Goal: Task Accomplishment & Management: Use online tool/utility

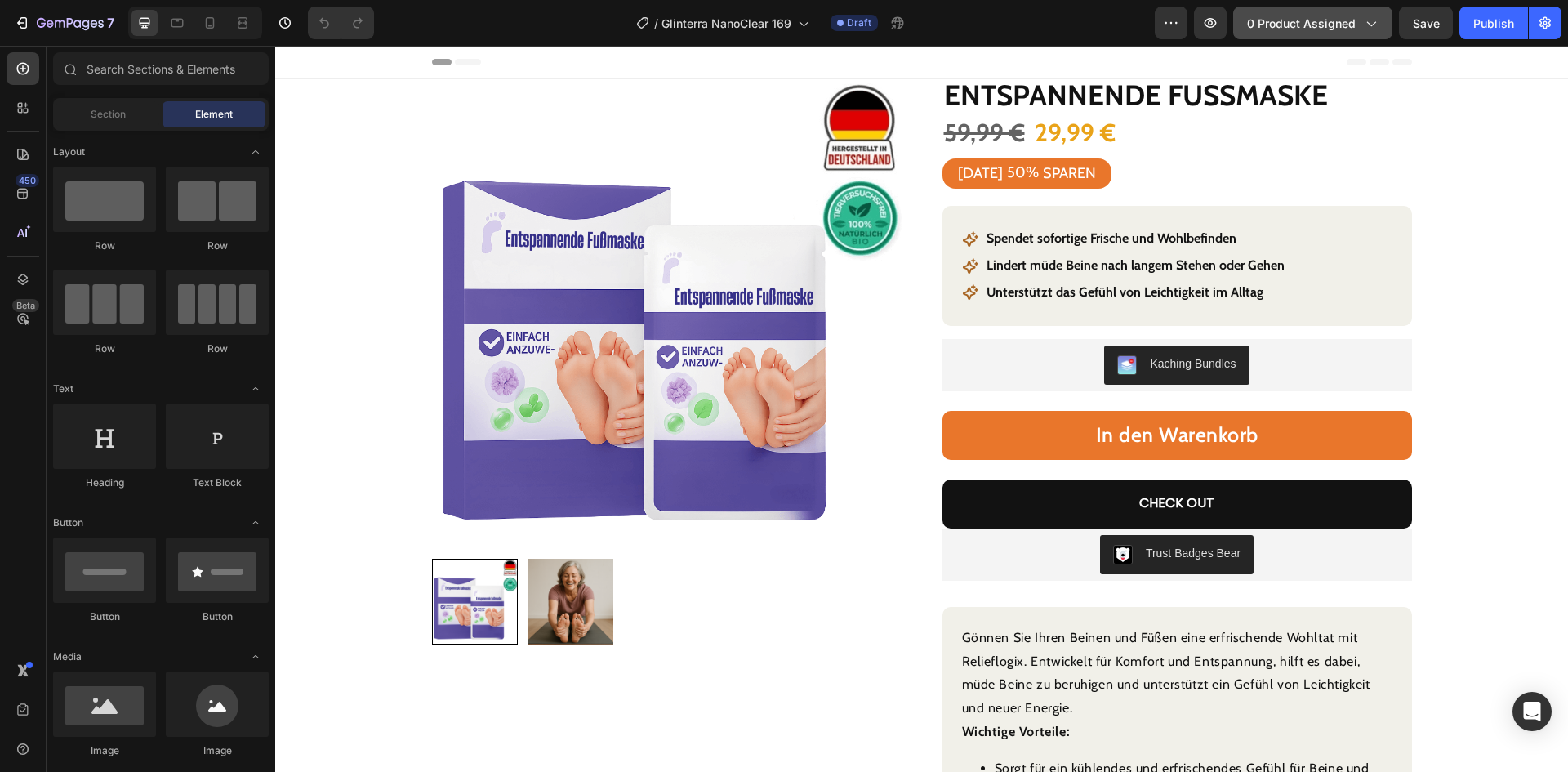
click at [1310, 26] on span "0 product assigned" at bounding box center [1301, 23] width 109 height 17
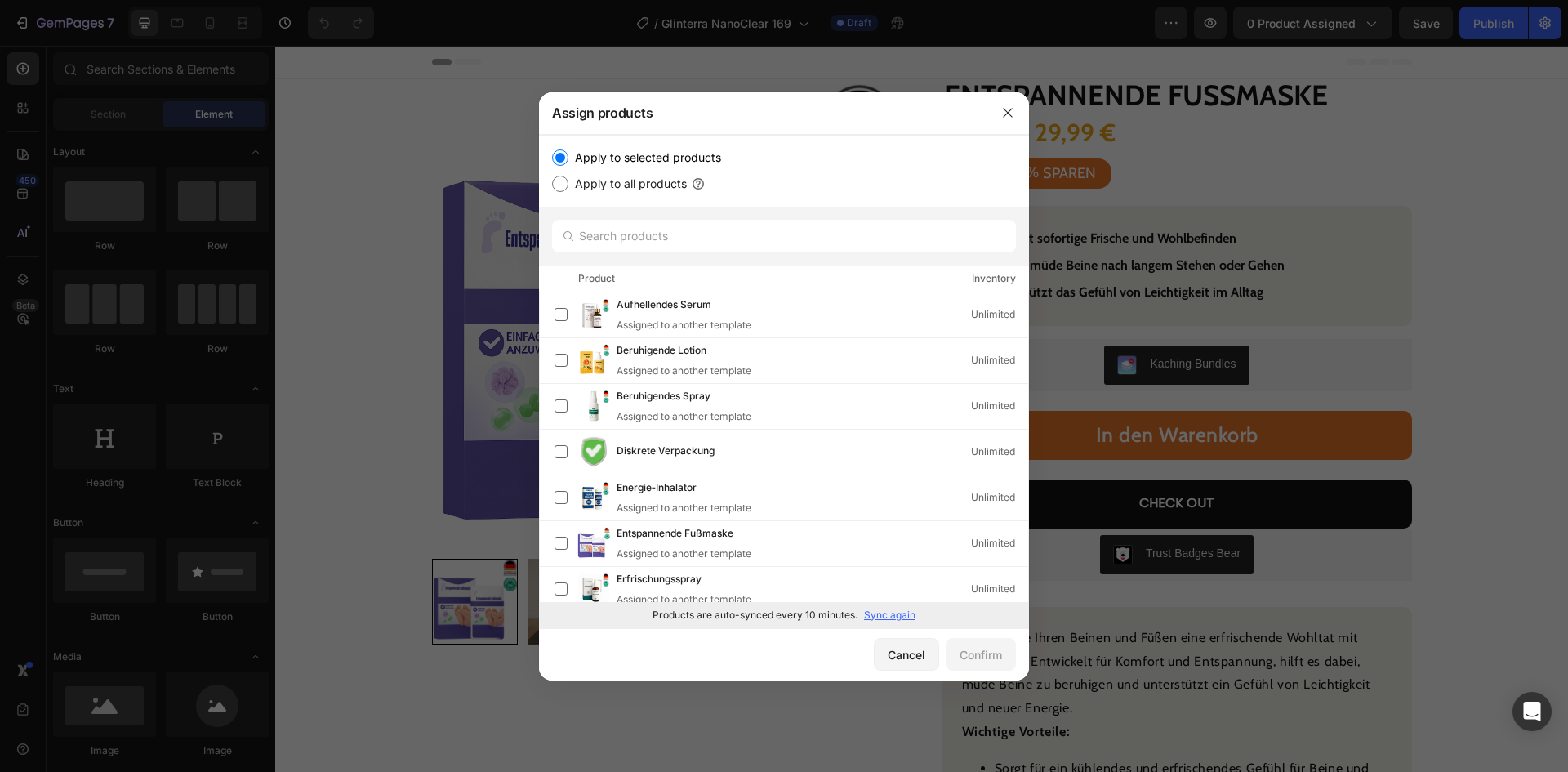
click at [885, 609] on p "Sync again" at bounding box center [889, 615] width 51 height 15
click at [715, 238] on input "text" at bounding box center [784, 236] width 464 height 32
paste input "Reinigungsöl"
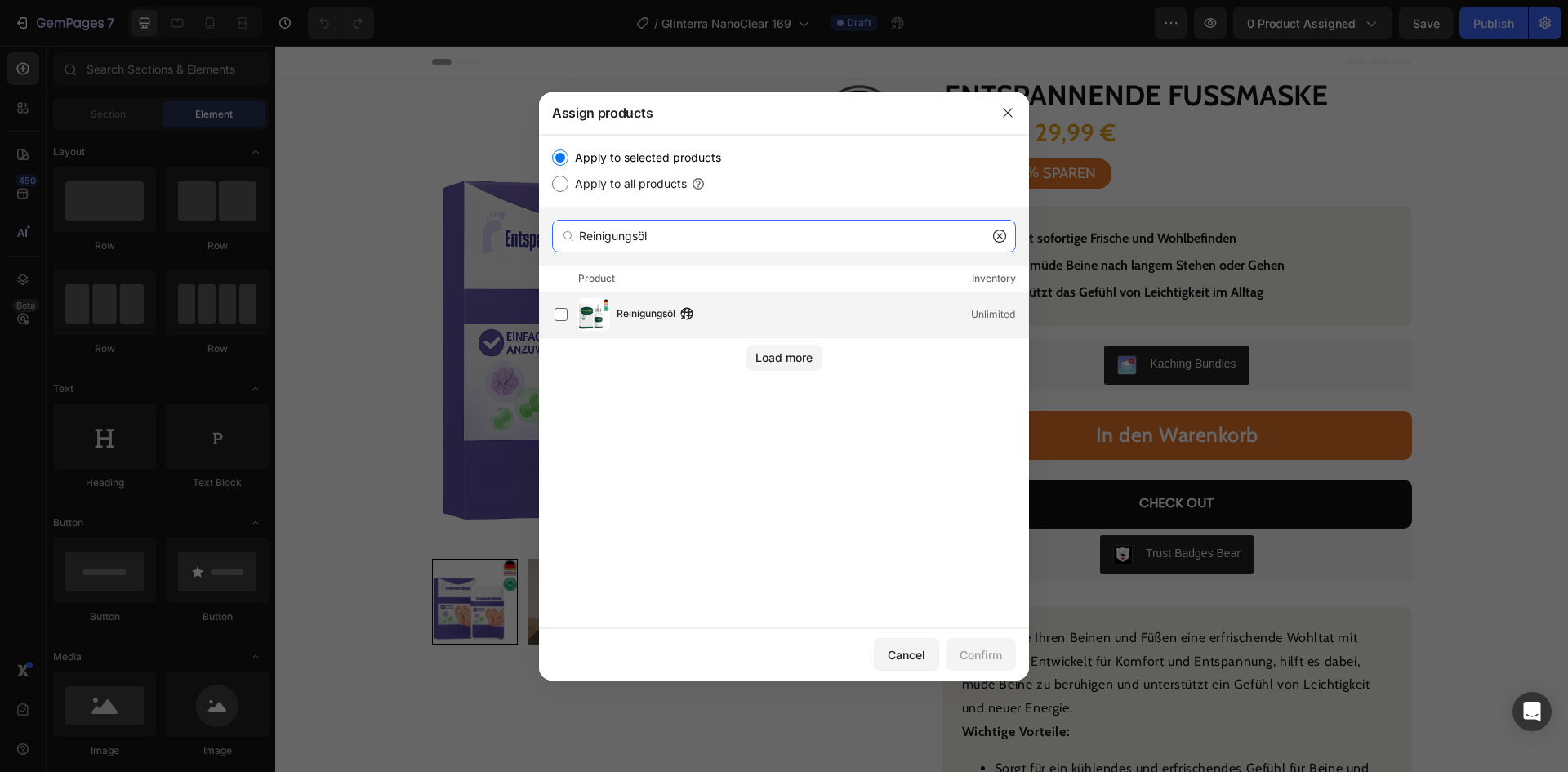
type input "Reinigungsöl"
click at [656, 327] on div "Reinigungsöl Unlimited" at bounding box center [791, 314] width 474 height 32
click at [976, 651] on div "Confirm" at bounding box center [981, 654] width 43 height 17
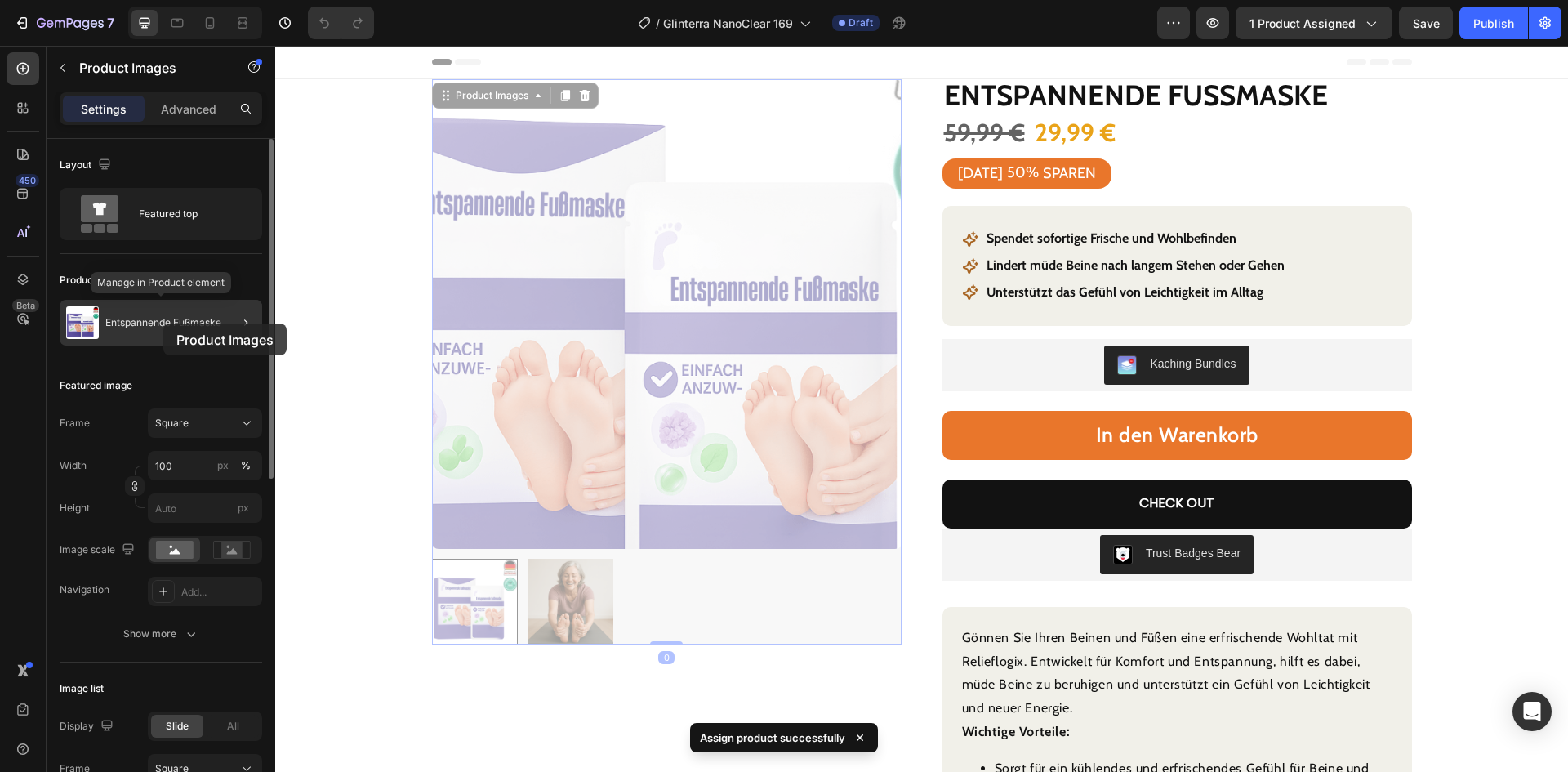
click at [163, 324] on p "Entspannende Fußmaske" at bounding box center [163, 323] width 116 height 11
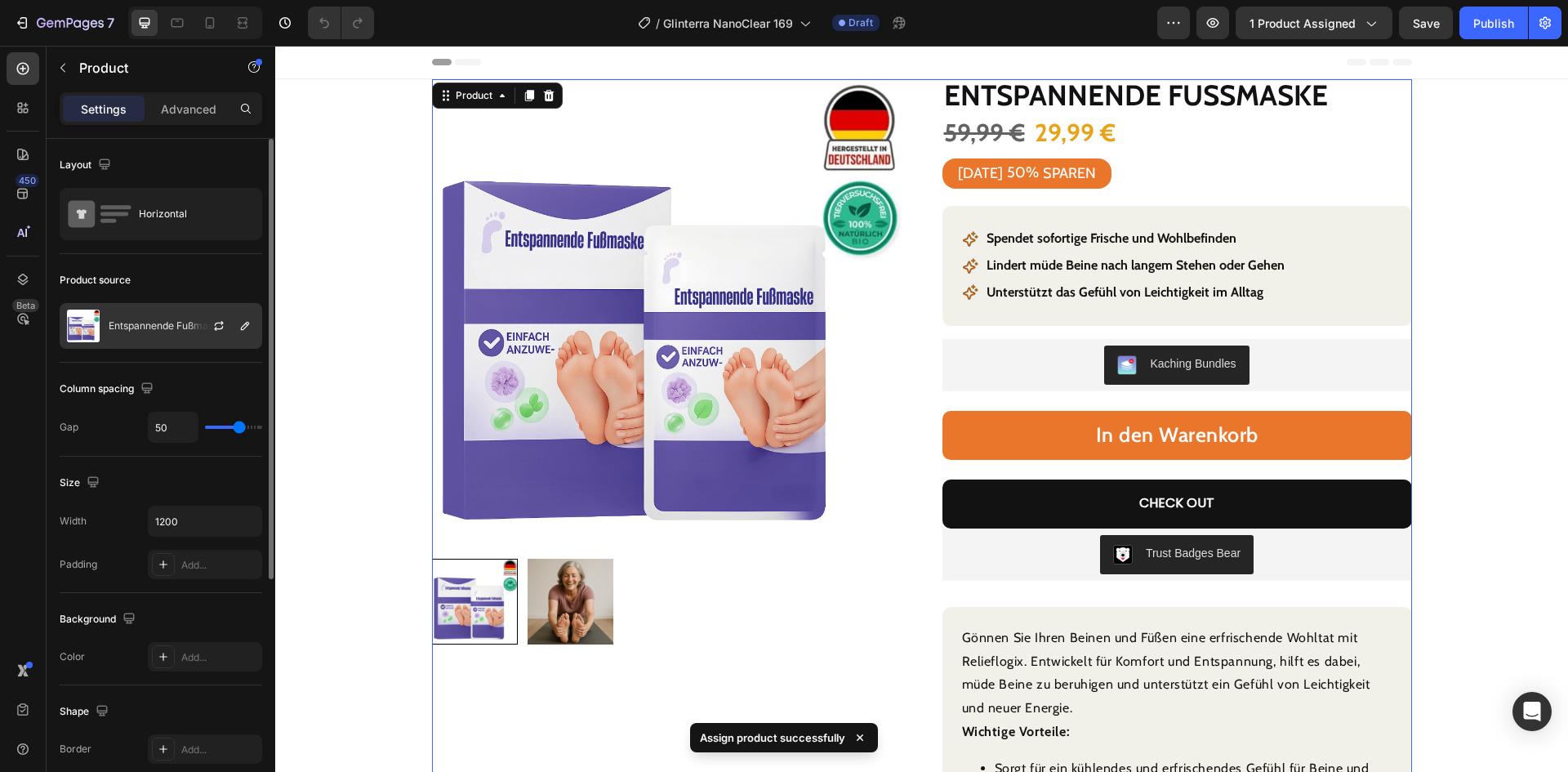
click at [177, 329] on p "Entspannende Fußmaske" at bounding box center [166, 326] width 116 height 11
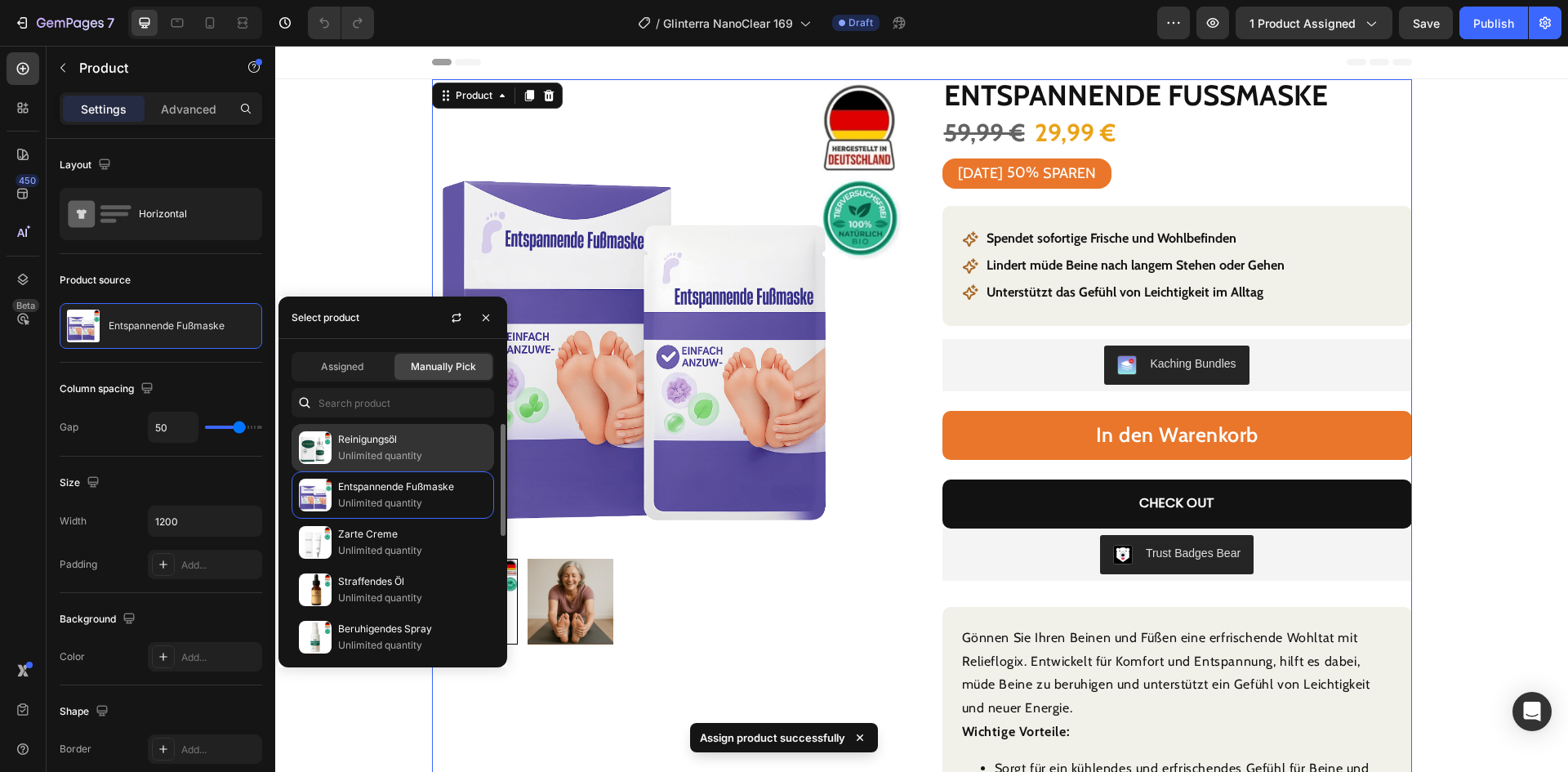
click at [379, 447] on p "Reinigungsöl" at bounding box center [412, 440] width 148 height 17
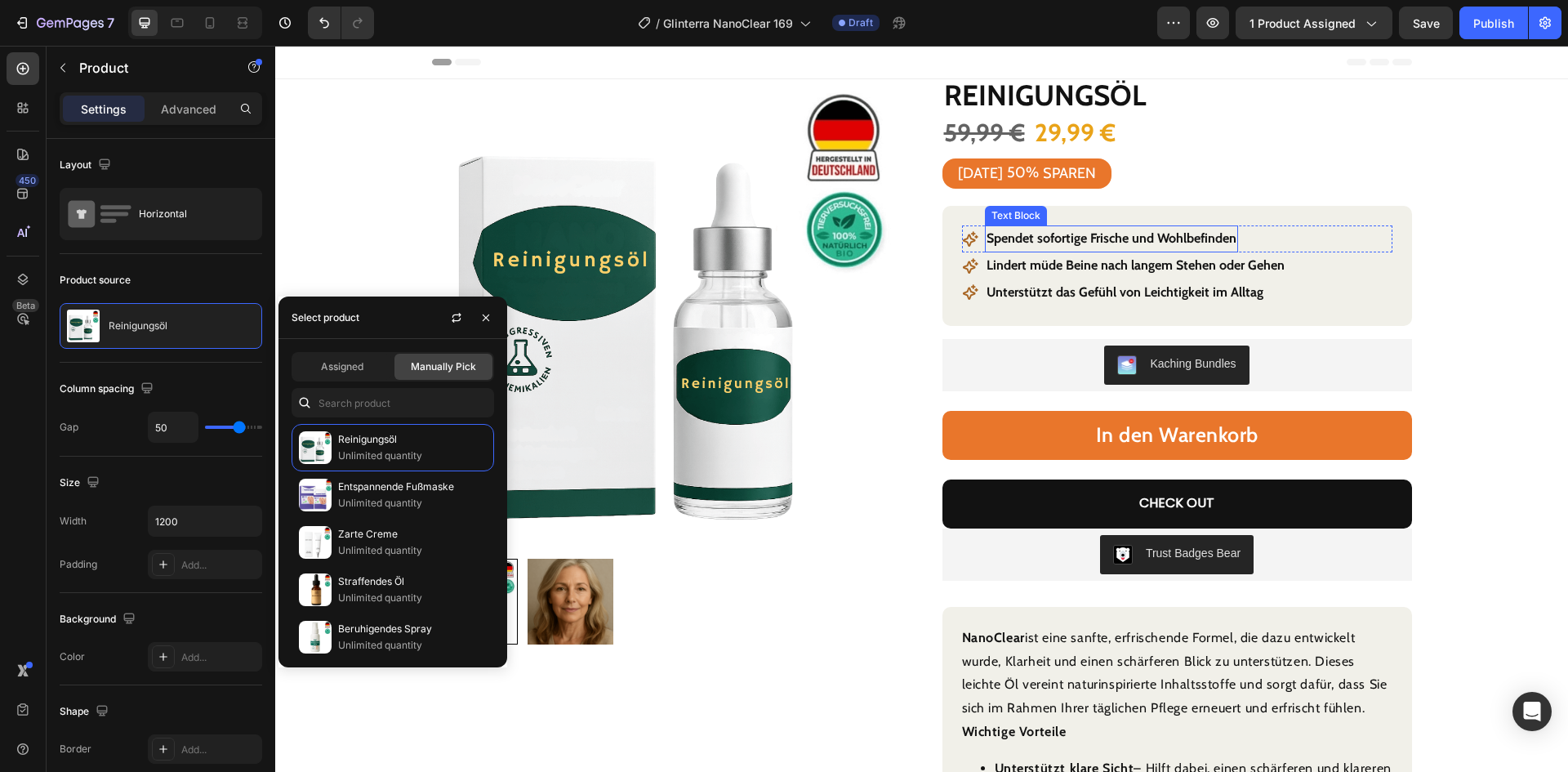
click at [1066, 239] on p "Spendet sofortige Frische und Wohlbefinden" at bounding box center [1111, 239] width 250 height 24
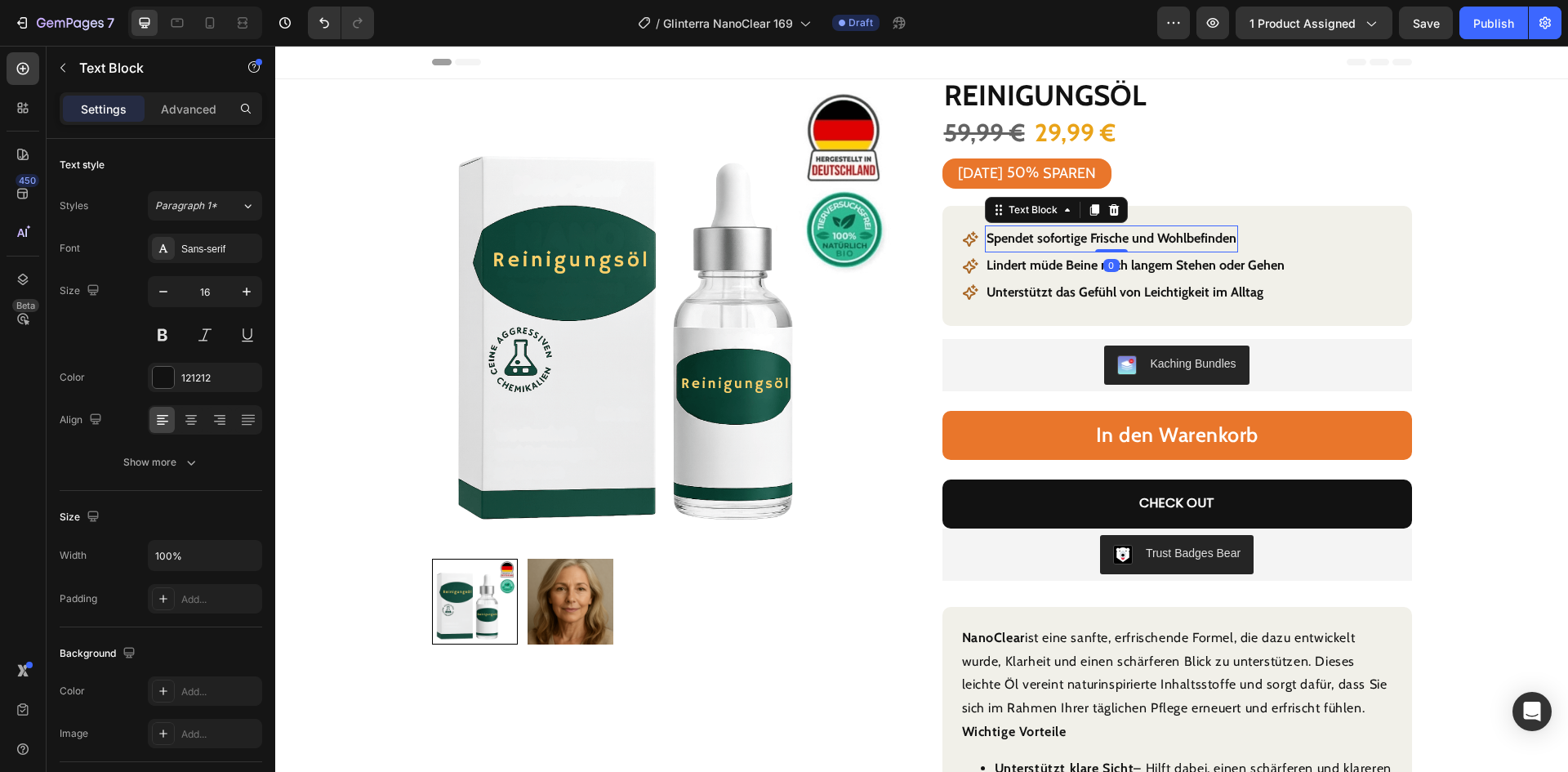
click at [1066, 239] on p "Spendet sofortige Frische und Wohlbefinden" at bounding box center [1111, 239] width 250 height 24
click at [1072, 264] on strong "Lindert müde Beine nach langem Stehen oder Gehen" at bounding box center [1135, 264] width 298 height 16
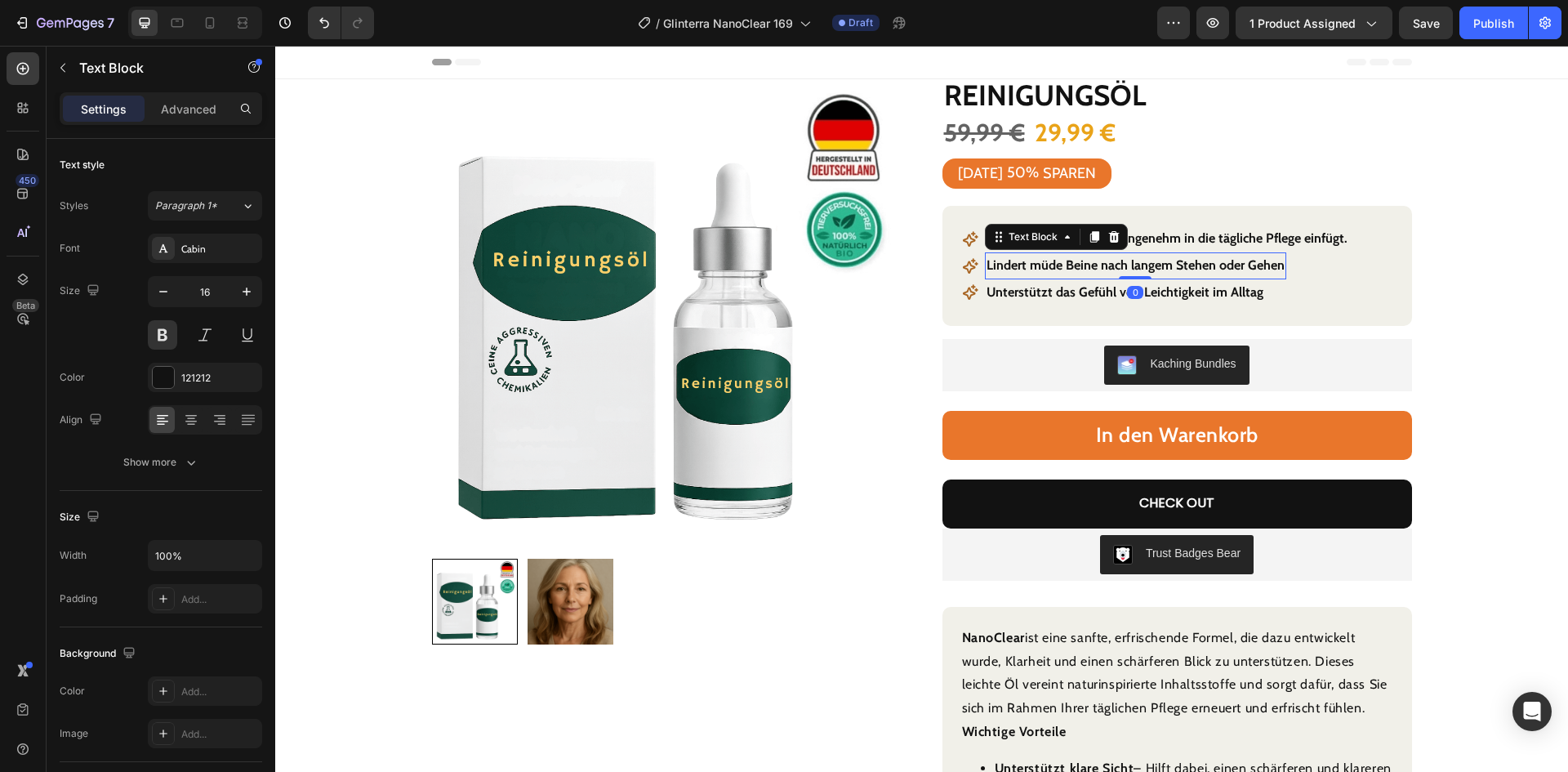
click at [1072, 264] on strong "Lindert müde Beine nach langem Stehen oder Gehen" at bounding box center [1135, 264] width 298 height 16
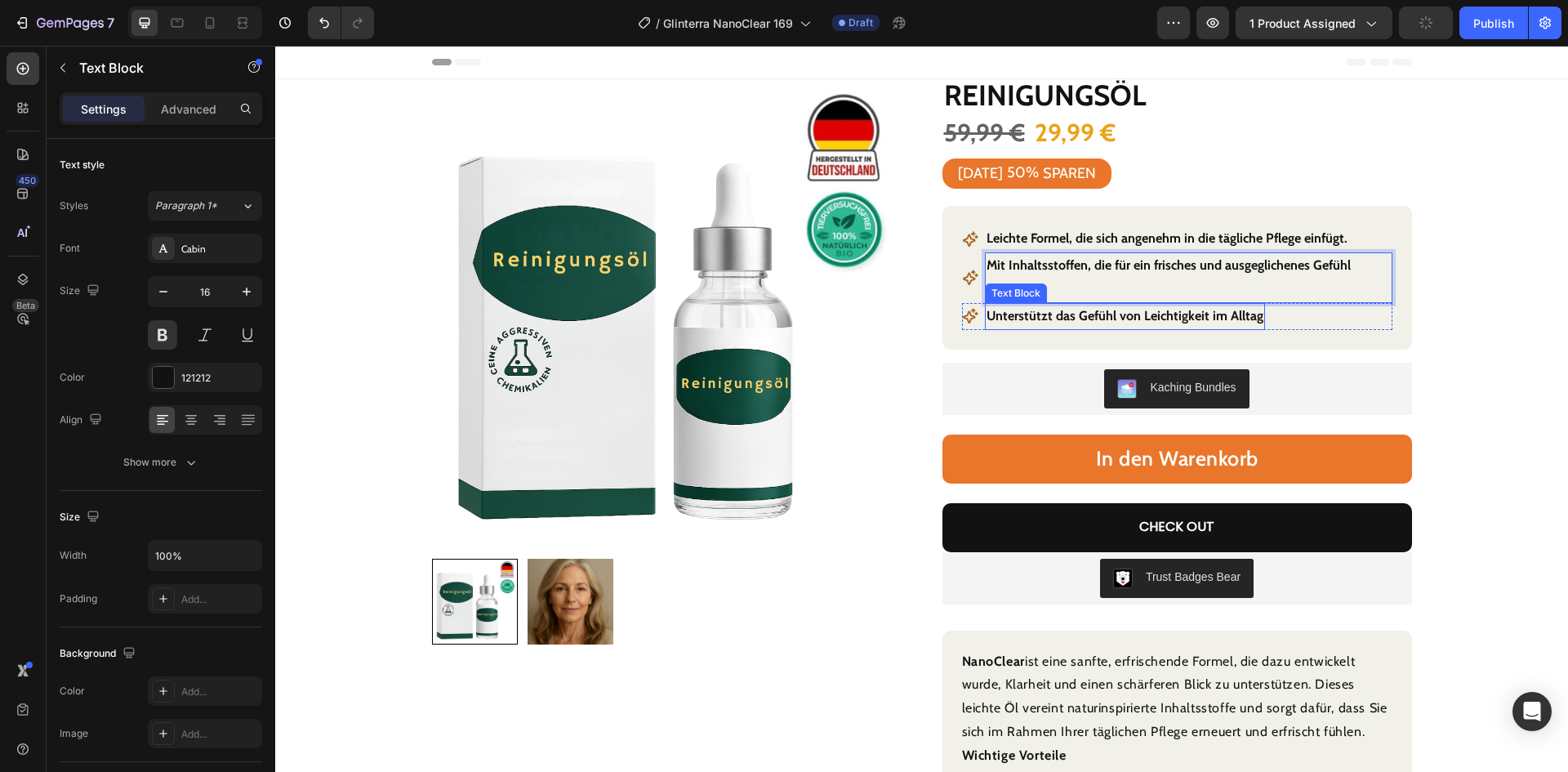
click at [1088, 308] on strong "Unterstützt das Gefühl von Leichtigkeit im Alltag" at bounding box center [1125, 315] width 276 height 16
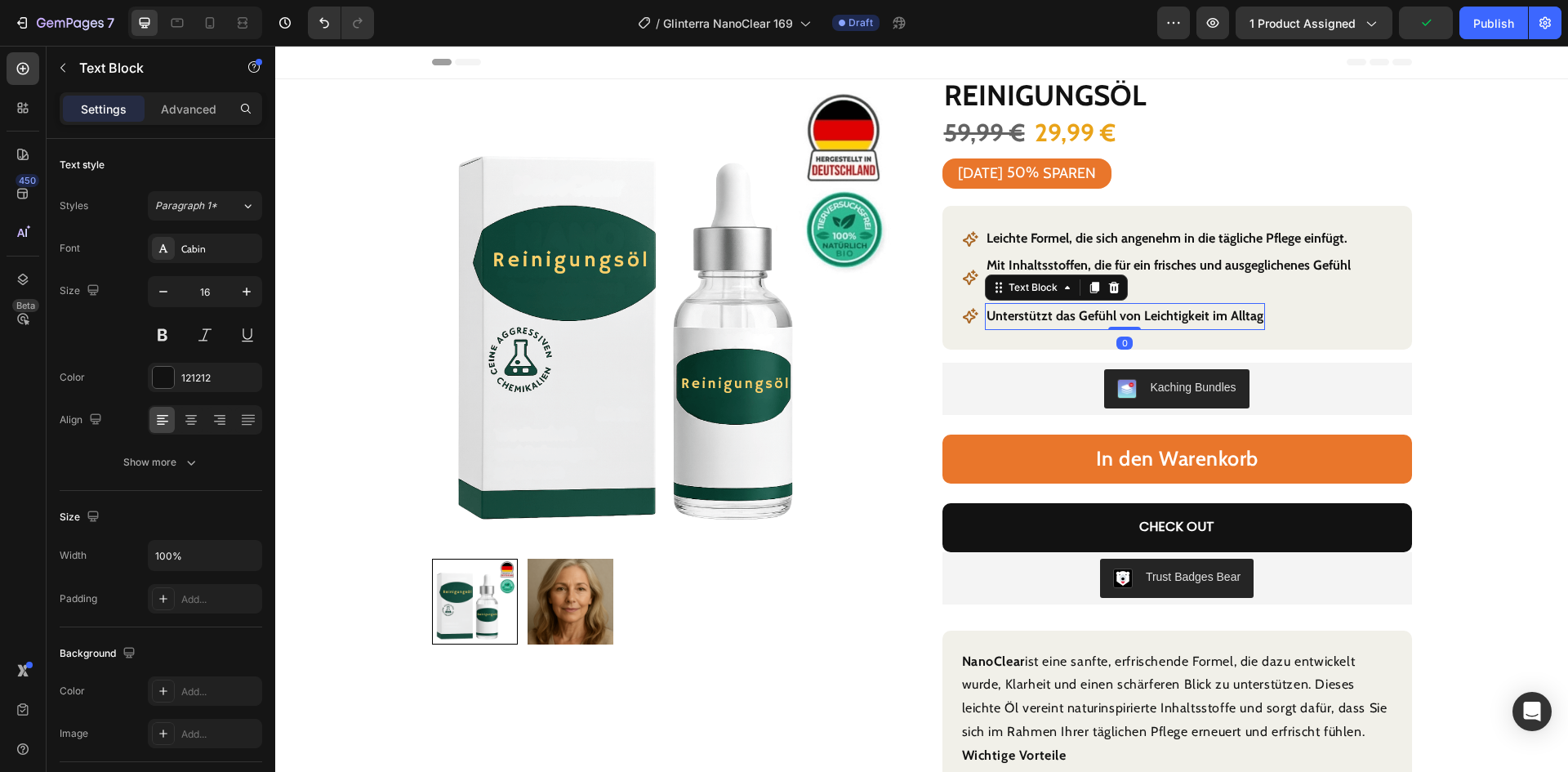
click at [1088, 308] on strong "Unterstützt das Gefühl von Leichtigkeit im Alltag" at bounding box center [1125, 315] width 276 height 16
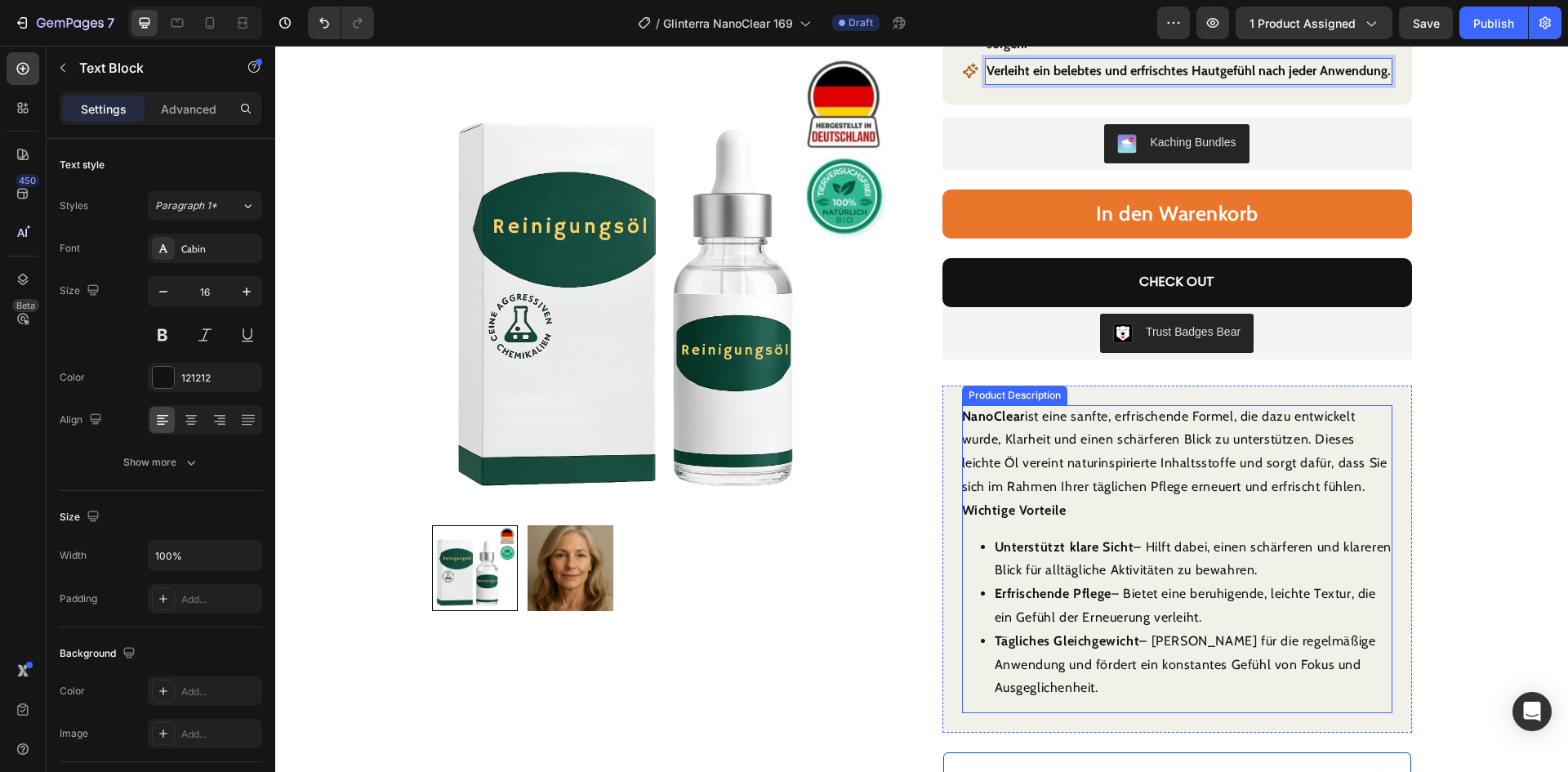
scroll to position [408, 0]
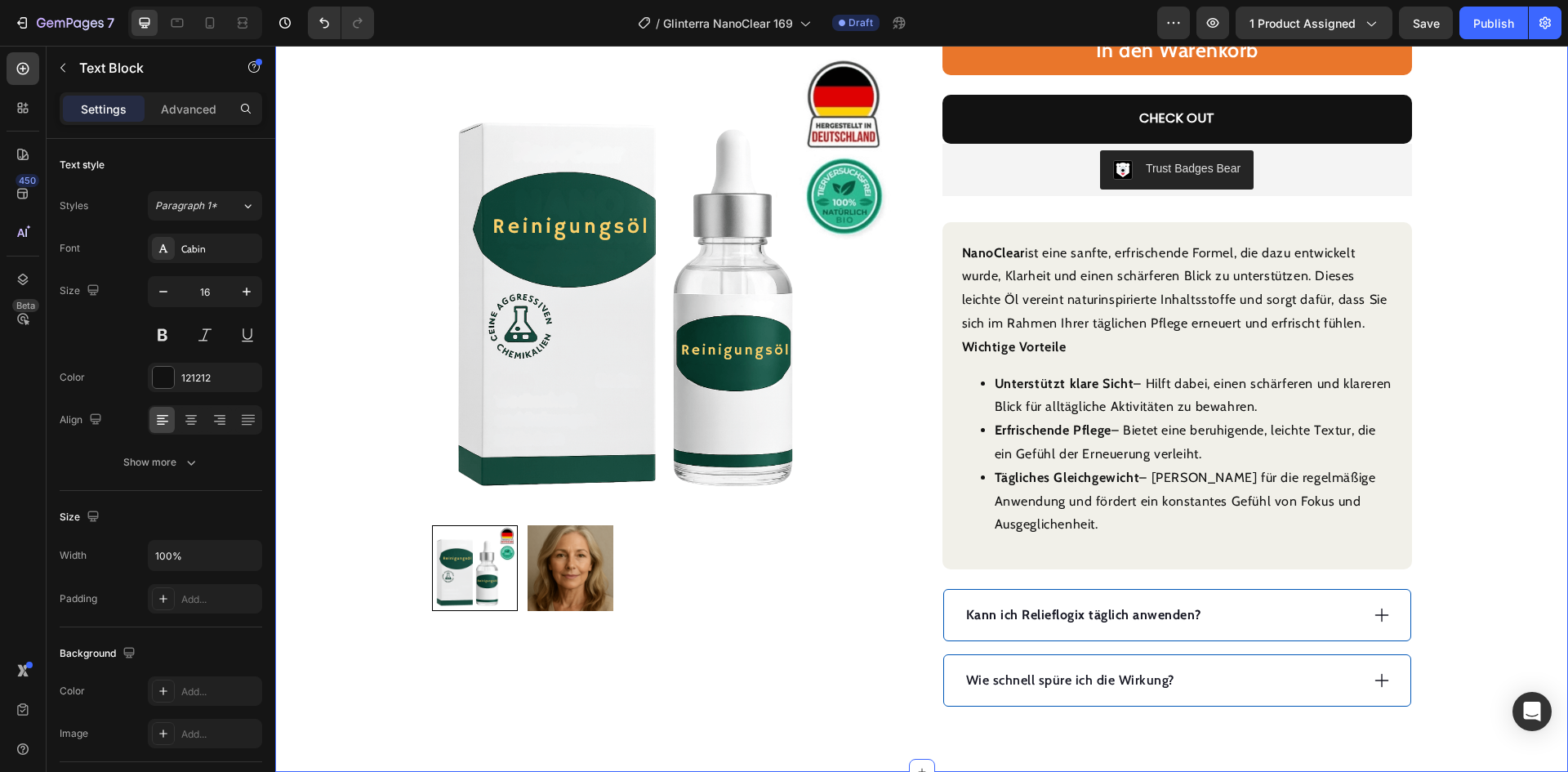
click at [1261, 668] on div "Wie schnell spüre ich die Wirkung?" at bounding box center [1162, 680] width 396 height 24
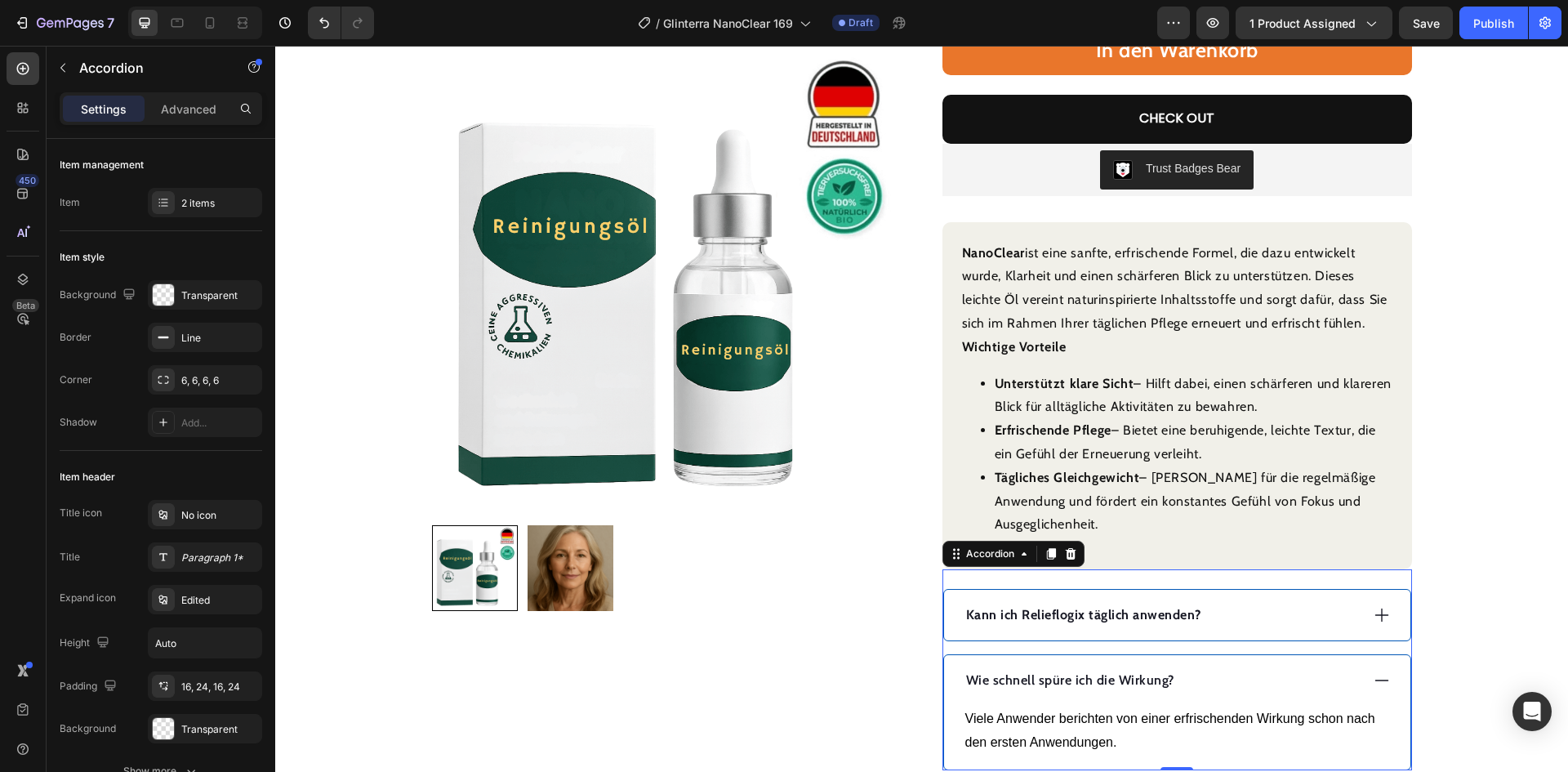
click at [1256, 668] on div "Wie schnell spüre ich die Wirkung?" at bounding box center [1162, 680] width 396 height 24
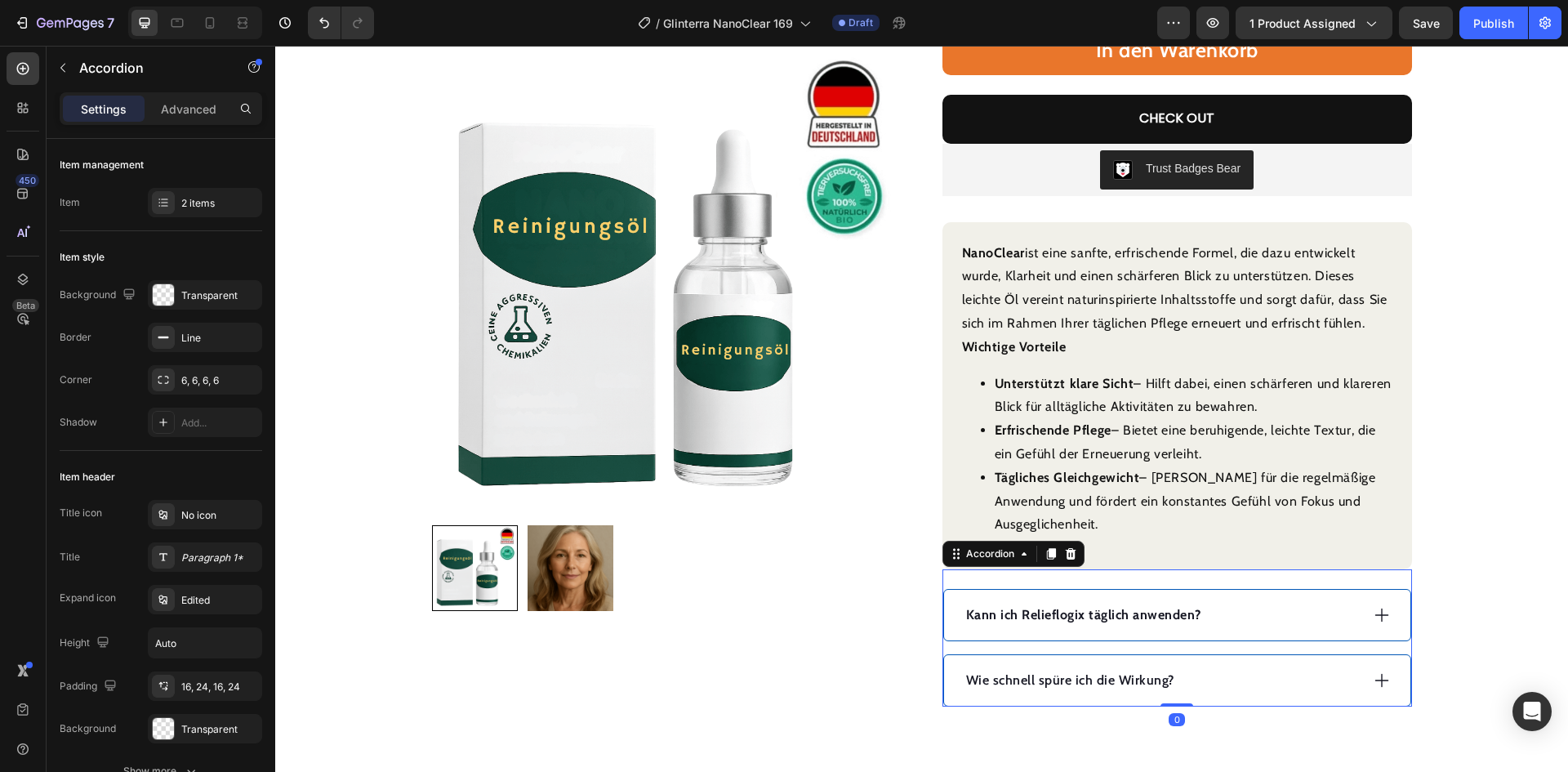
click at [1256, 668] on div "Wie schnell spüre ich die Wirkung?" at bounding box center [1162, 680] width 396 height 24
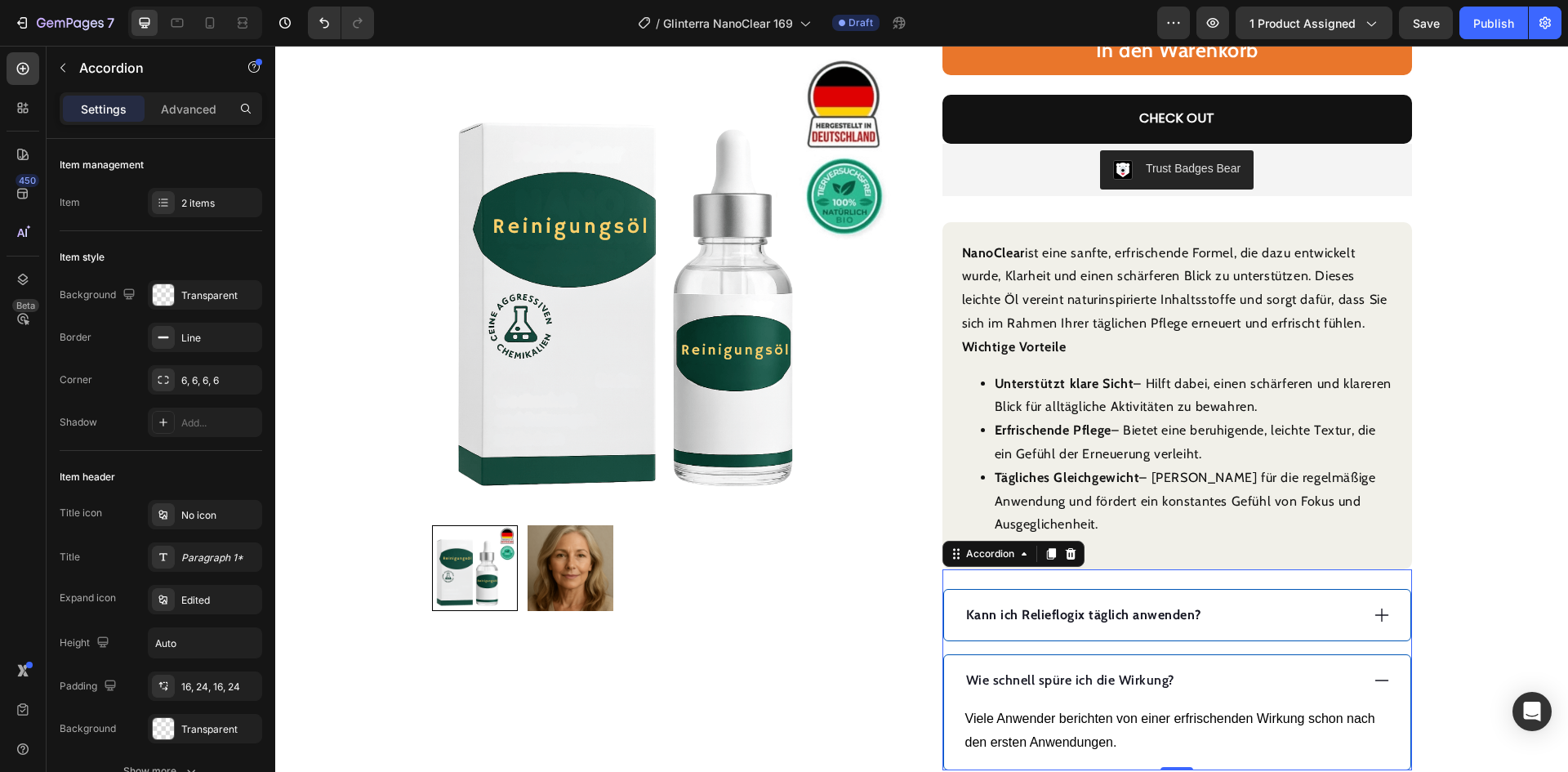
scroll to position [653, 0]
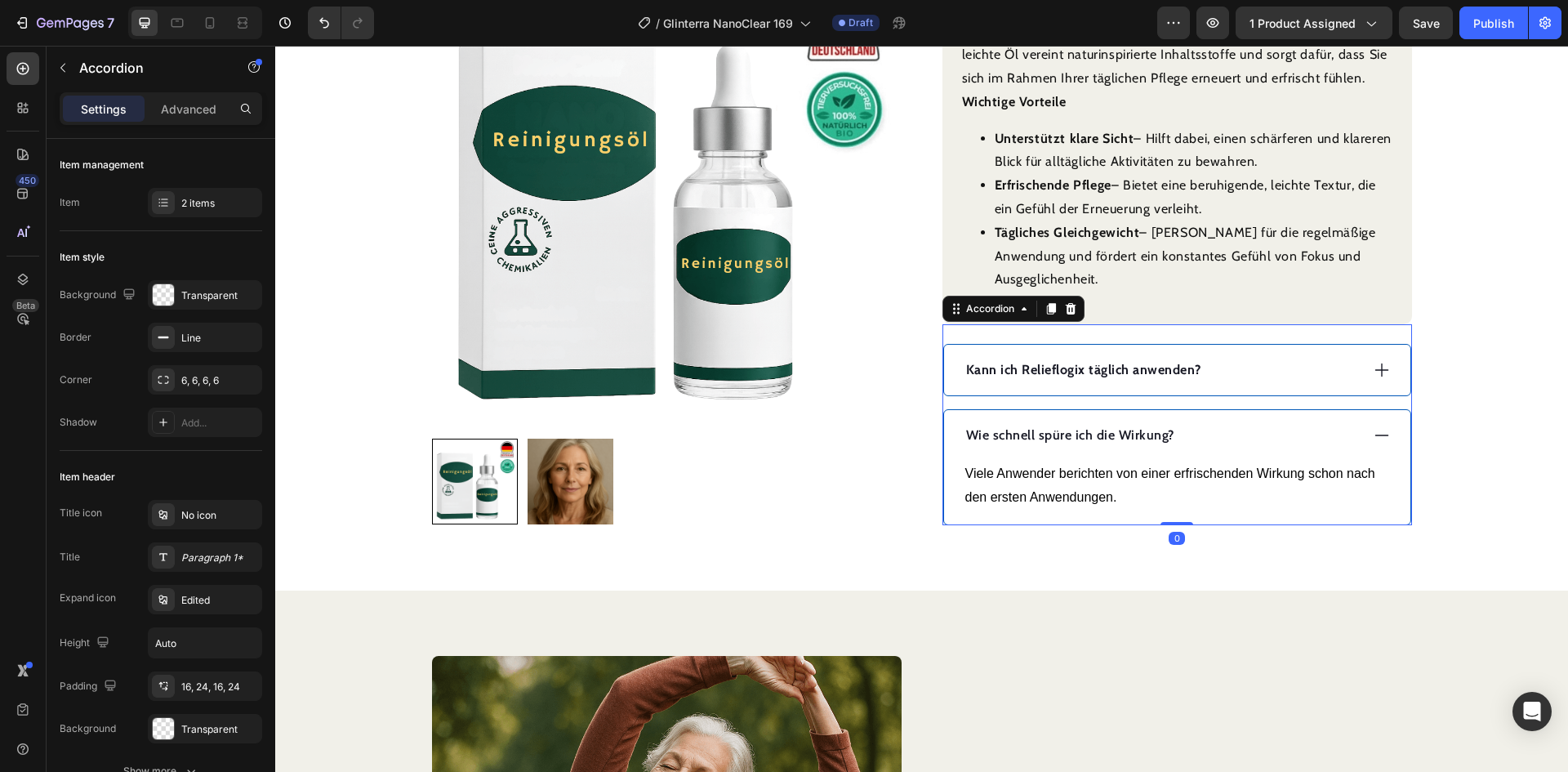
click at [1240, 423] on div "Wie schnell spüre ich die Wirkung?" at bounding box center [1162, 435] width 396 height 24
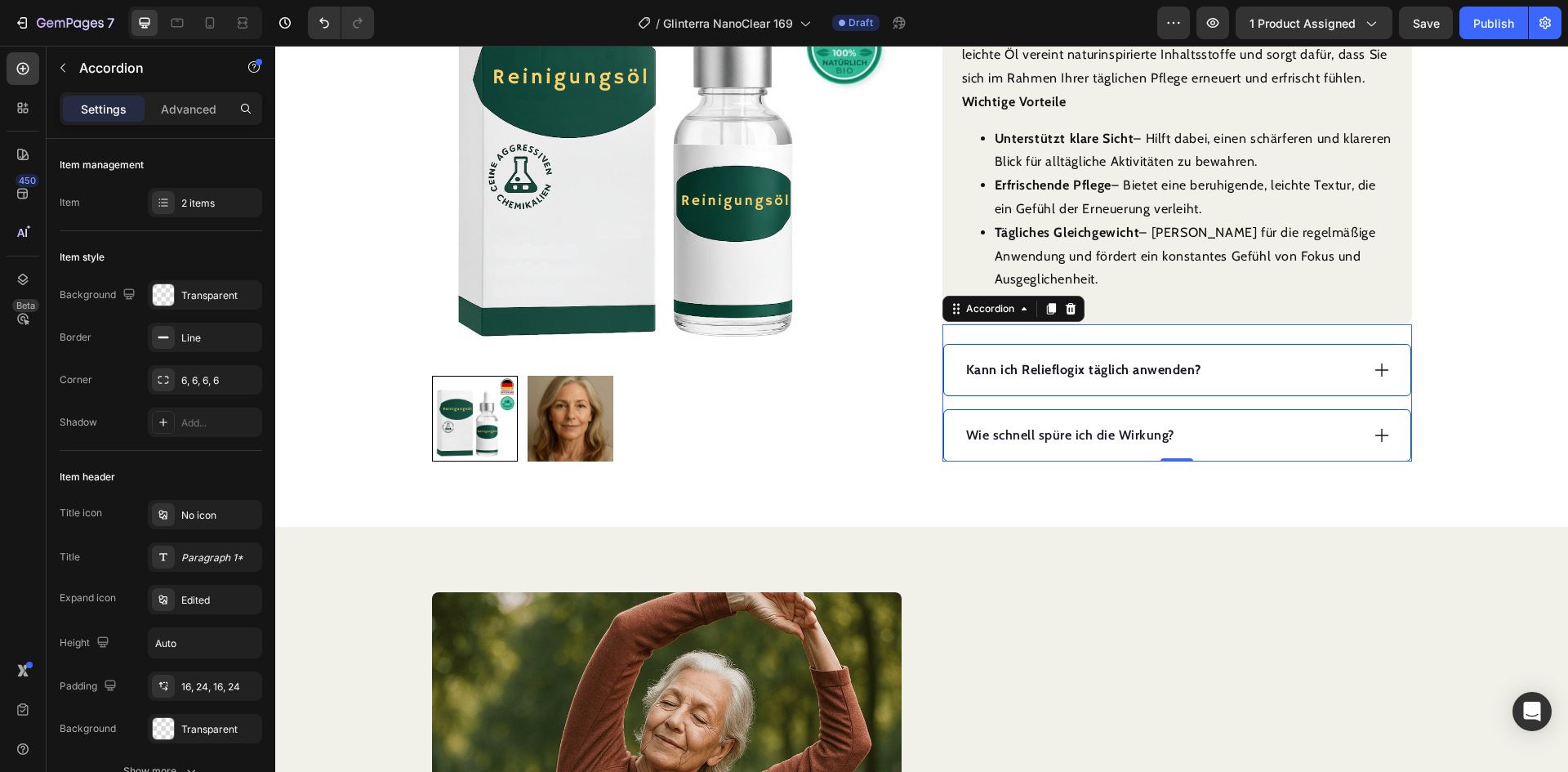
click at [1252, 358] on div "Kann ich Relieflogix täglich anwenden?" at bounding box center [1162, 370] width 396 height 24
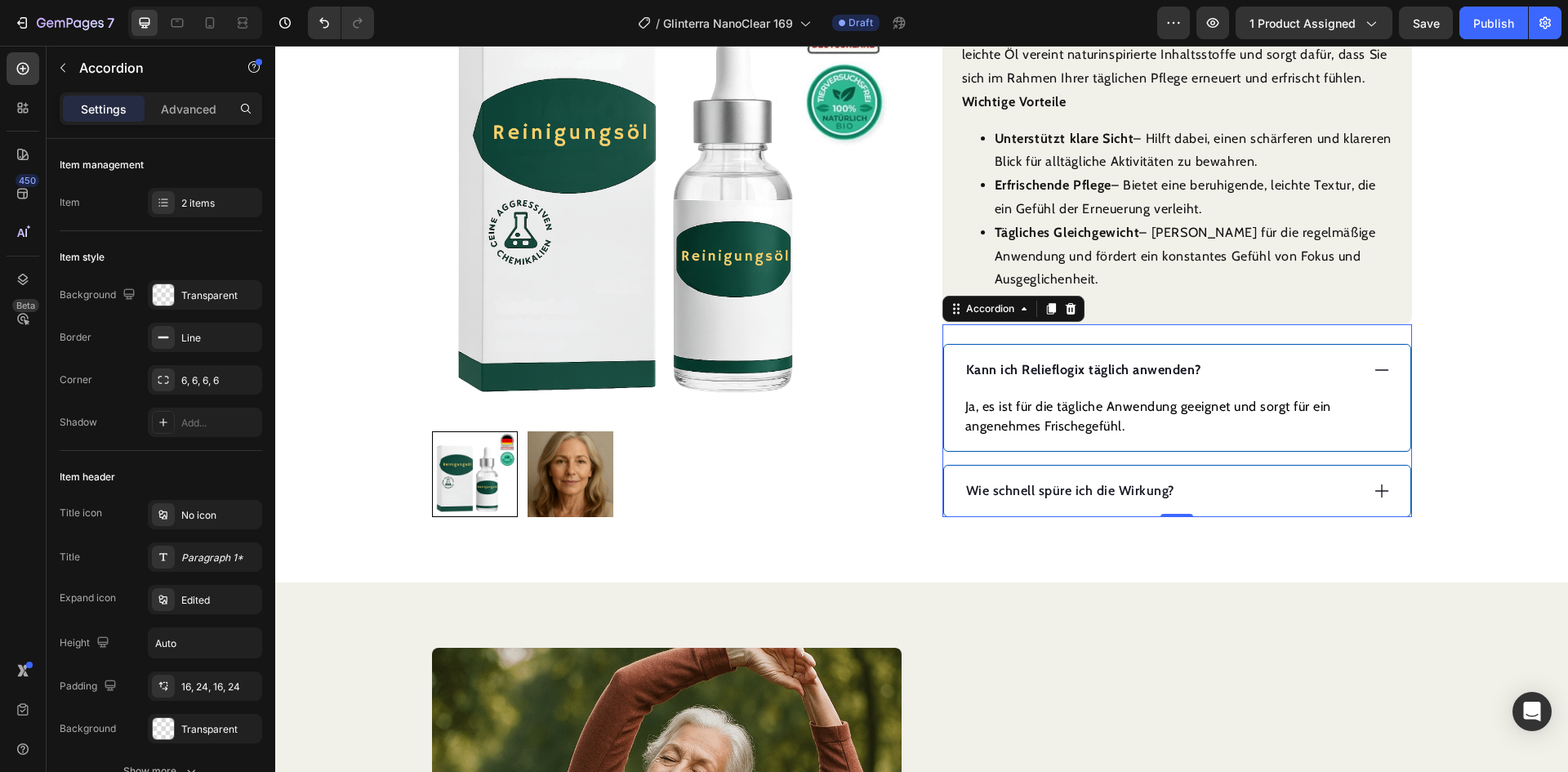
click at [1129, 362] on strong "Kann ich Relieflogix täglich anwenden?" at bounding box center [1084, 369] width 236 height 16
click at [1128, 362] on strong "Kann ich Relieflogix täglich anwenden?" at bounding box center [1084, 369] width 236 height 16
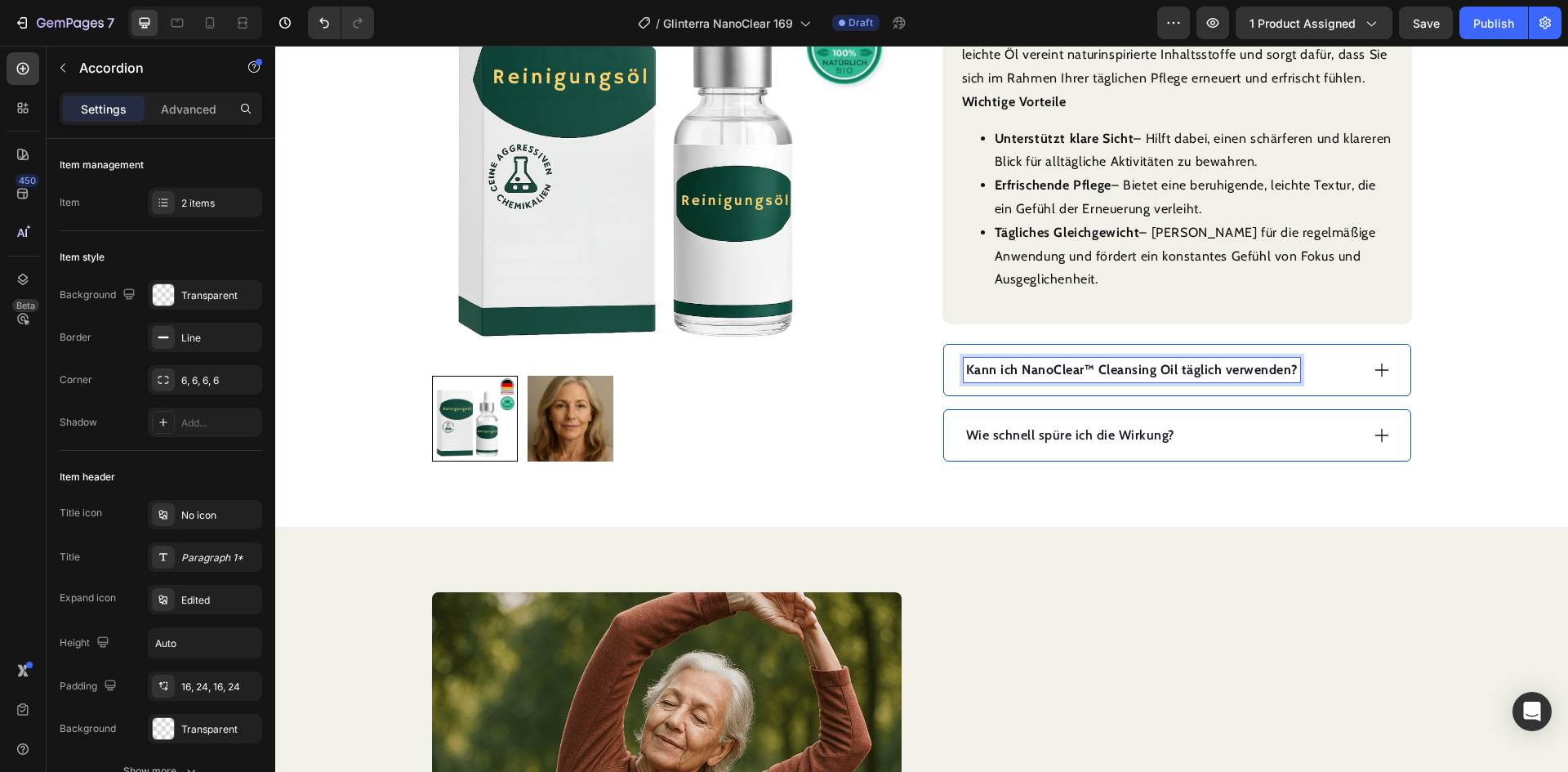
click at [1079, 362] on strong "Kann ich NanoClear™ Cleansing Oil täglich verwenden?" at bounding box center [1131, 369] width 331 height 16
click at [1162, 362] on strong "Kann ich NanoClear Cleansing Oil täglich verwenden?" at bounding box center [1126, 369] width 322 height 16
click at [1243, 358] on div "Kann ich NanoClear täglich verwenden?" at bounding box center [1162, 370] width 396 height 24
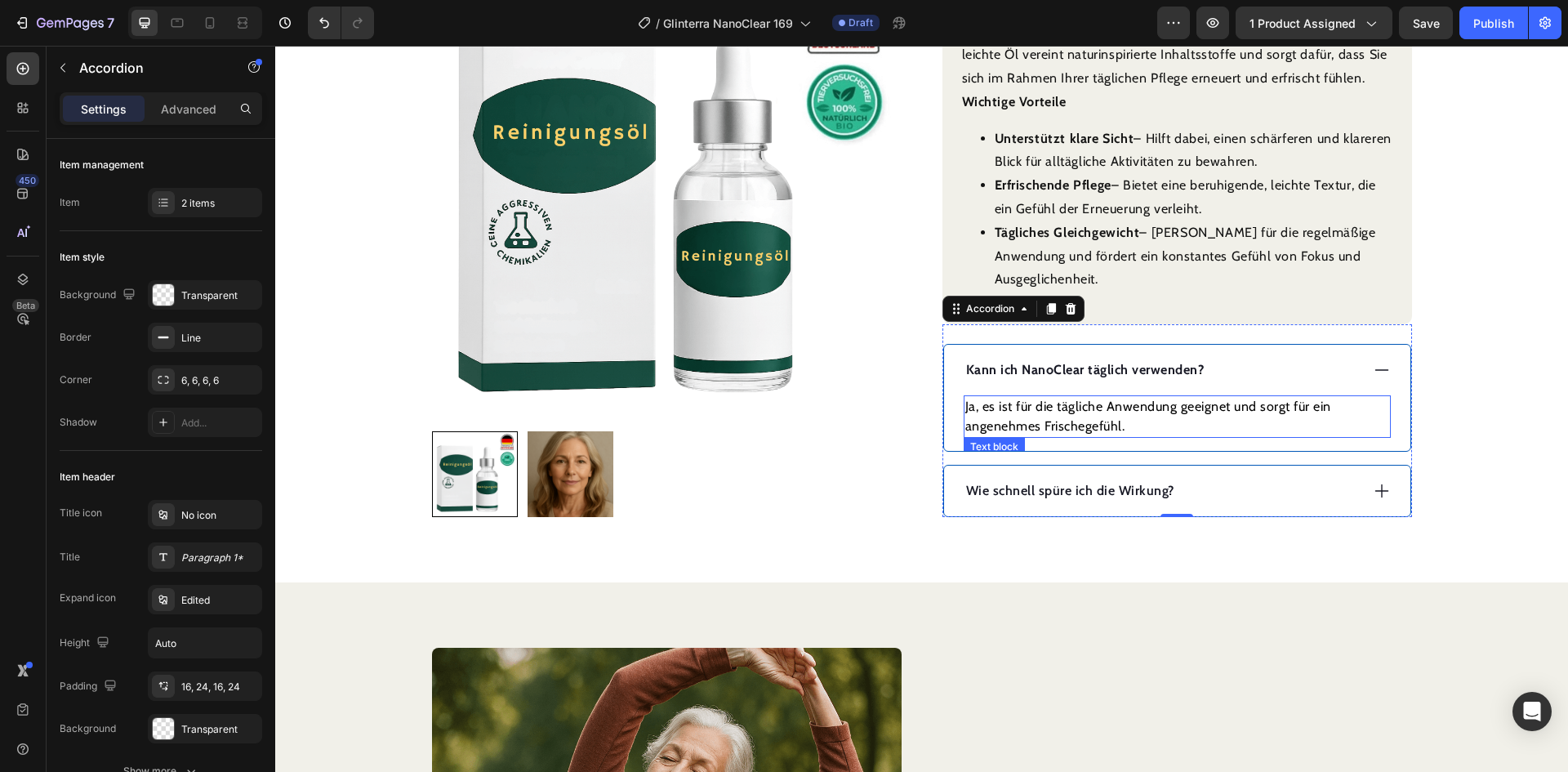
click at [1125, 397] on p "Ja, es ist für die tägliche Anwendung geeignet und sorgt für ein angenehmes Fri…" at bounding box center [1176, 417] width 424 height 39
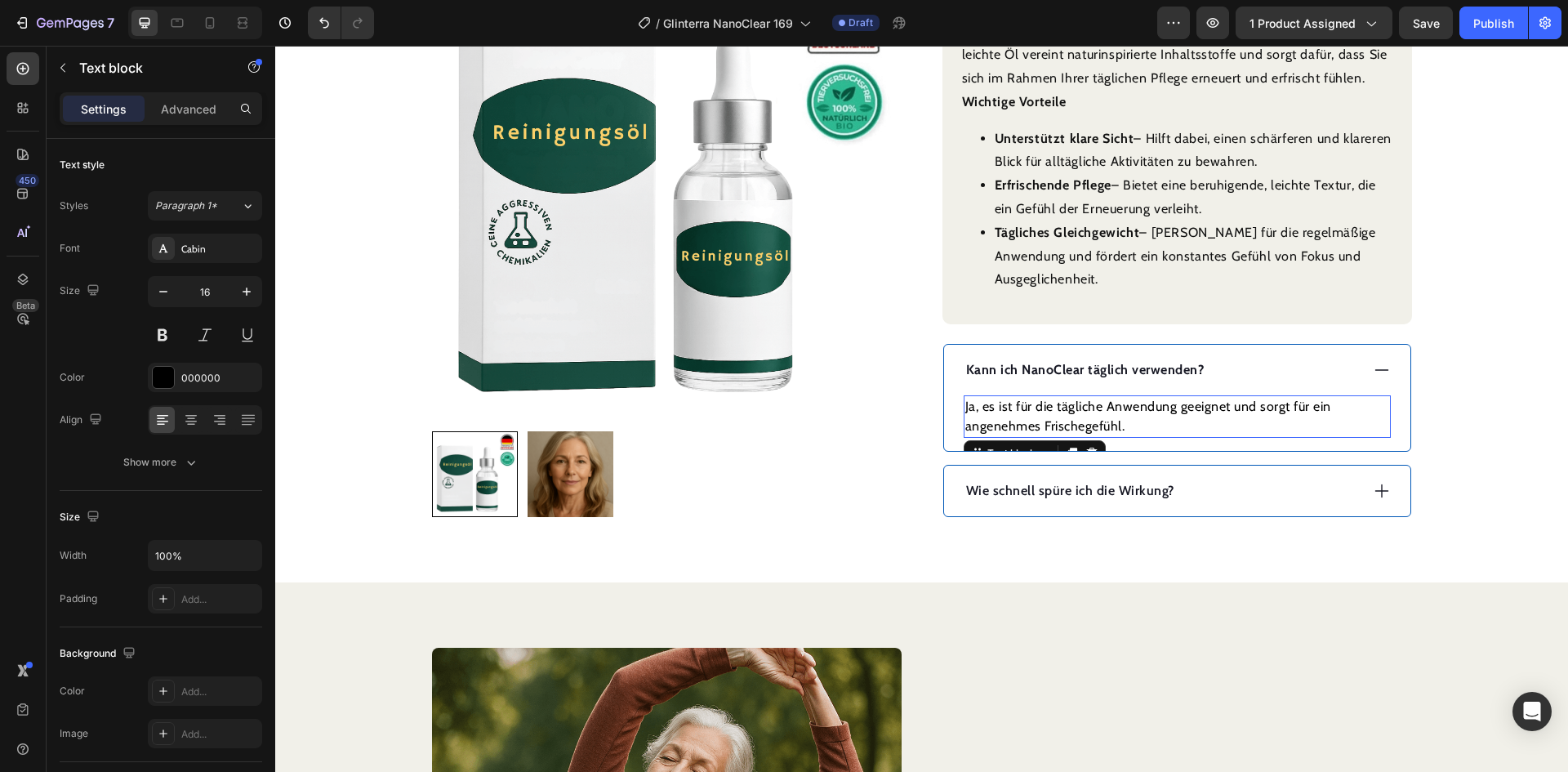
click at [1125, 397] on p "Ja, es ist für die tägliche Anwendung geeignet und sorgt für ein angenehmes Fri…" at bounding box center [1176, 417] width 424 height 39
drag, startPoint x: 1279, startPoint y: 472, endPoint x: 1172, endPoint y: 474, distance: 107.0
click at [1279, 479] on div "Wie schnell spüre ich die Wirkung?" at bounding box center [1162, 491] width 396 height 24
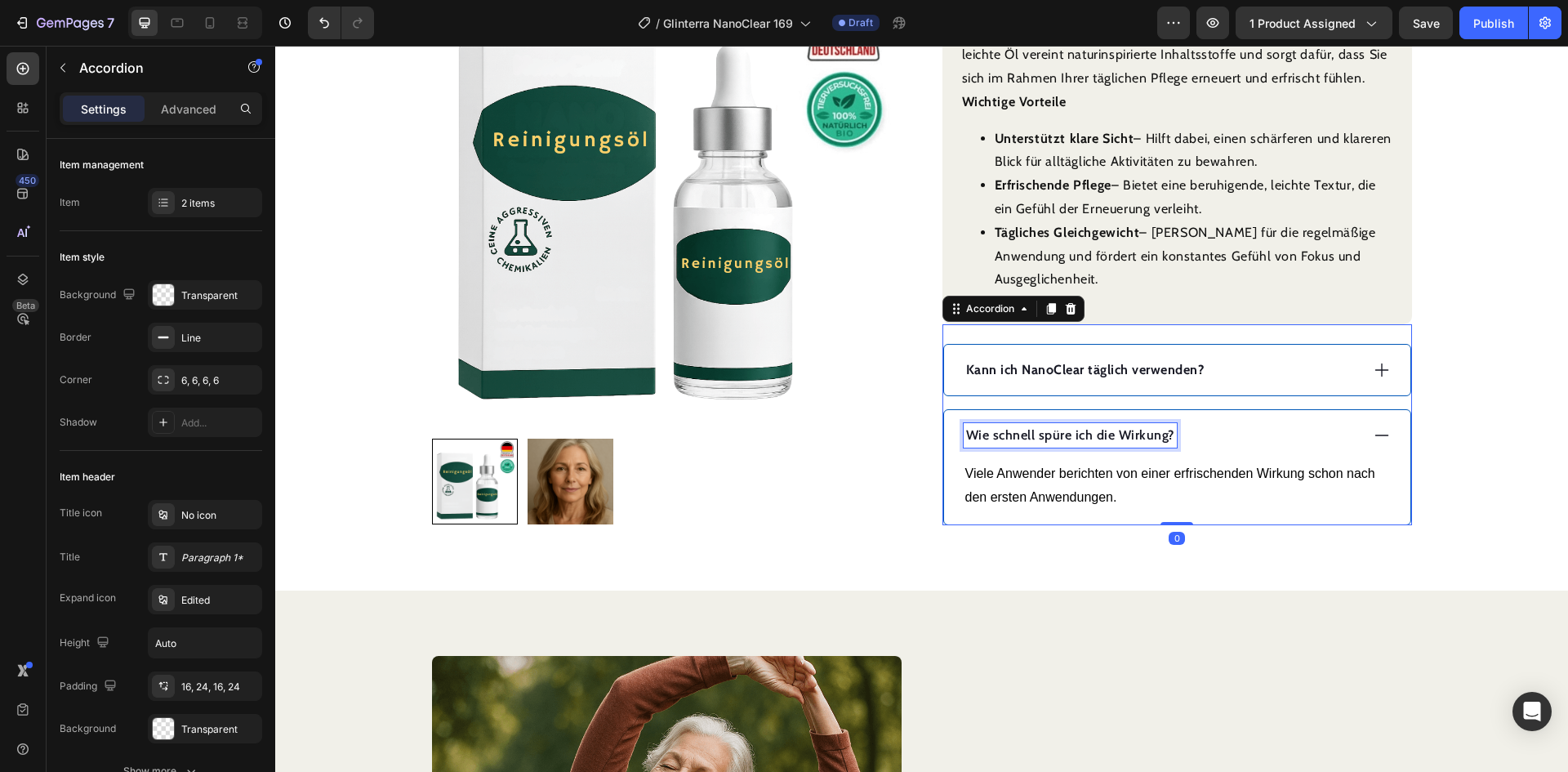
click at [1089, 426] on p "Wie schnell spüre ich die Wirkung?" at bounding box center [1070, 435] width 208 height 19
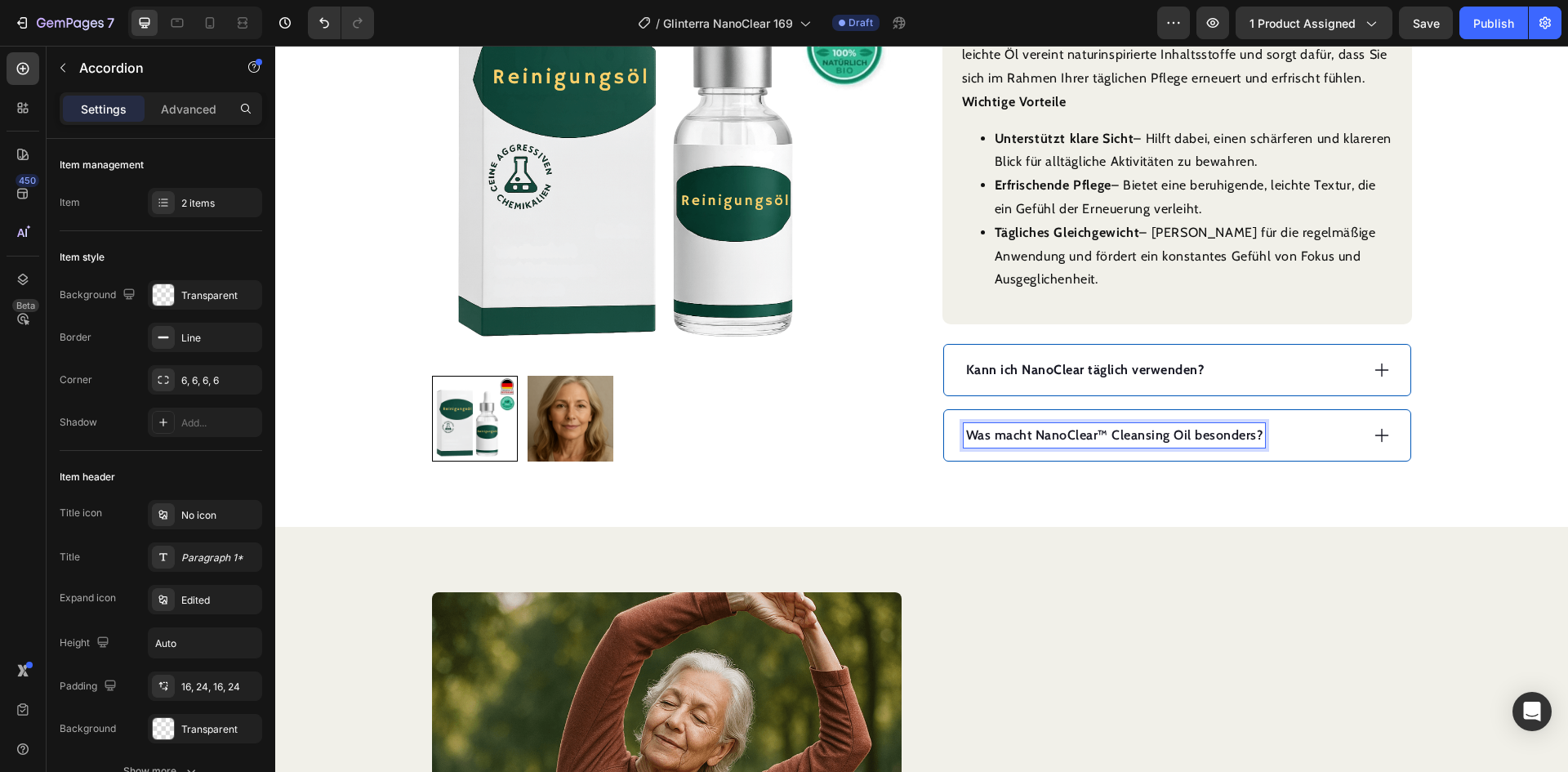
click at [1187, 426] on p "Was macht NanoClear™ Cleansing Oil besonders?" at bounding box center [1114, 435] width 297 height 19
click at [1295, 423] on div "Was macht NanoClear besonders?" at bounding box center [1162, 435] width 396 height 24
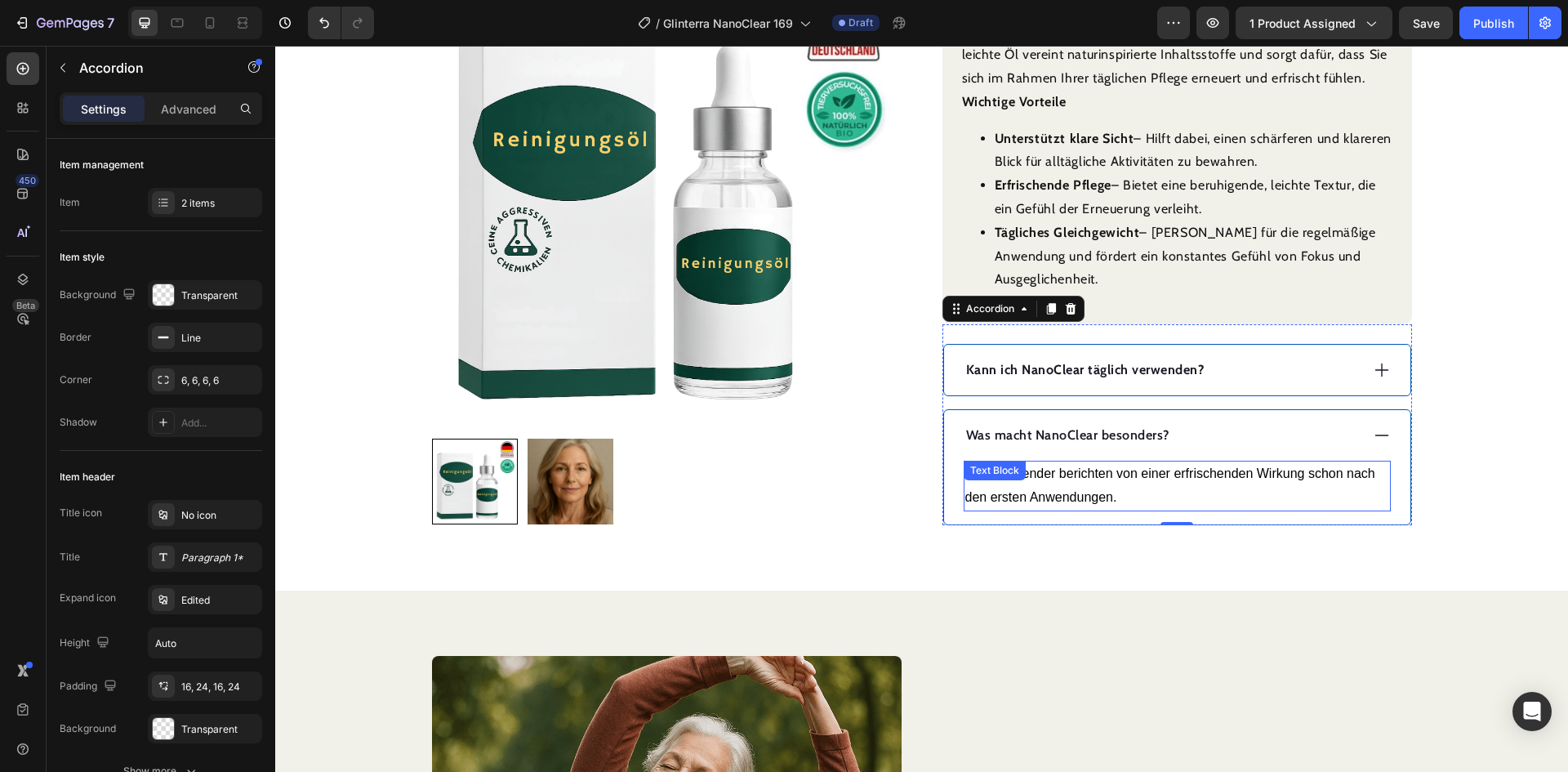
click at [1137, 462] on p "Viele Anwender berichten von einer erfrischenden Wirkung schon nach den ersten …" at bounding box center [1176, 485] width 424 height 47
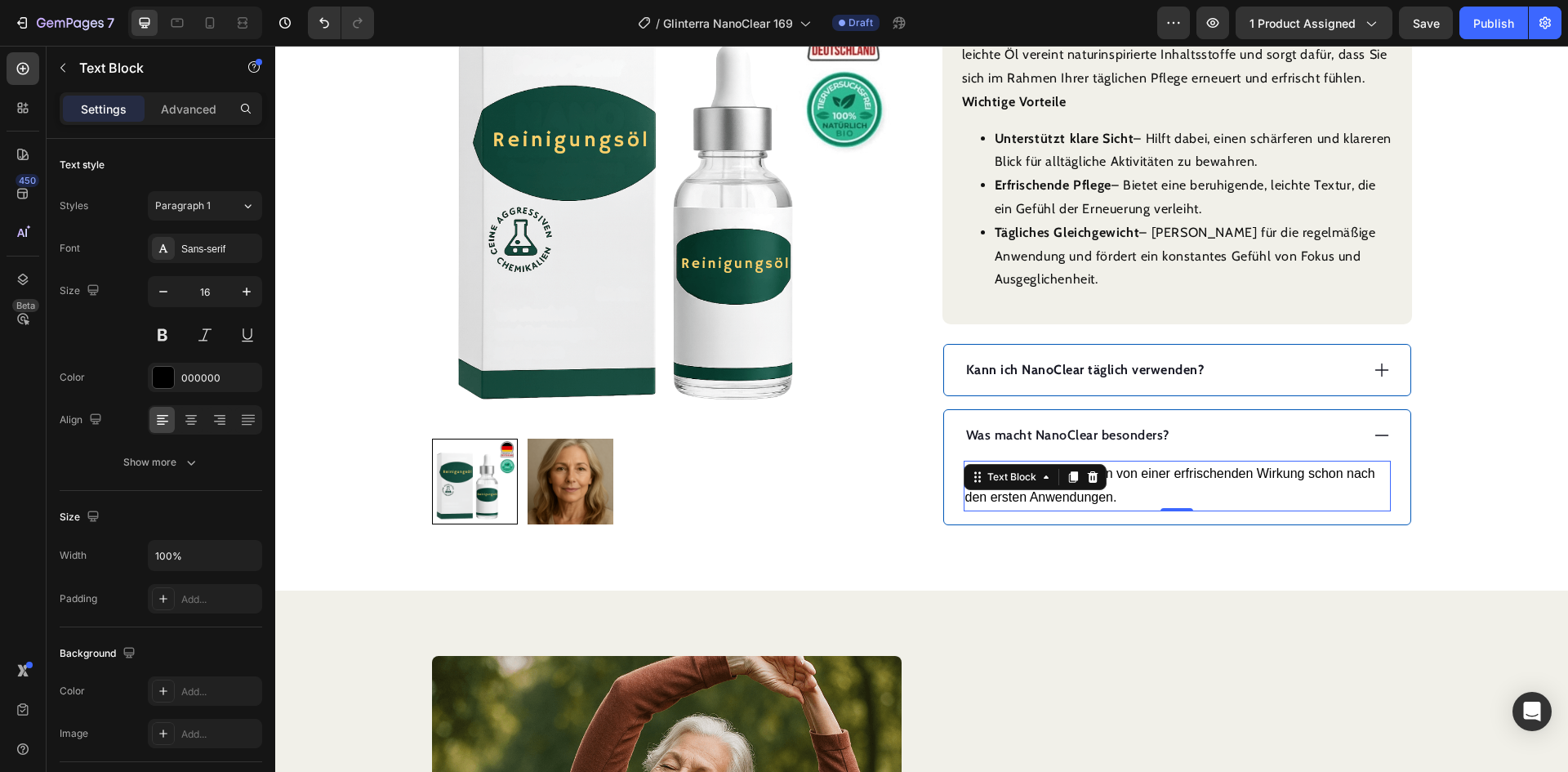
click at [1137, 462] on p "Viele Anwender berichten von einer erfrischenden Wirkung schon nach den ersten …" at bounding box center [1176, 485] width 424 height 47
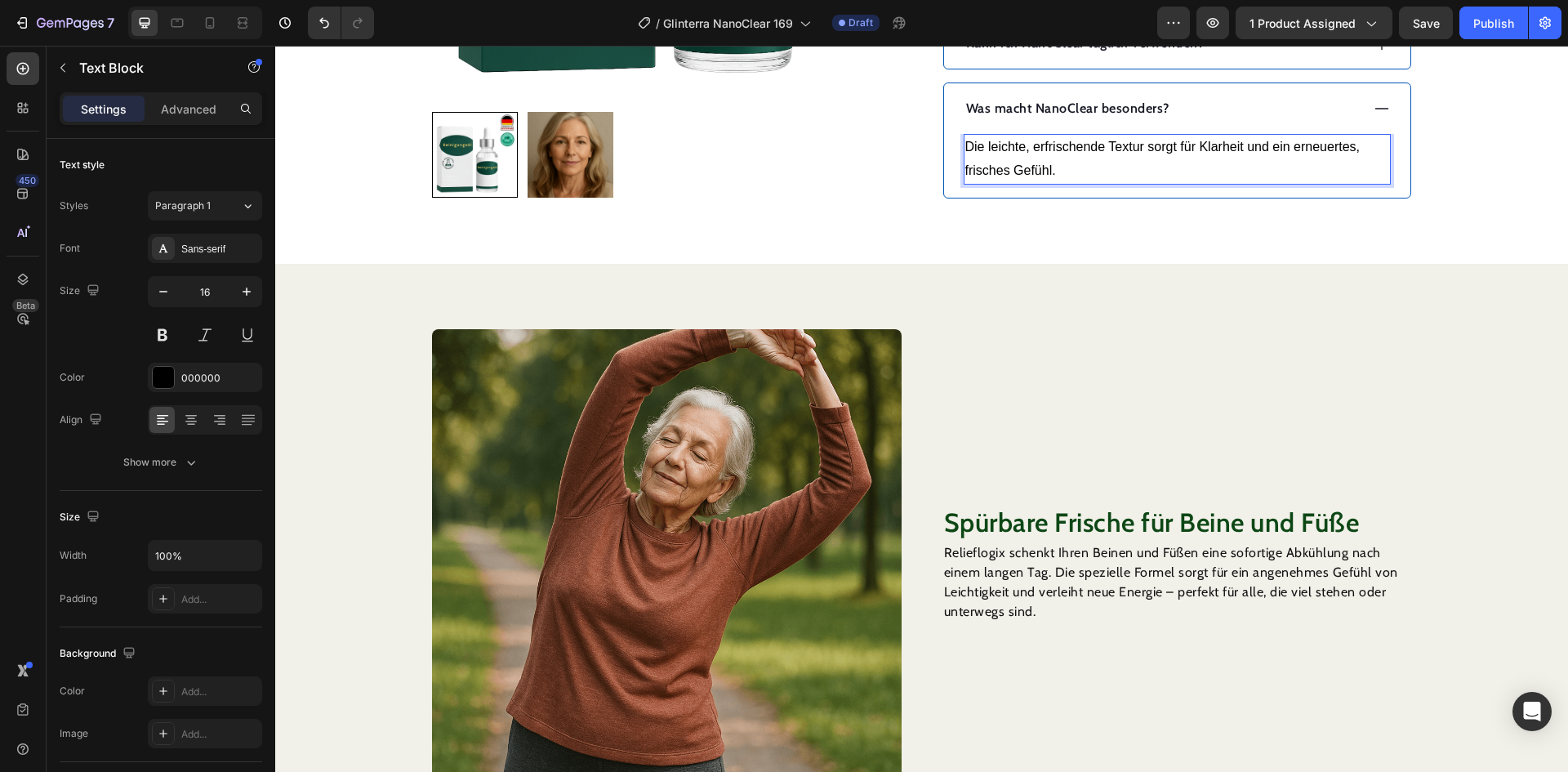
scroll to position [1062, 0]
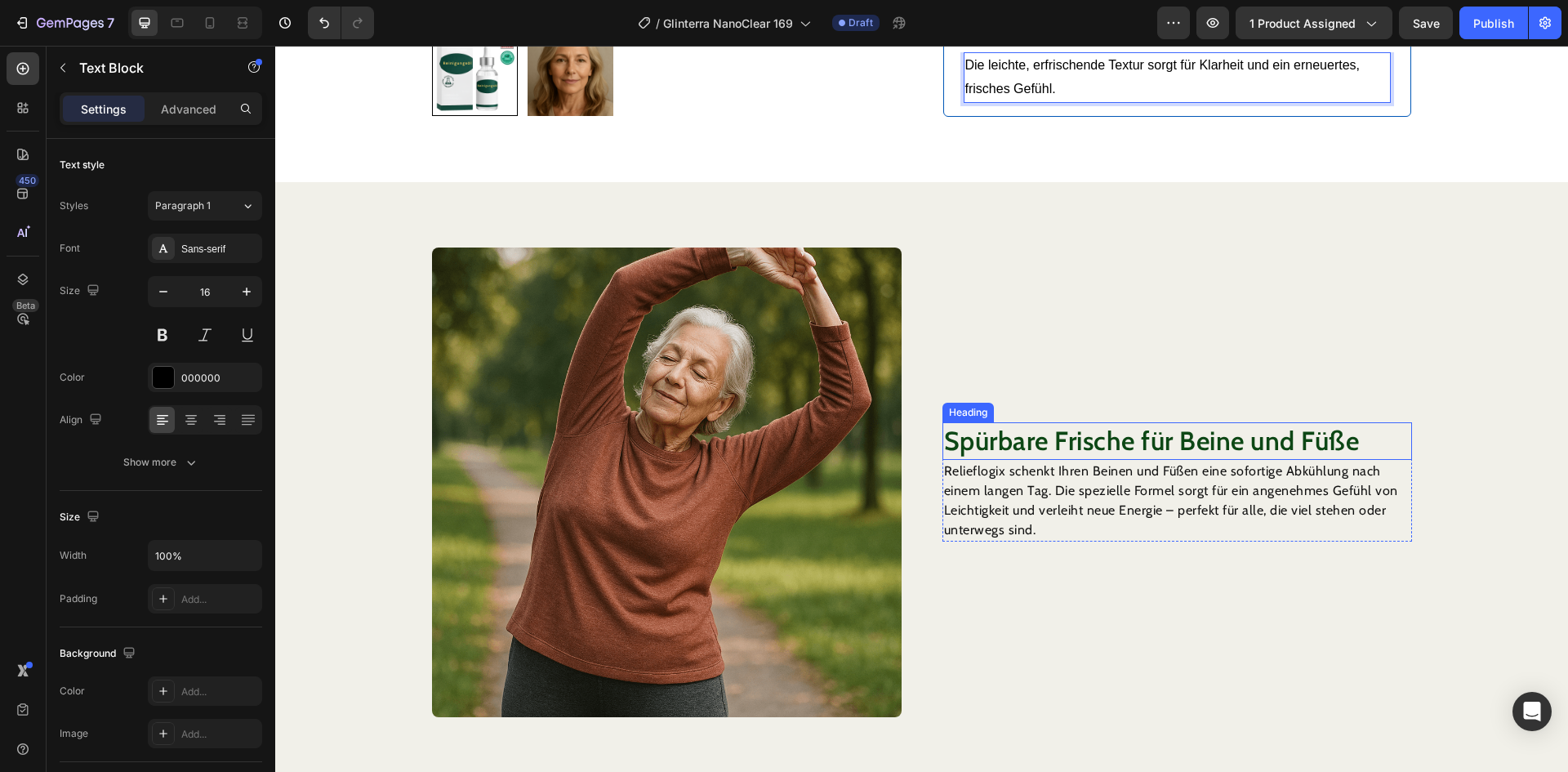
click at [1034, 422] on h2 "Spürbare Frische für Beine und Füße" at bounding box center [1177, 441] width 469 height 37
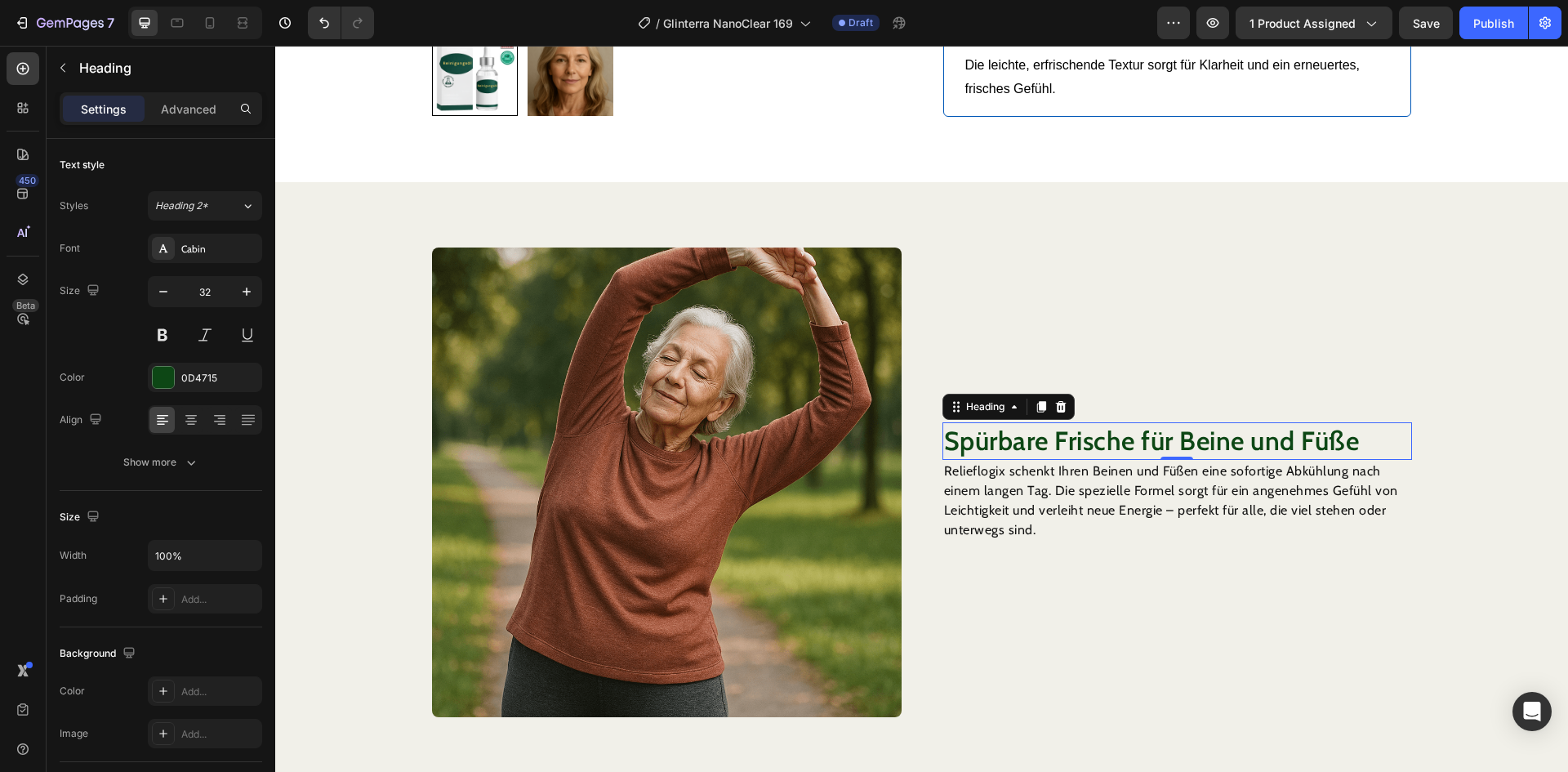
click at [1034, 422] on h2 "Spürbare Frische für Beine und Füße" at bounding box center [1177, 441] width 469 height 37
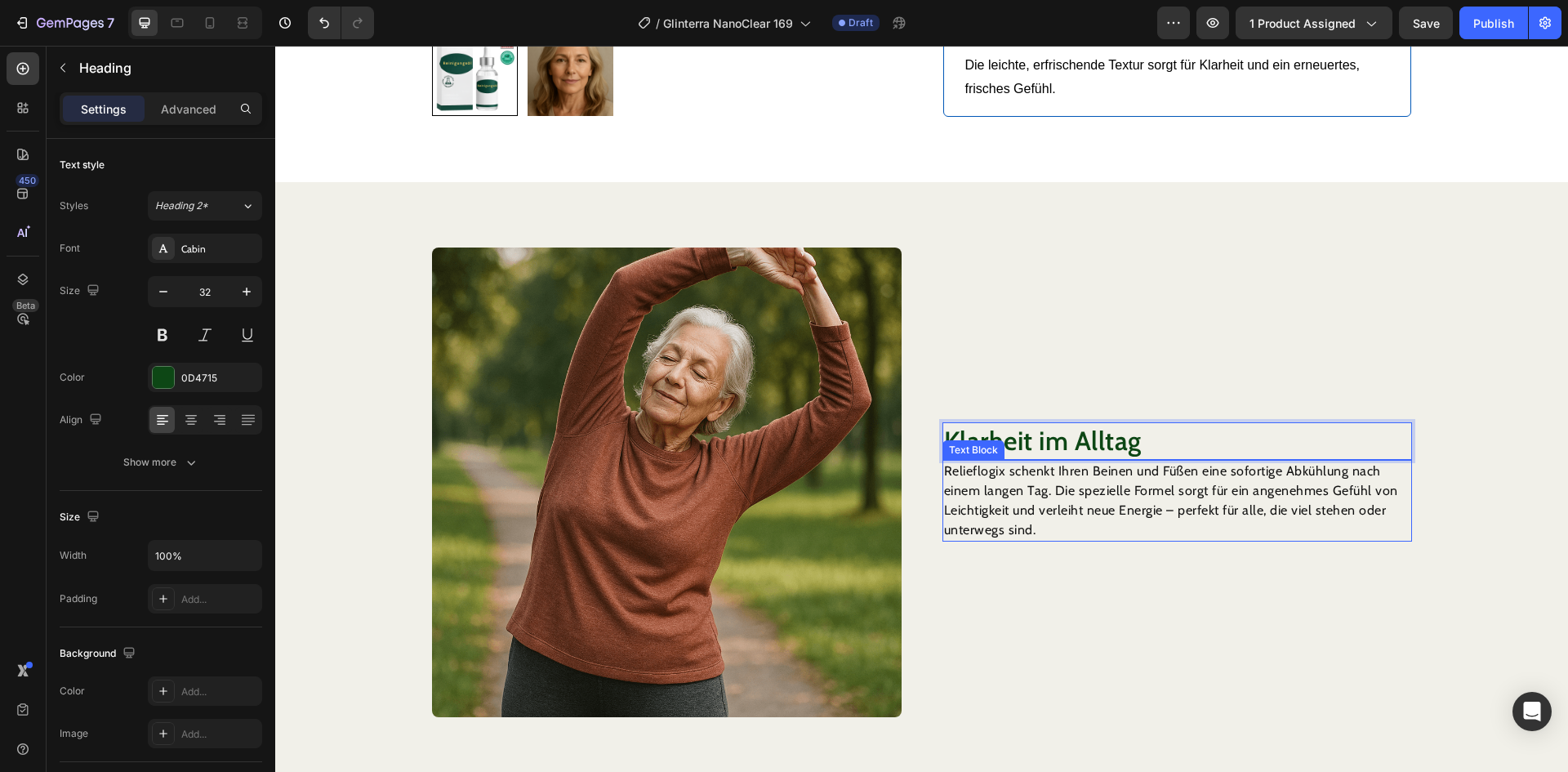
click at [979, 486] on p "Relieflogix schenkt Ihren Beinen und Füßen eine sofortige Abkühlung nach einem …" at bounding box center [1177, 500] width 467 height 79
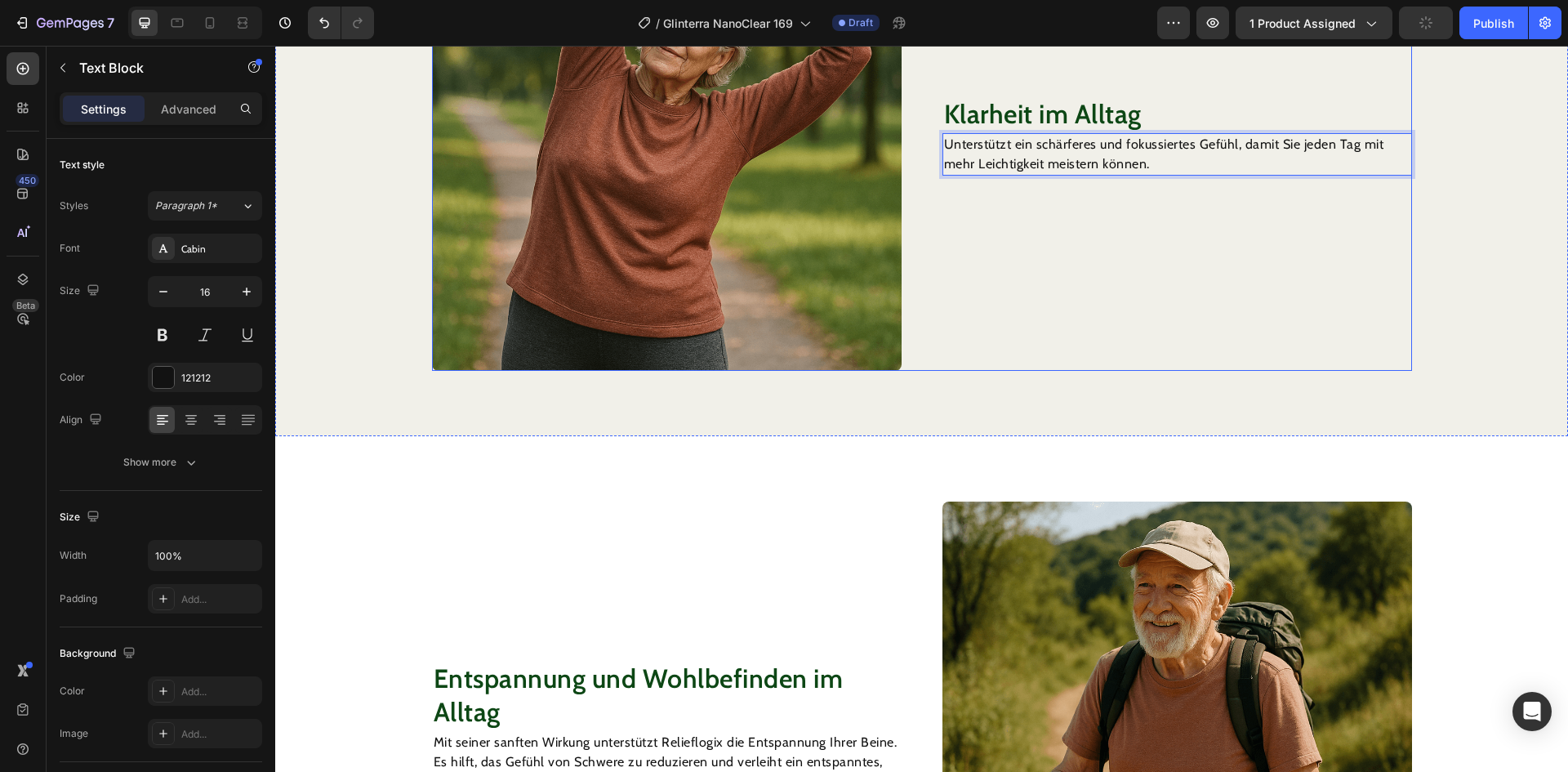
scroll to position [1490, 0]
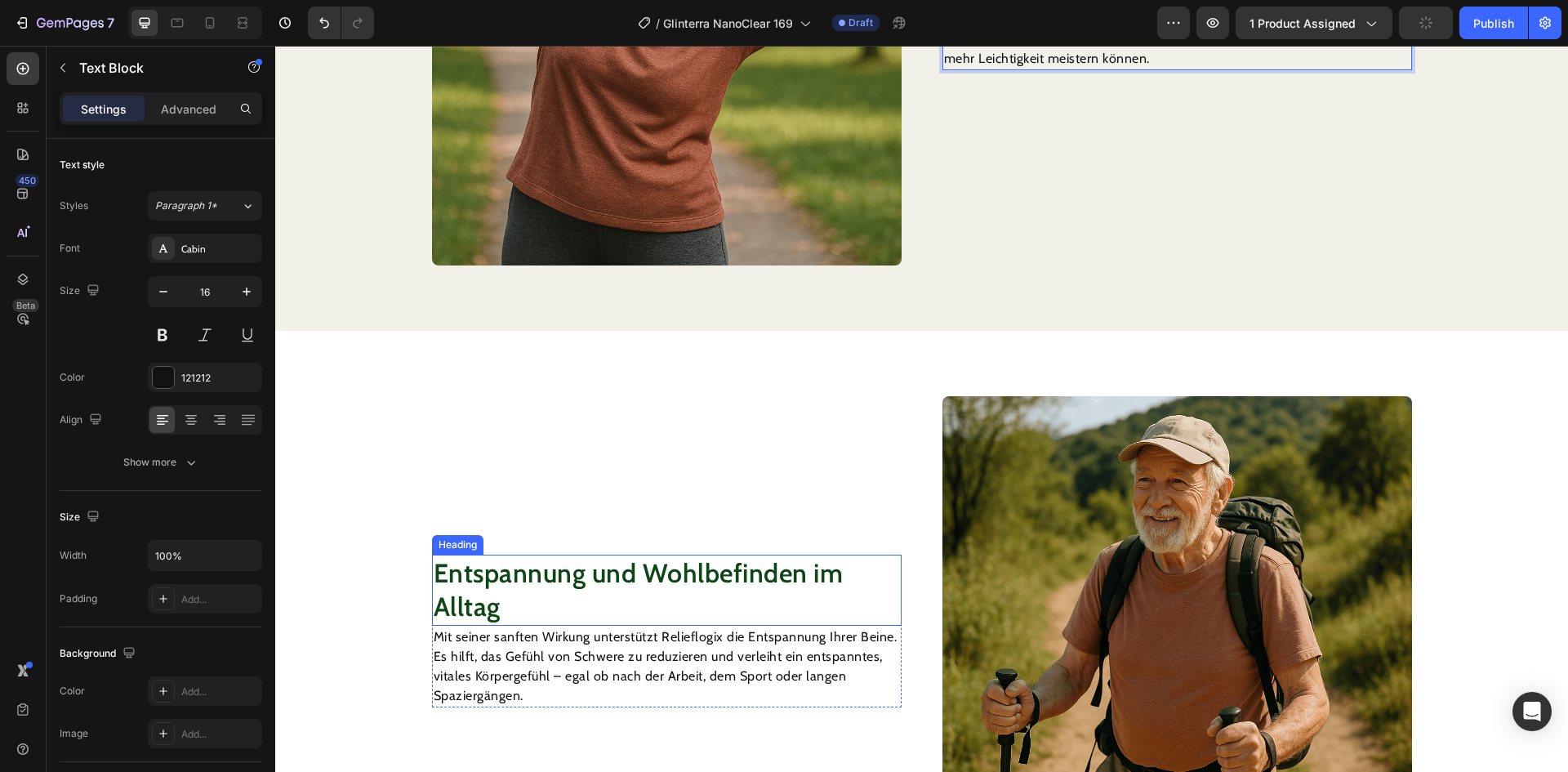
click at [554, 573] on h2 "Entspannung und Wohlbefinden im Alltag" at bounding box center [667, 590] width 469 height 71
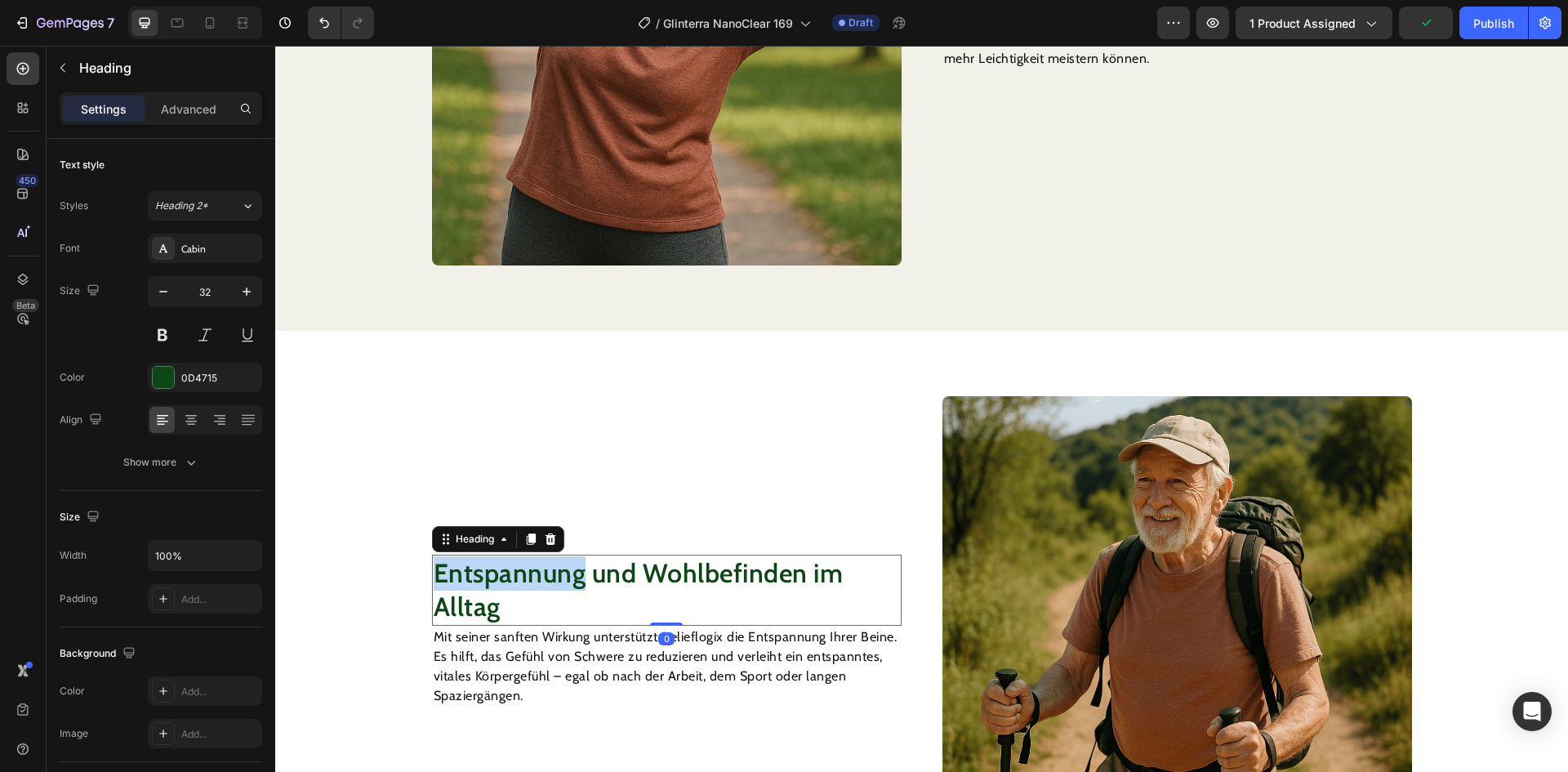
click at [554, 574] on h2 "Entspannung und Wohlbefinden im Alltag" at bounding box center [667, 590] width 469 height 71
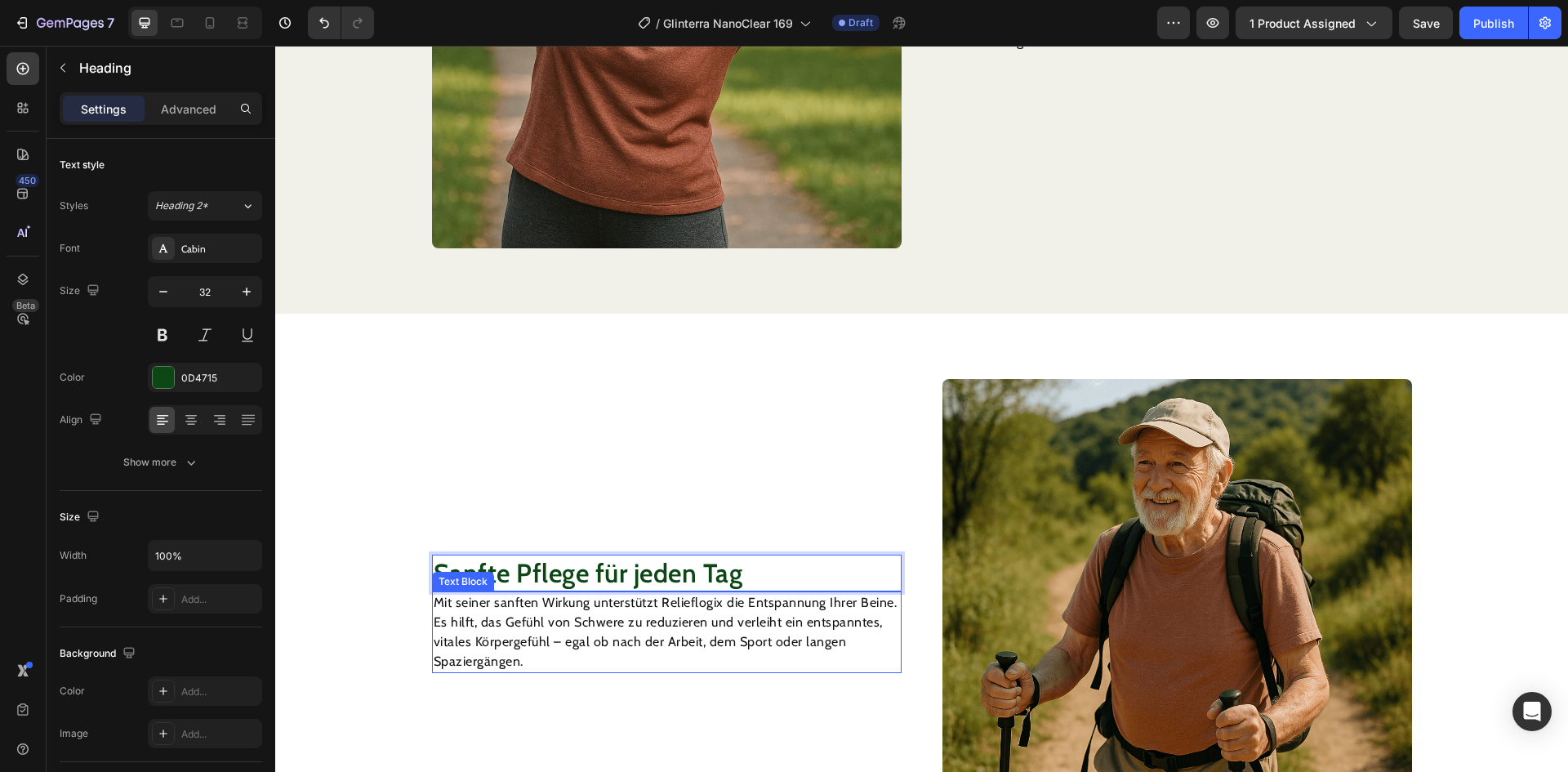
click at [578, 637] on p "Mit seiner sanften Wirkung unterstützt Relieflogix die Entspannung Ihrer Beine.…" at bounding box center [666, 632] width 467 height 79
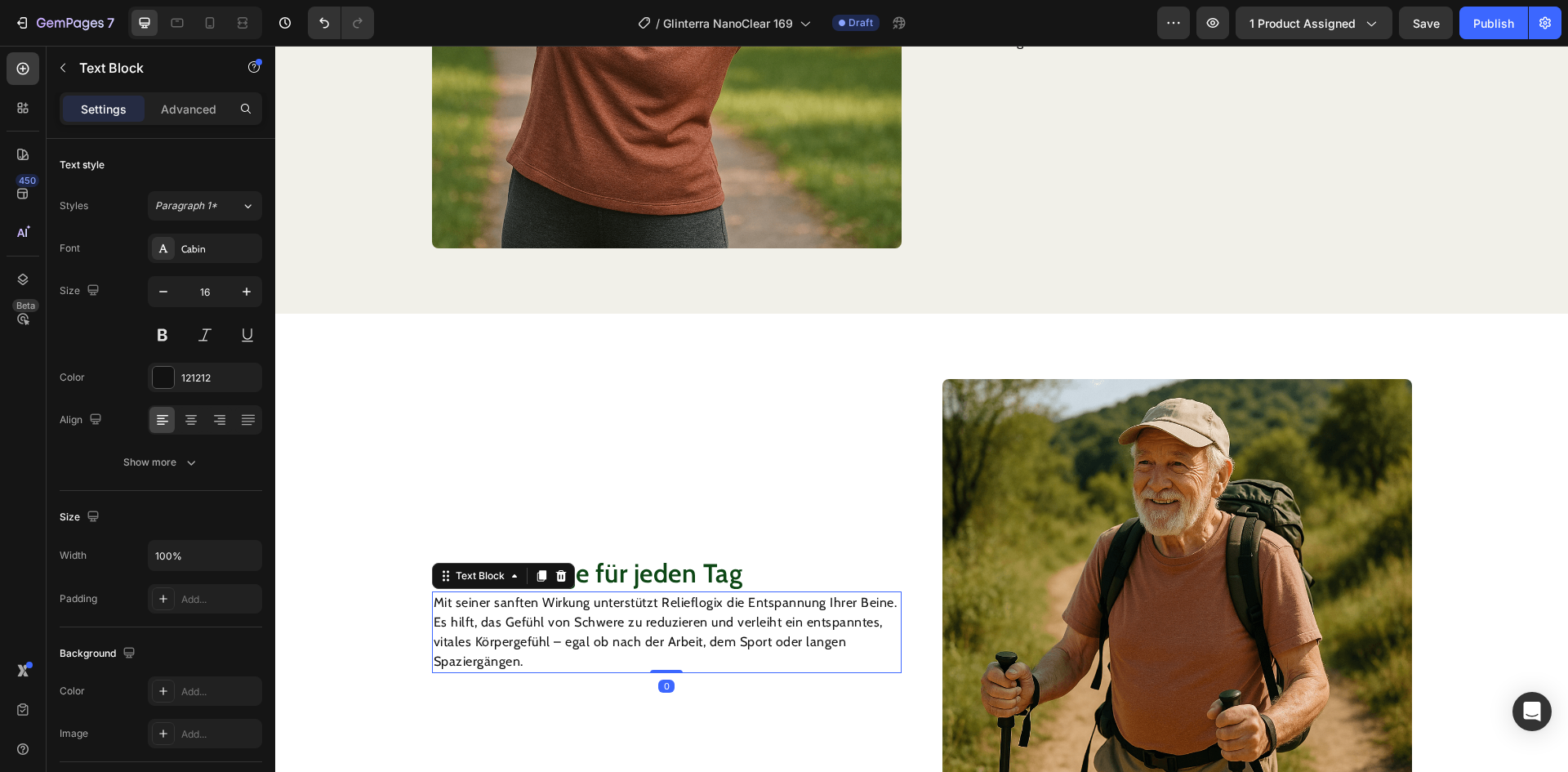
click at [578, 637] on p "Mit seiner sanften Wirkung unterstützt Relieflogix die Entspannung Ihrer Beine.…" at bounding box center [666, 632] width 467 height 79
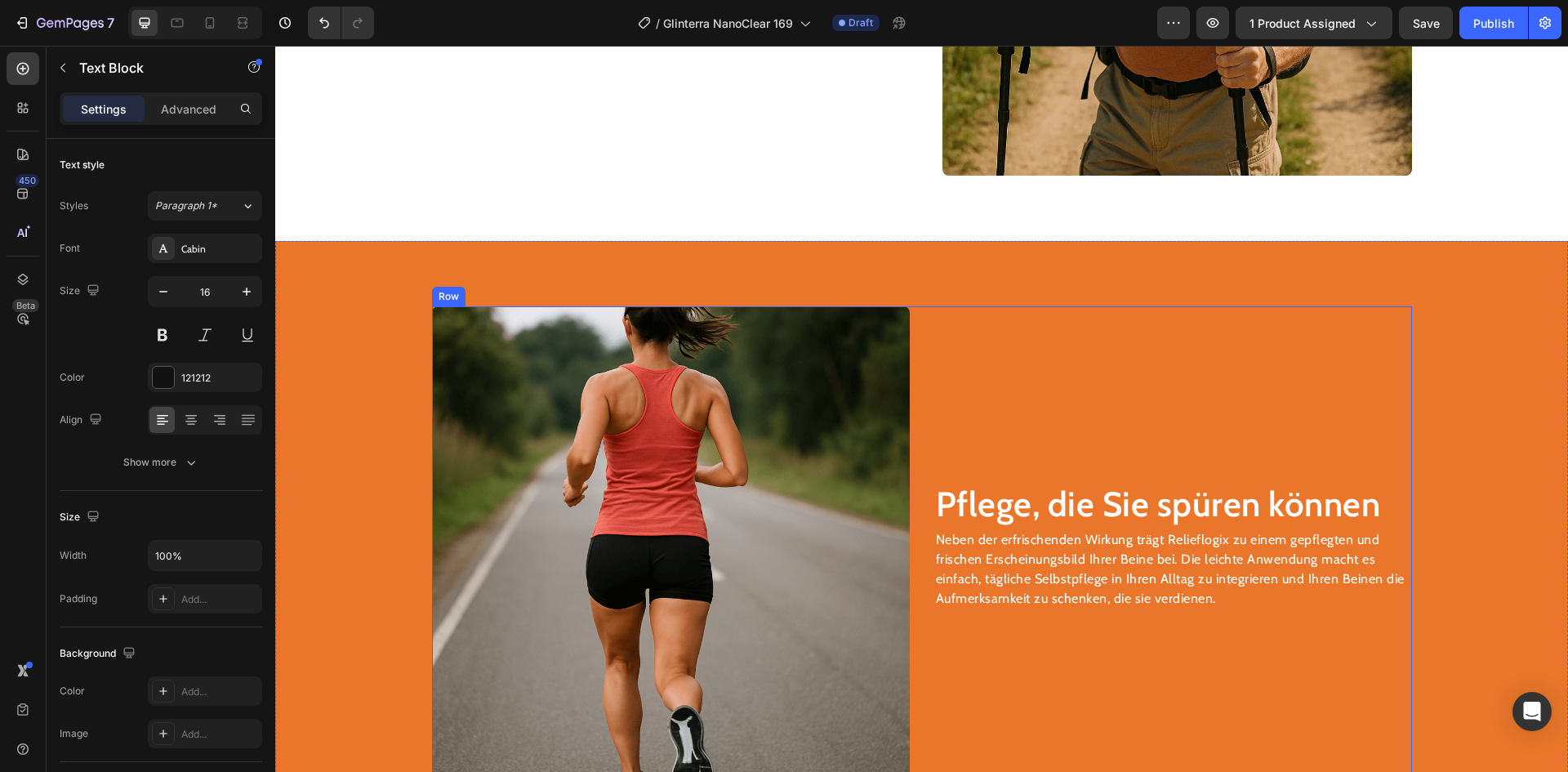
scroll to position [2261, 0]
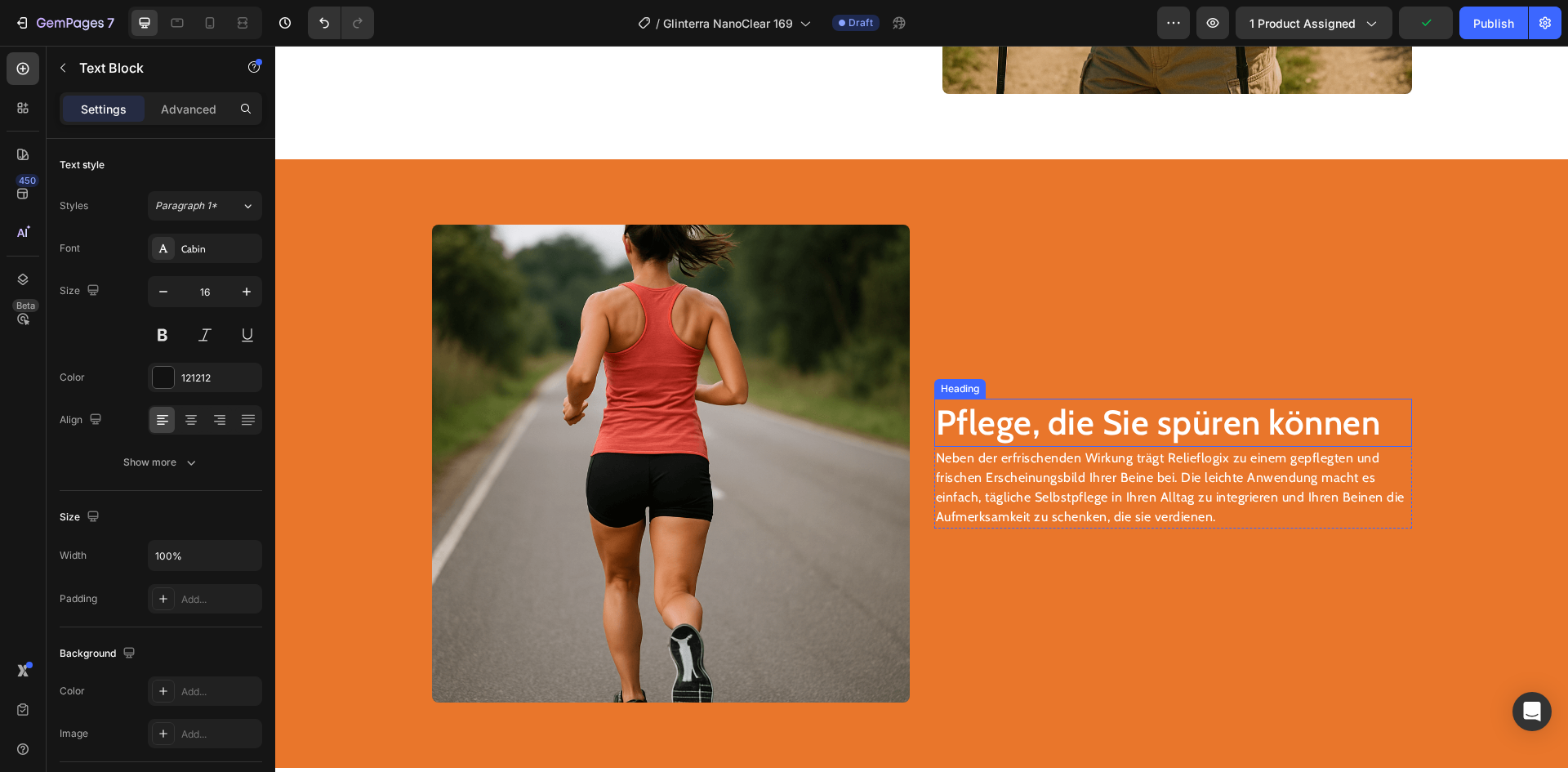
click at [1069, 419] on h2 "Pflege, die Sie spüren können" at bounding box center [1173, 423] width 478 height 48
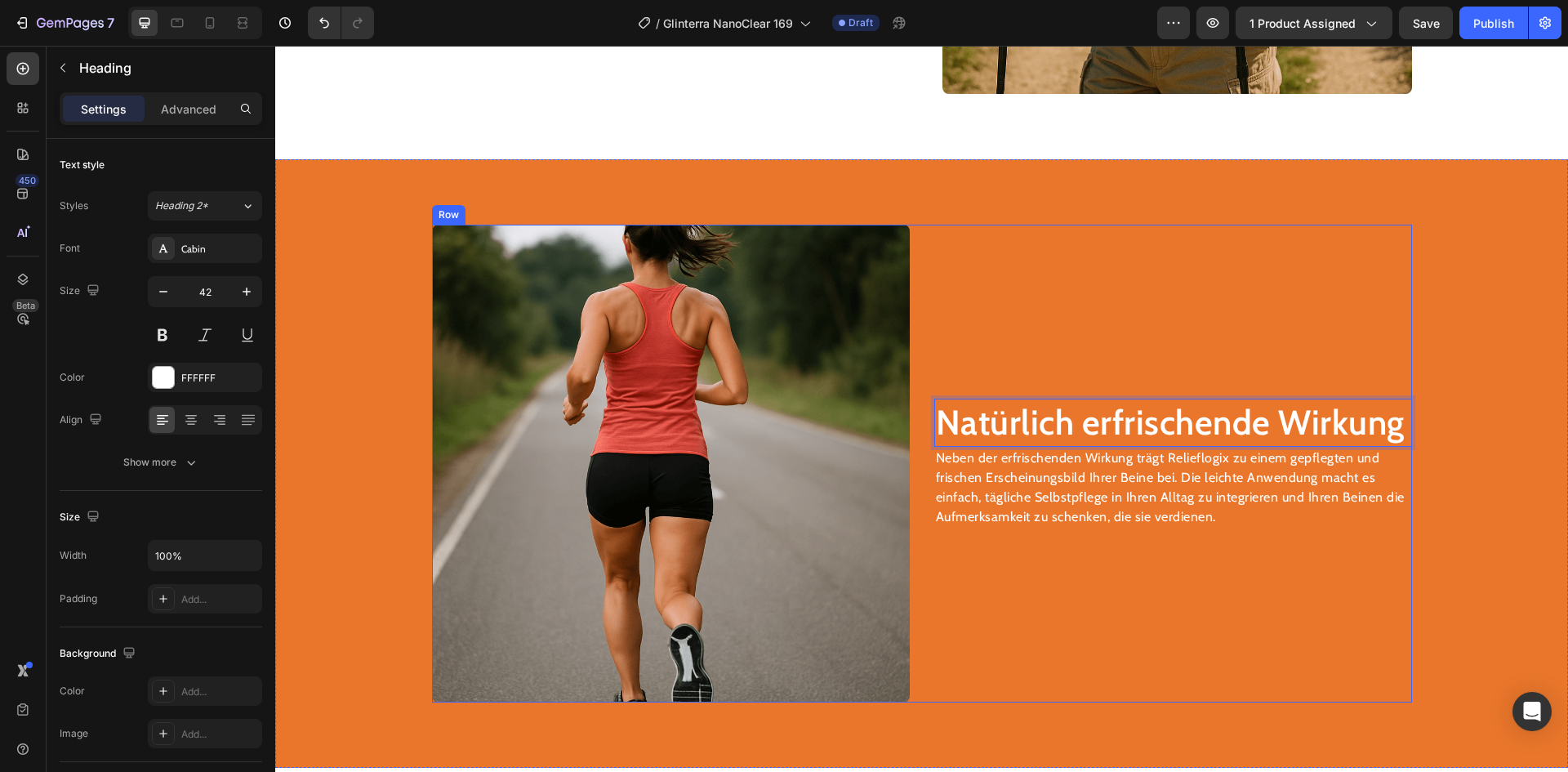
click at [1008, 508] on p "Neben der erfrischenden Wirkung trägt Relieflogix zu einem gepflegten und frisc…" at bounding box center [1173, 487] width 474 height 79
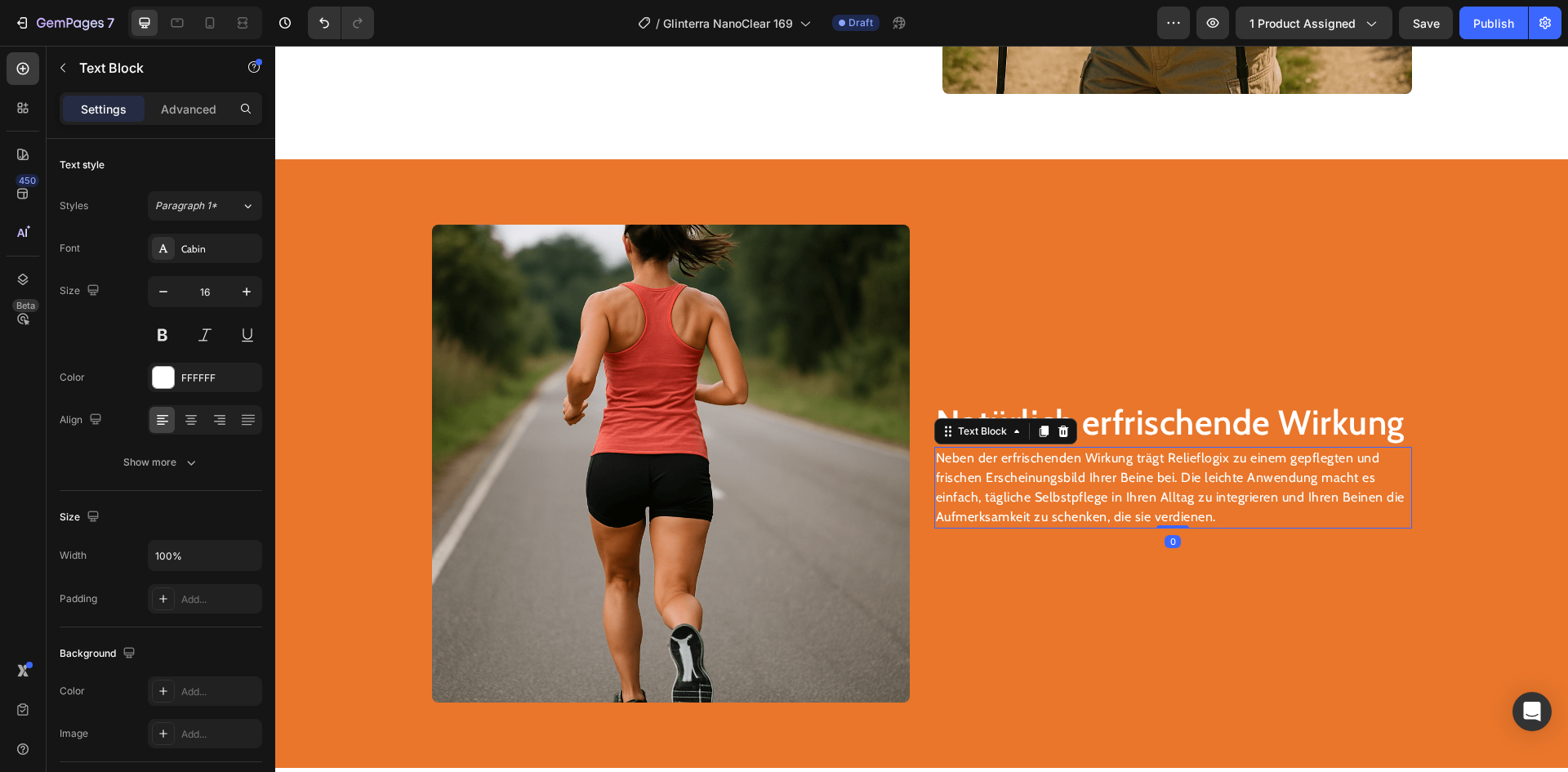
click at [1008, 508] on p "Neben der erfrischenden Wirkung trägt Relieflogix zu einem gepflegten und frisc…" at bounding box center [1173, 487] width 474 height 79
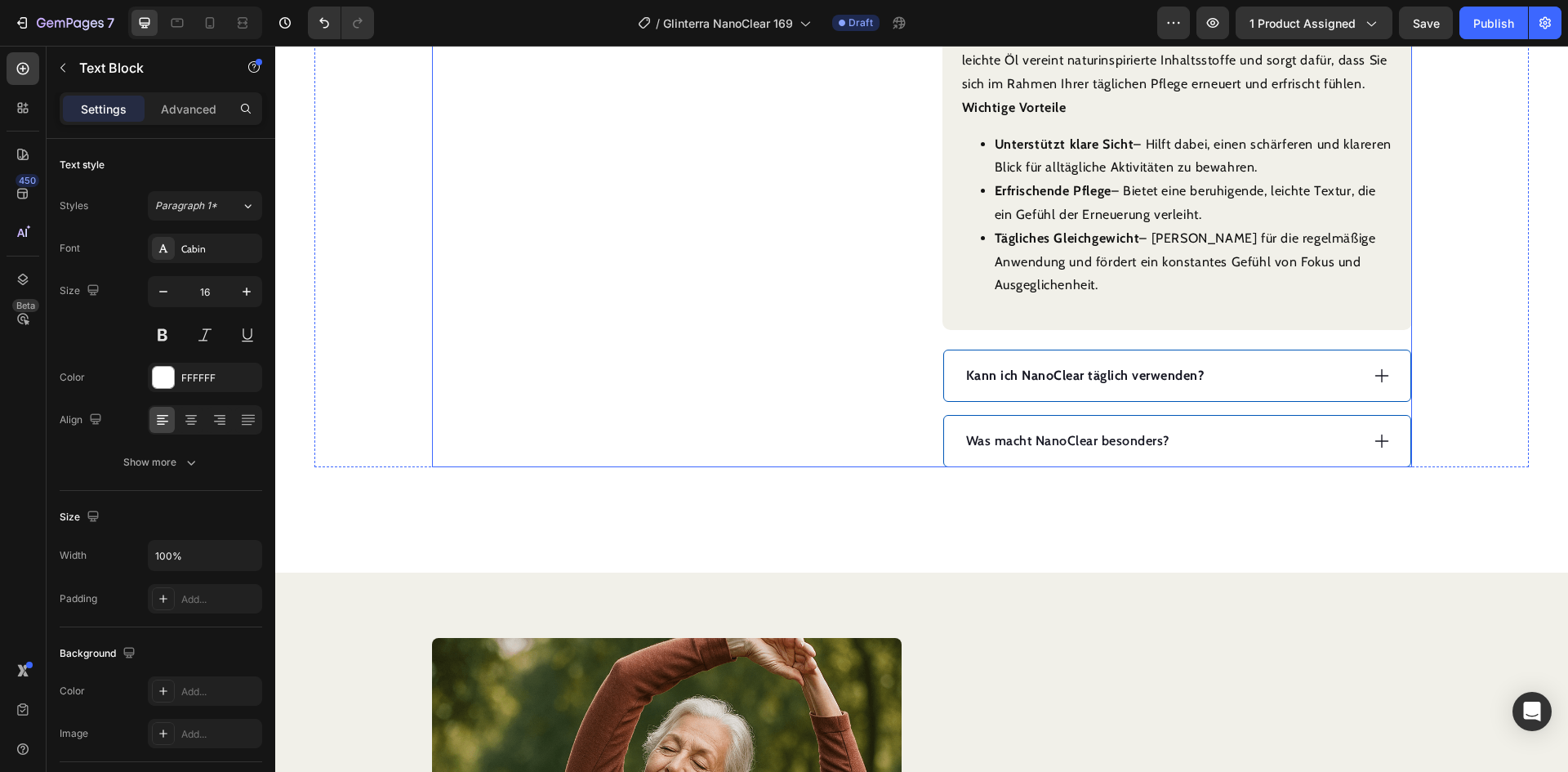
scroll to position [974, 0]
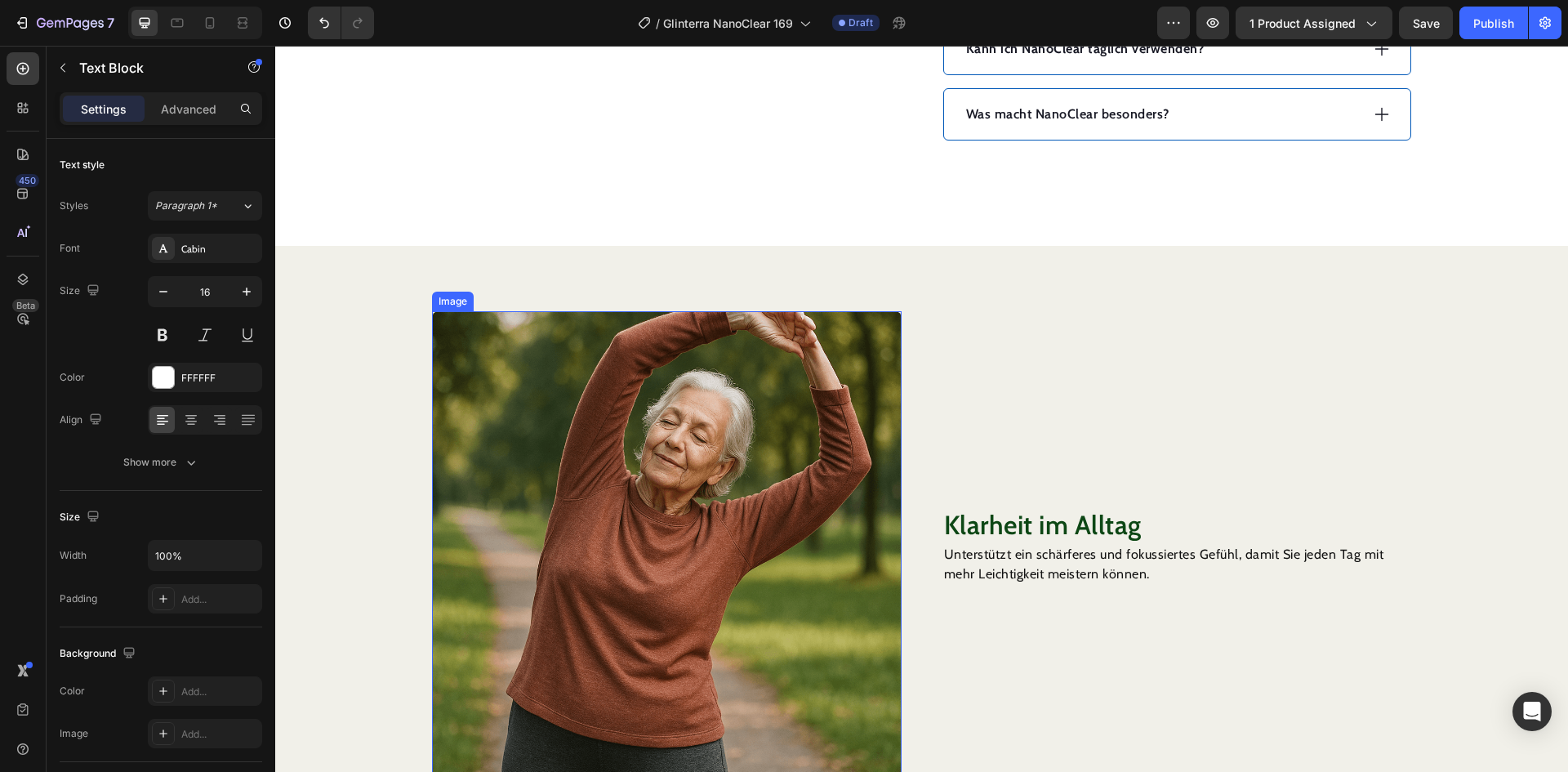
click at [642, 457] on img at bounding box center [667, 546] width 469 height 470
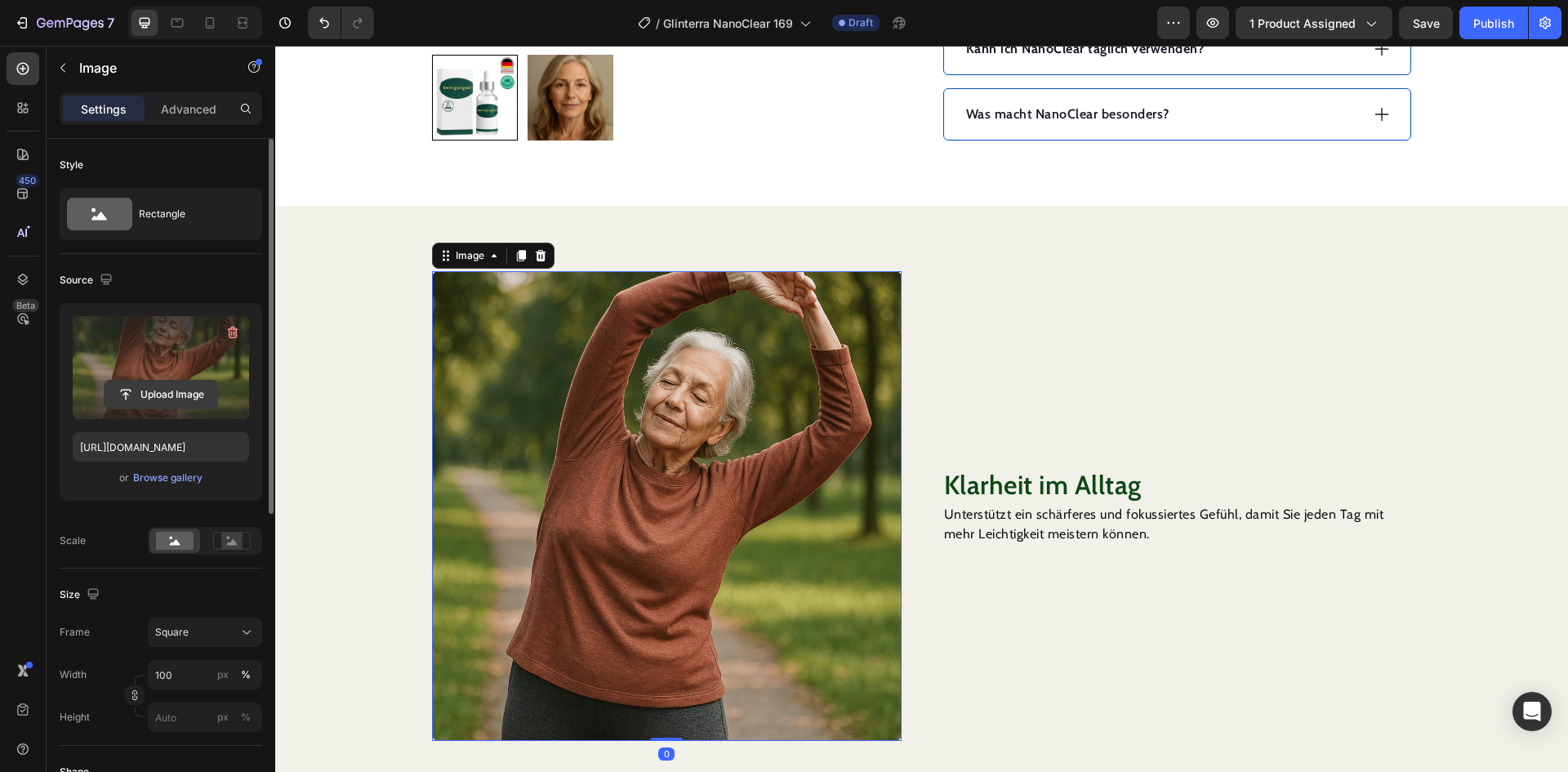
click at [191, 392] on input "file" at bounding box center [161, 394] width 112 height 28
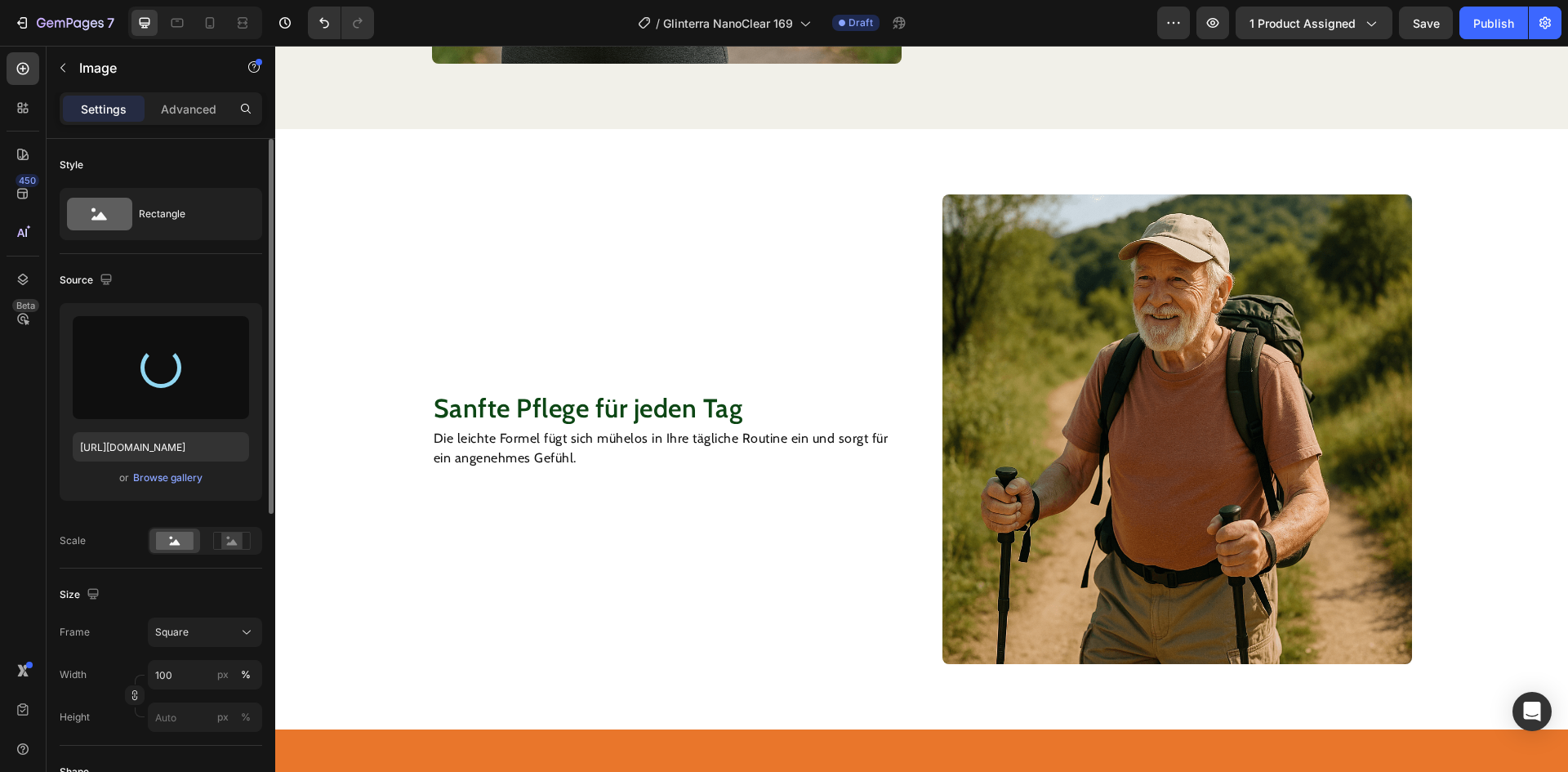
scroll to position [1709, 0]
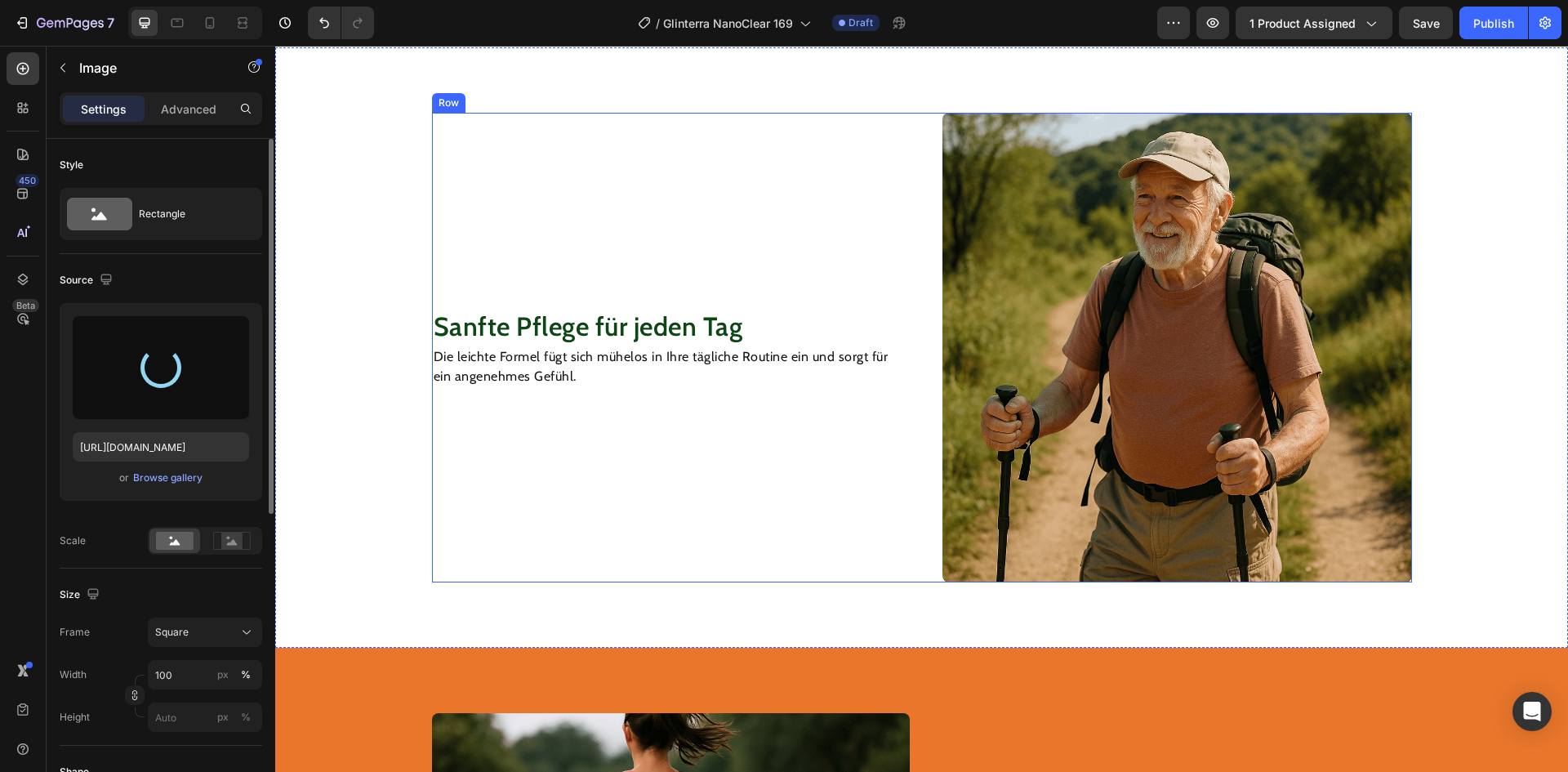
type input "[URL][DOMAIN_NAME]"
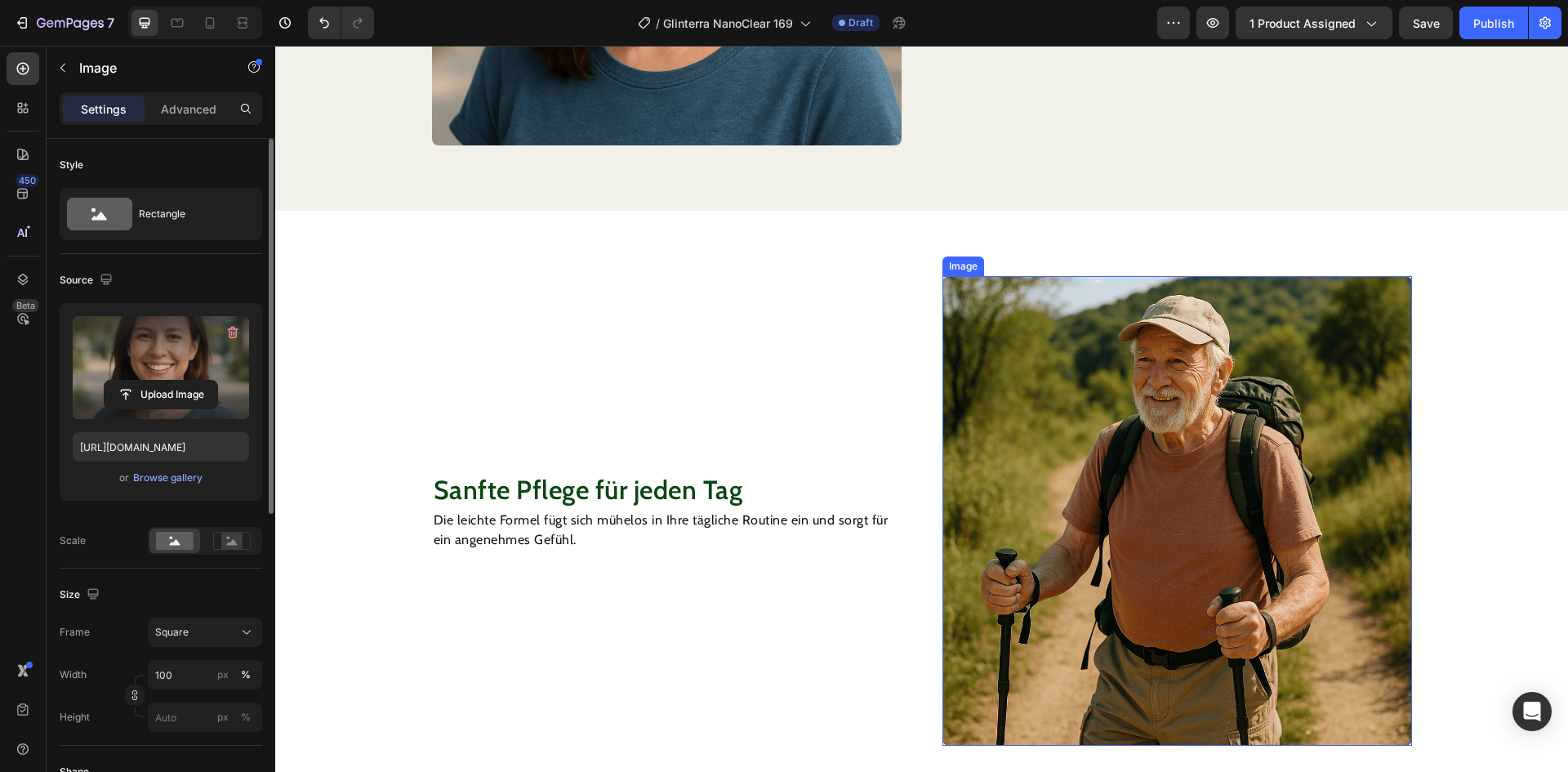
scroll to position [1628, 0]
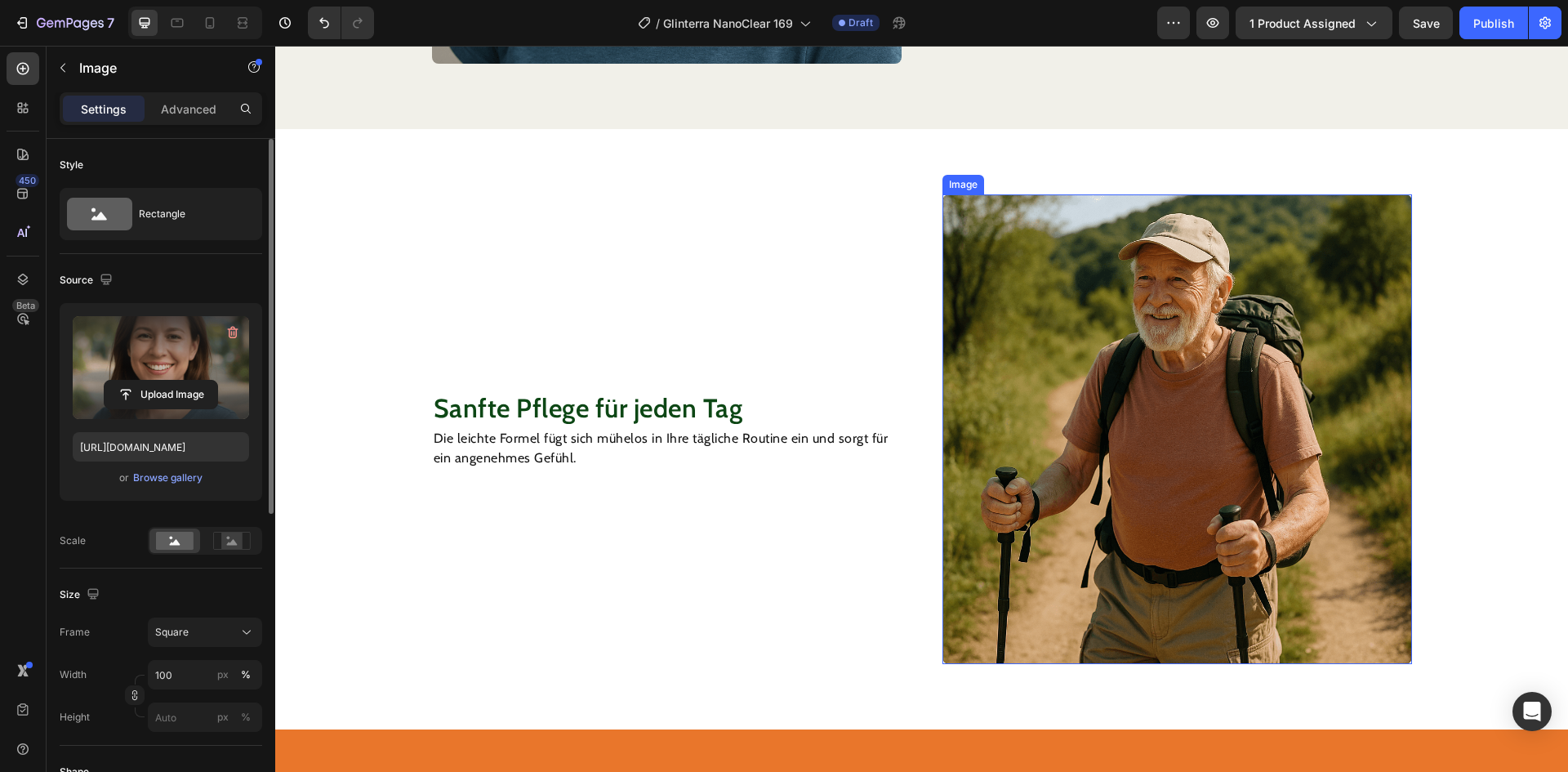
click at [1114, 447] on img at bounding box center [1177, 430] width 469 height 470
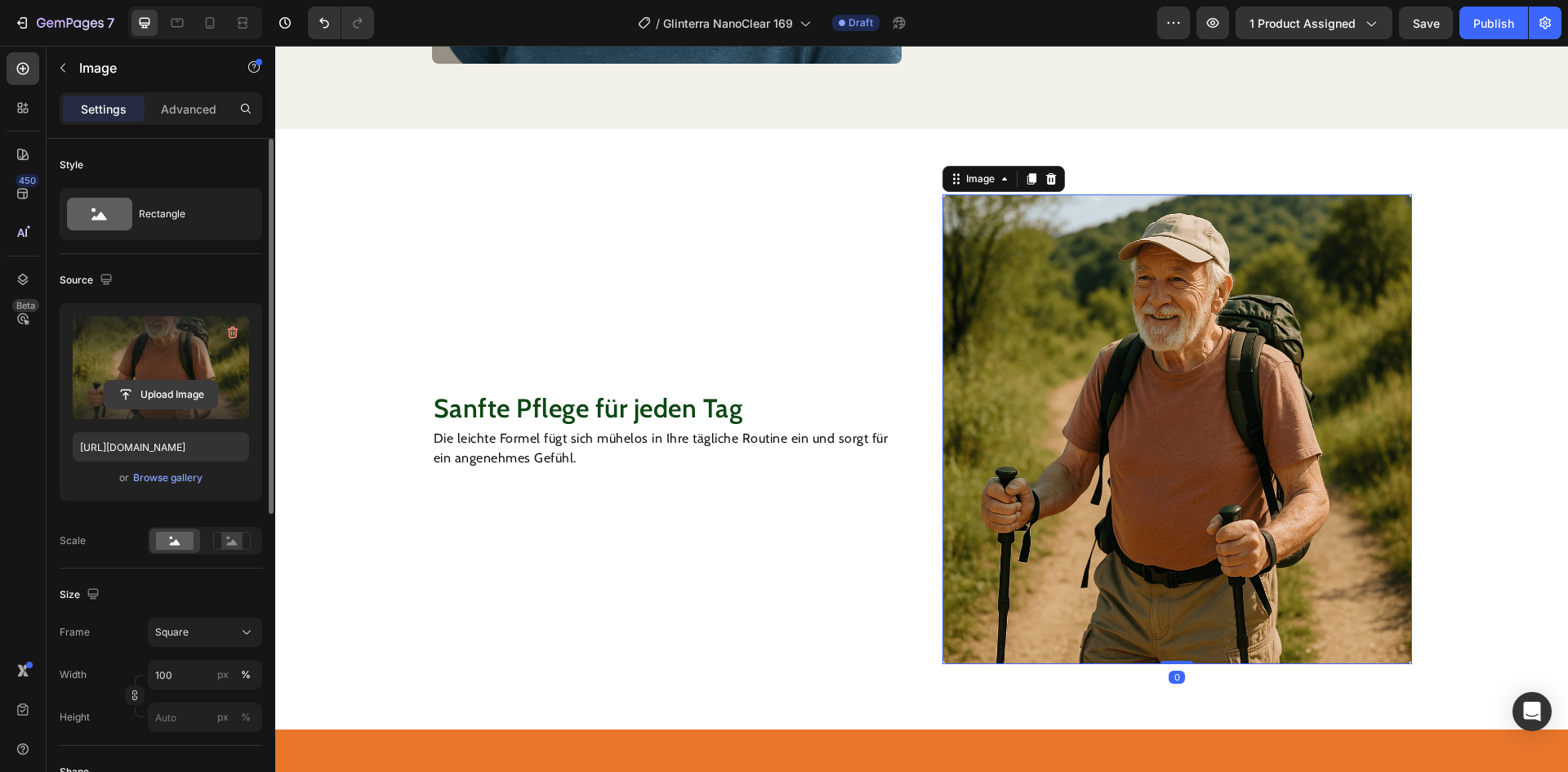
click at [170, 394] on input "file" at bounding box center [161, 394] width 112 height 28
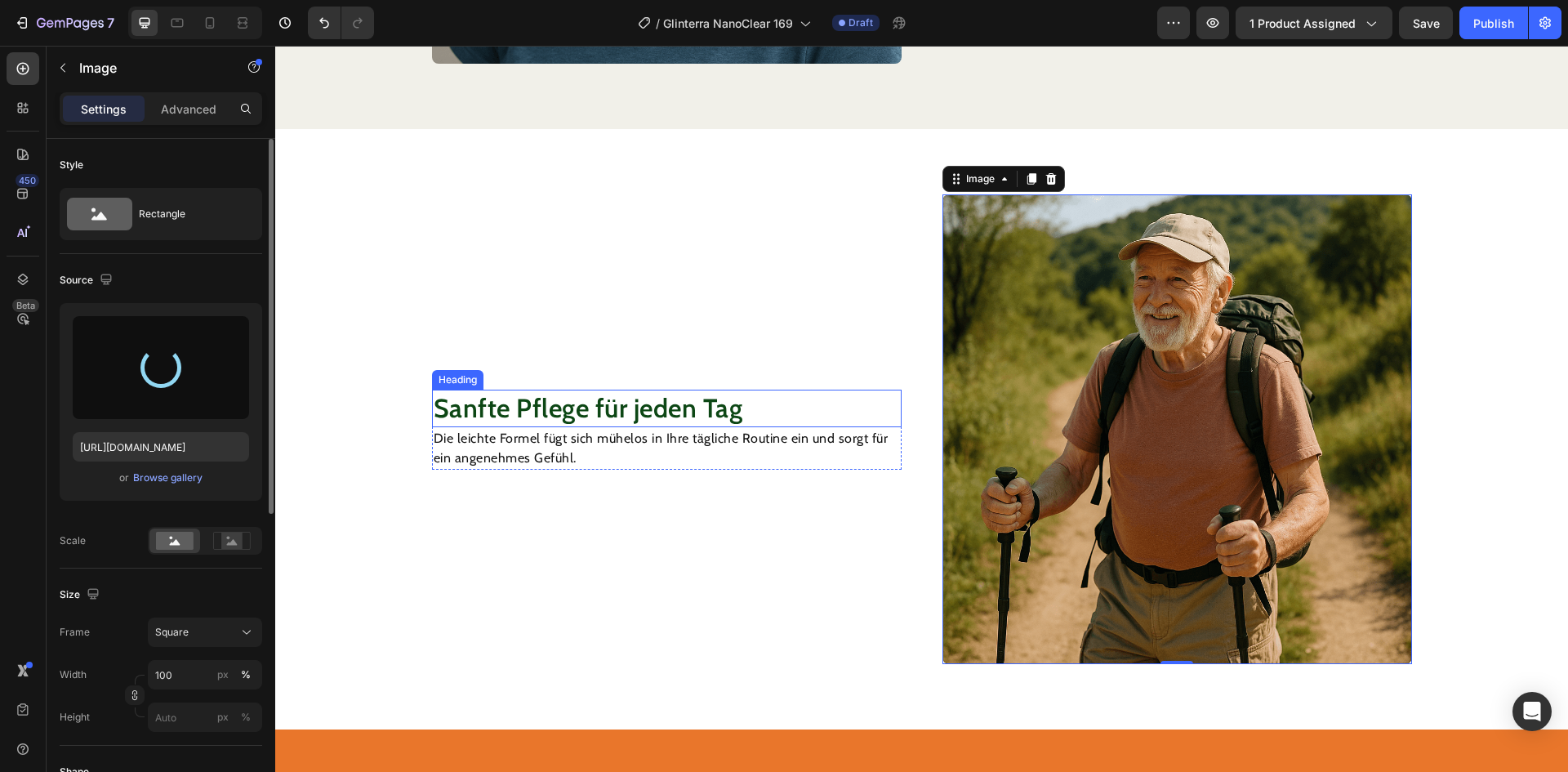
type input "[URL][DOMAIN_NAME]"
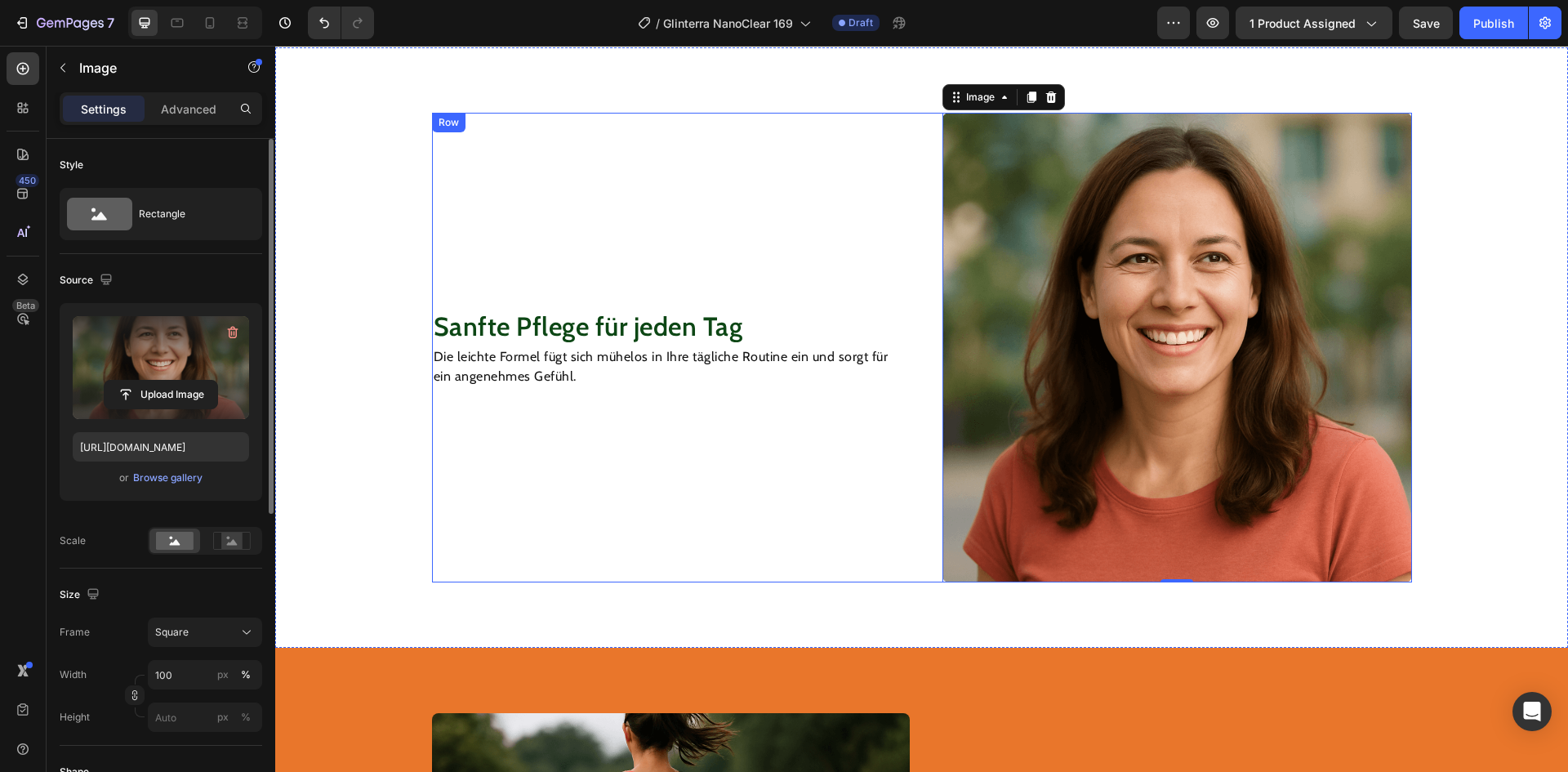
scroll to position [2118, 0]
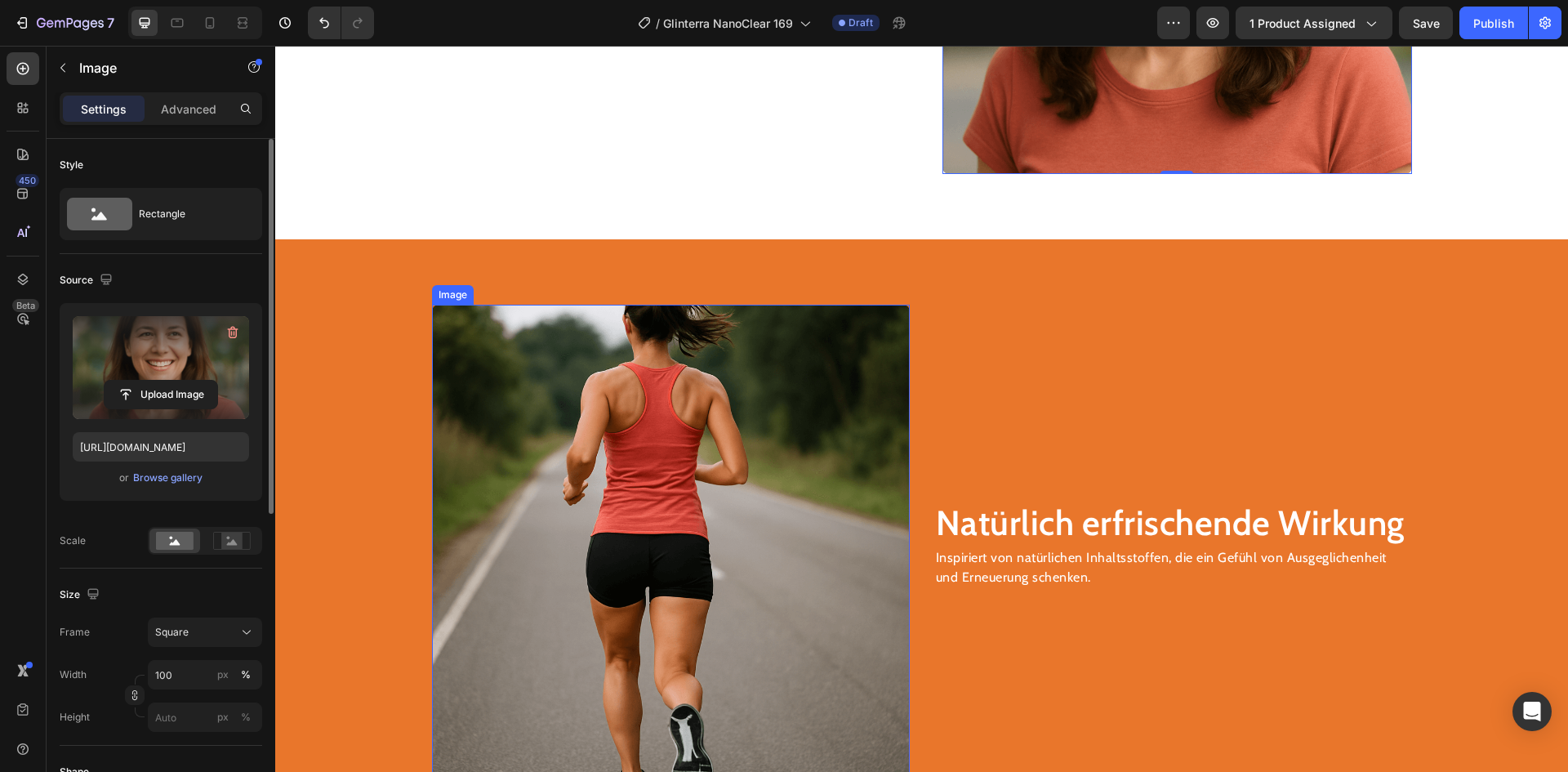
click at [710, 419] on img at bounding box center [671, 543] width 478 height 478
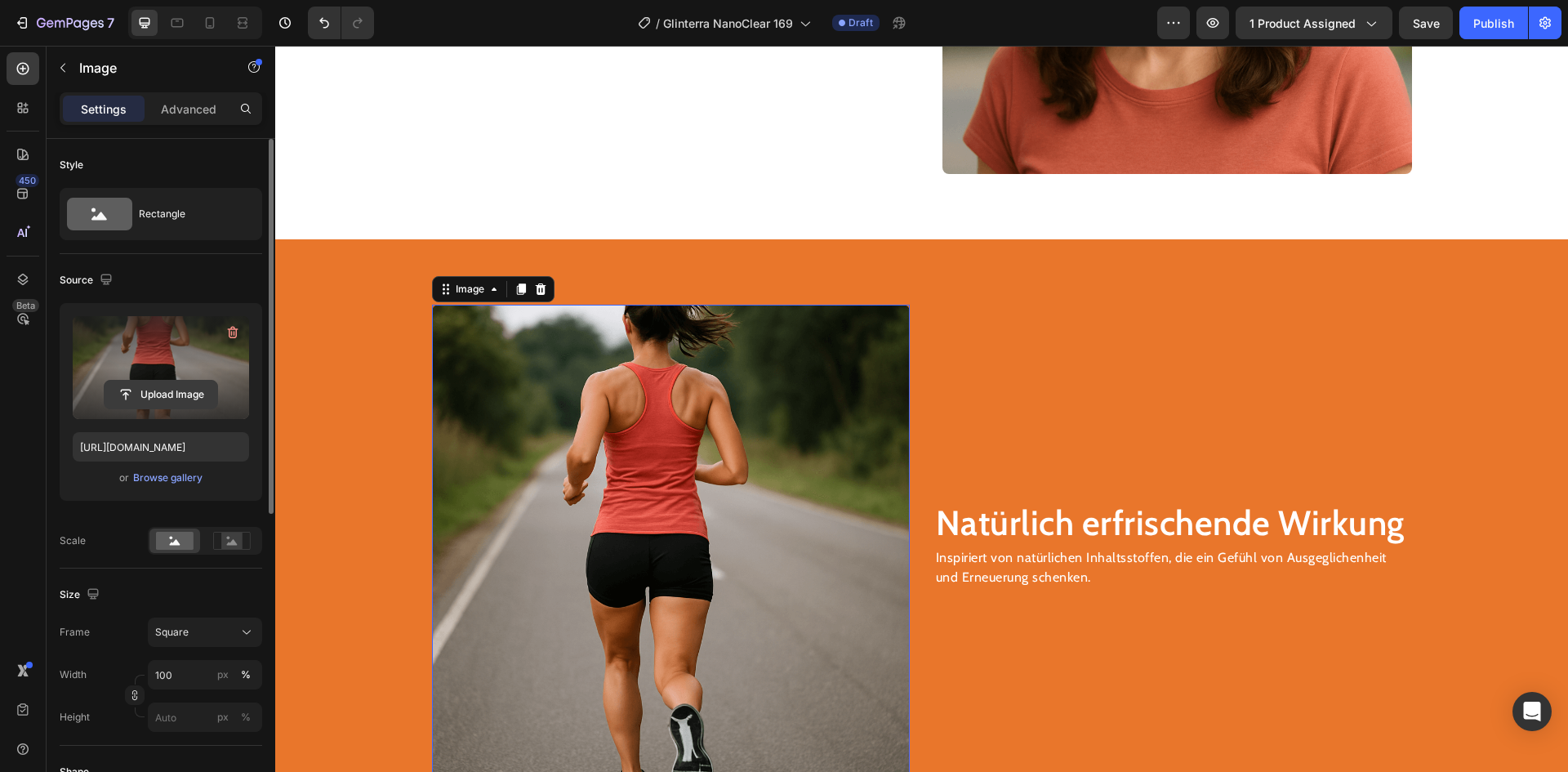
click at [181, 396] on input "file" at bounding box center [161, 394] width 112 height 28
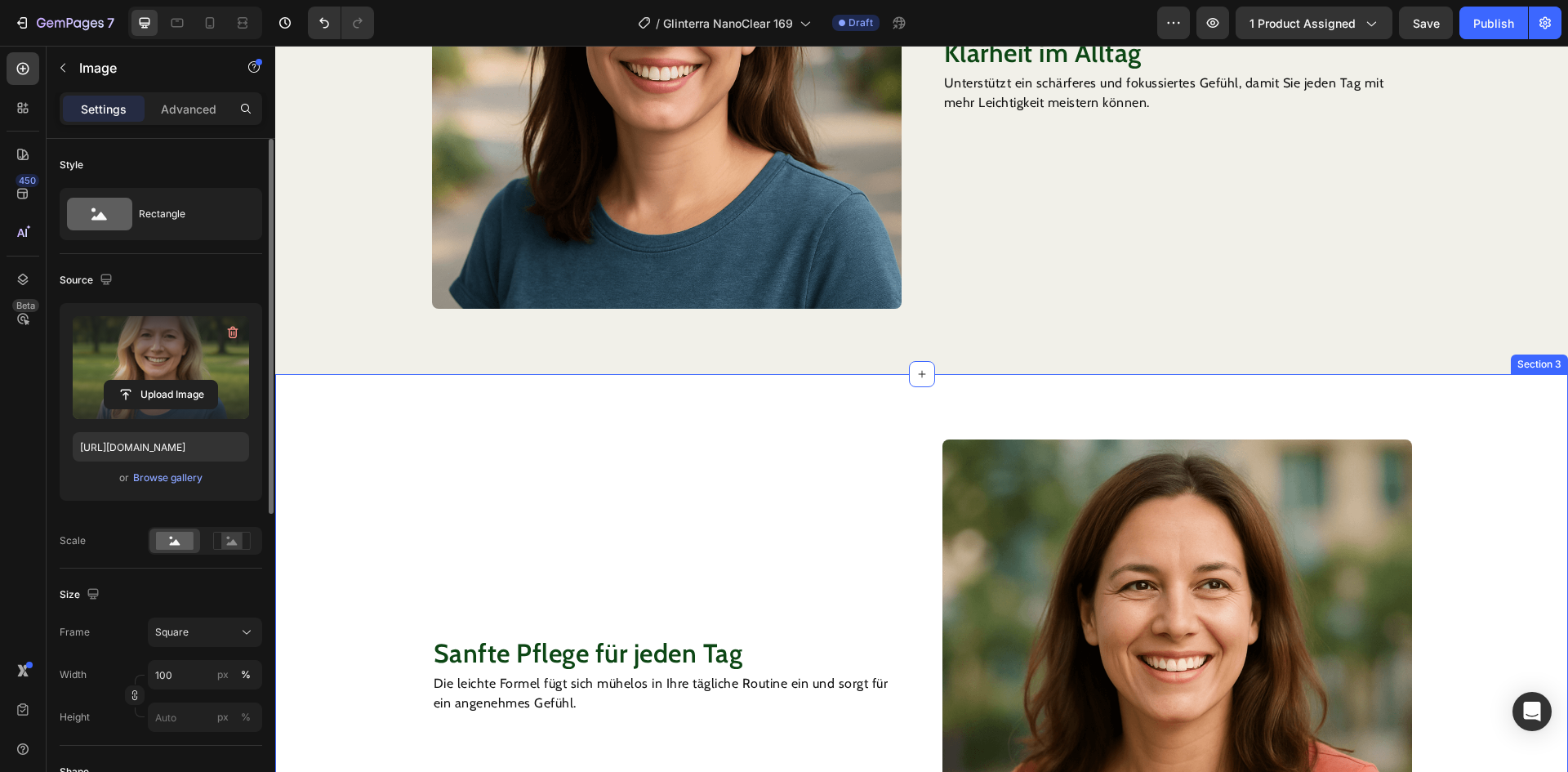
scroll to position [1138, 0]
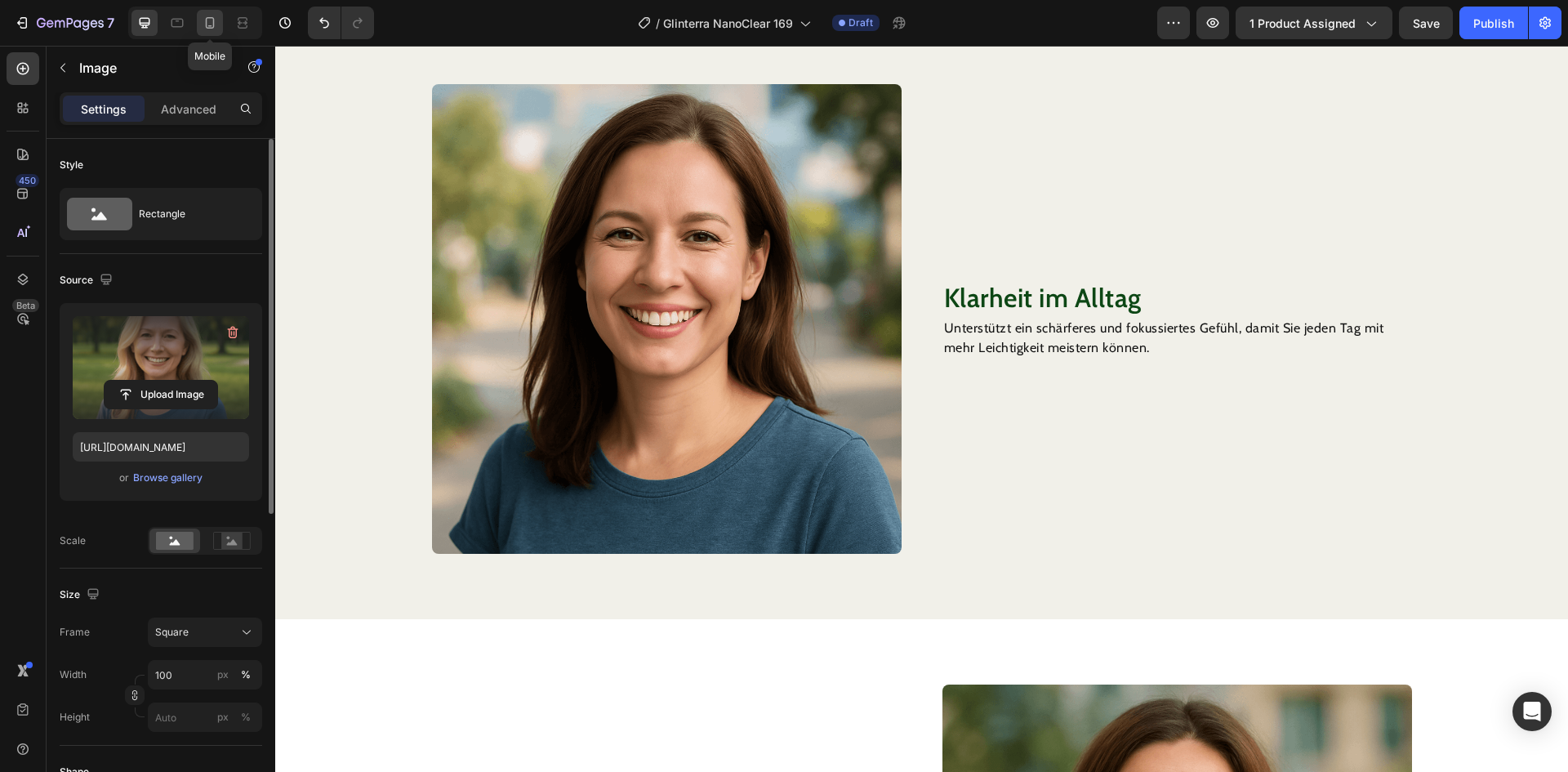
click at [208, 23] on icon at bounding box center [210, 23] width 17 height 17
type input "[URL][DOMAIN_NAME]"
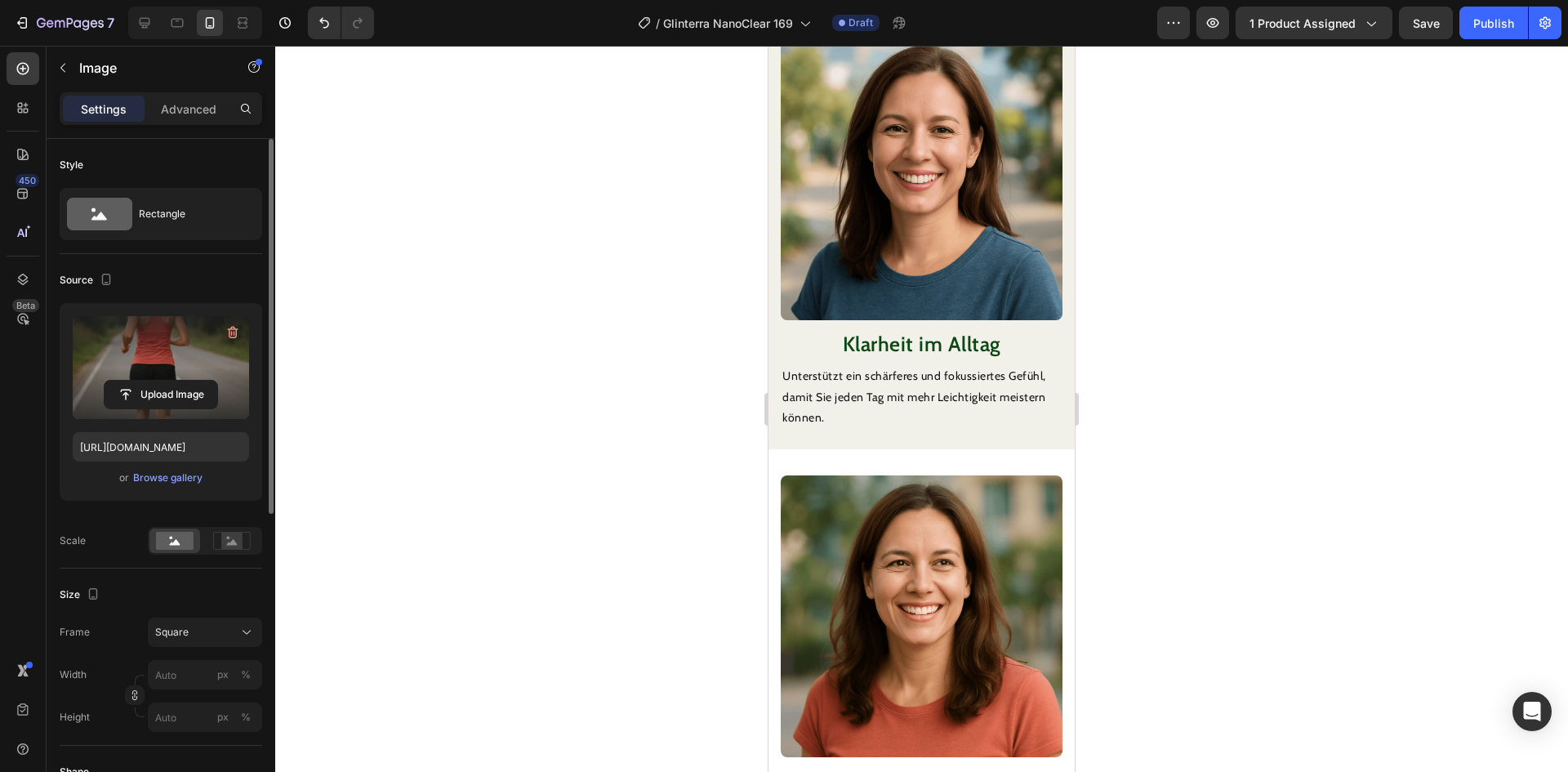
scroll to position [911, 0]
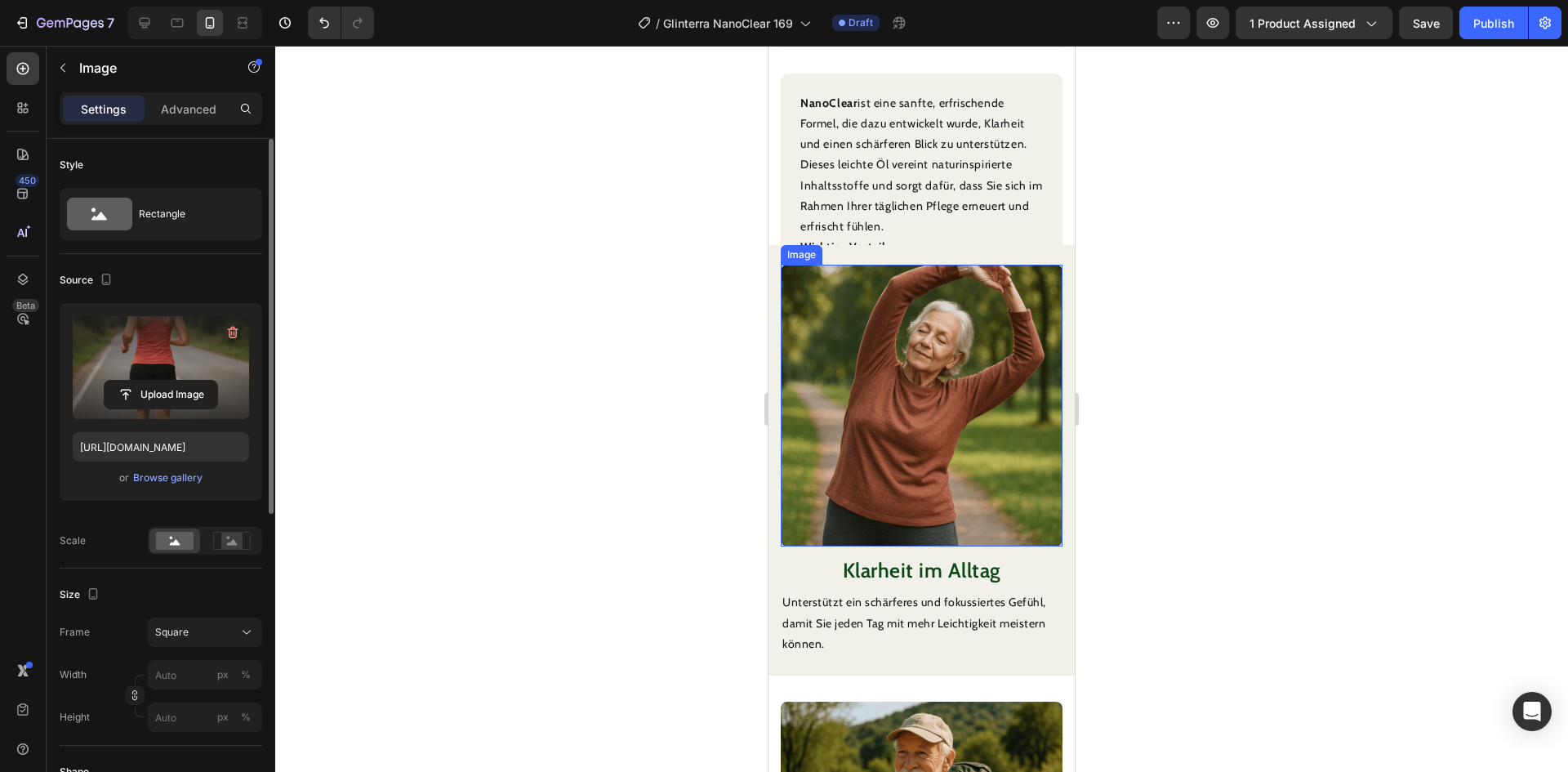
click at [892, 314] on img at bounding box center [922, 405] width 282 height 282
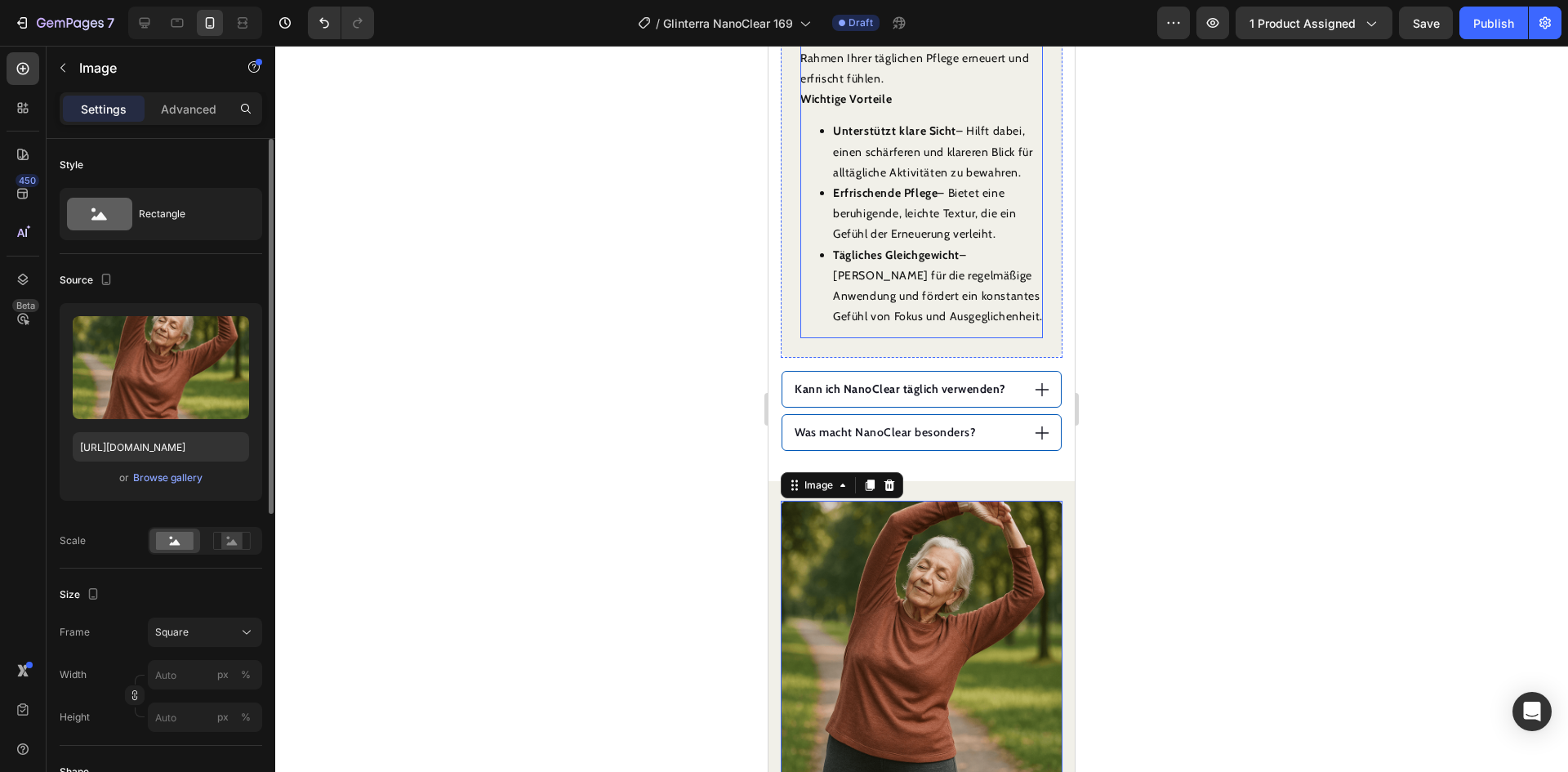
scroll to position [1305, 0]
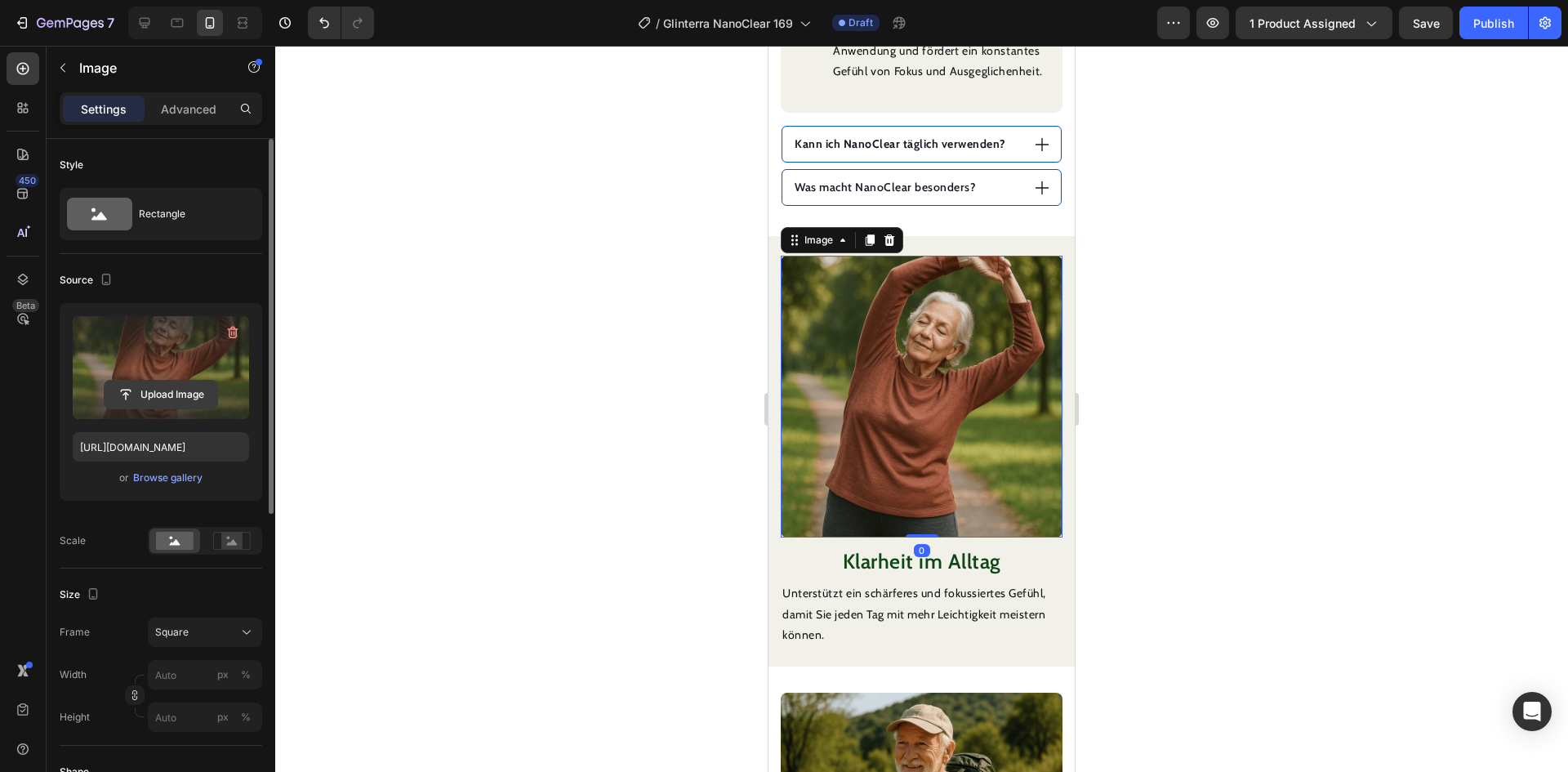
click at [165, 392] on input "file" at bounding box center [161, 394] width 112 height 28
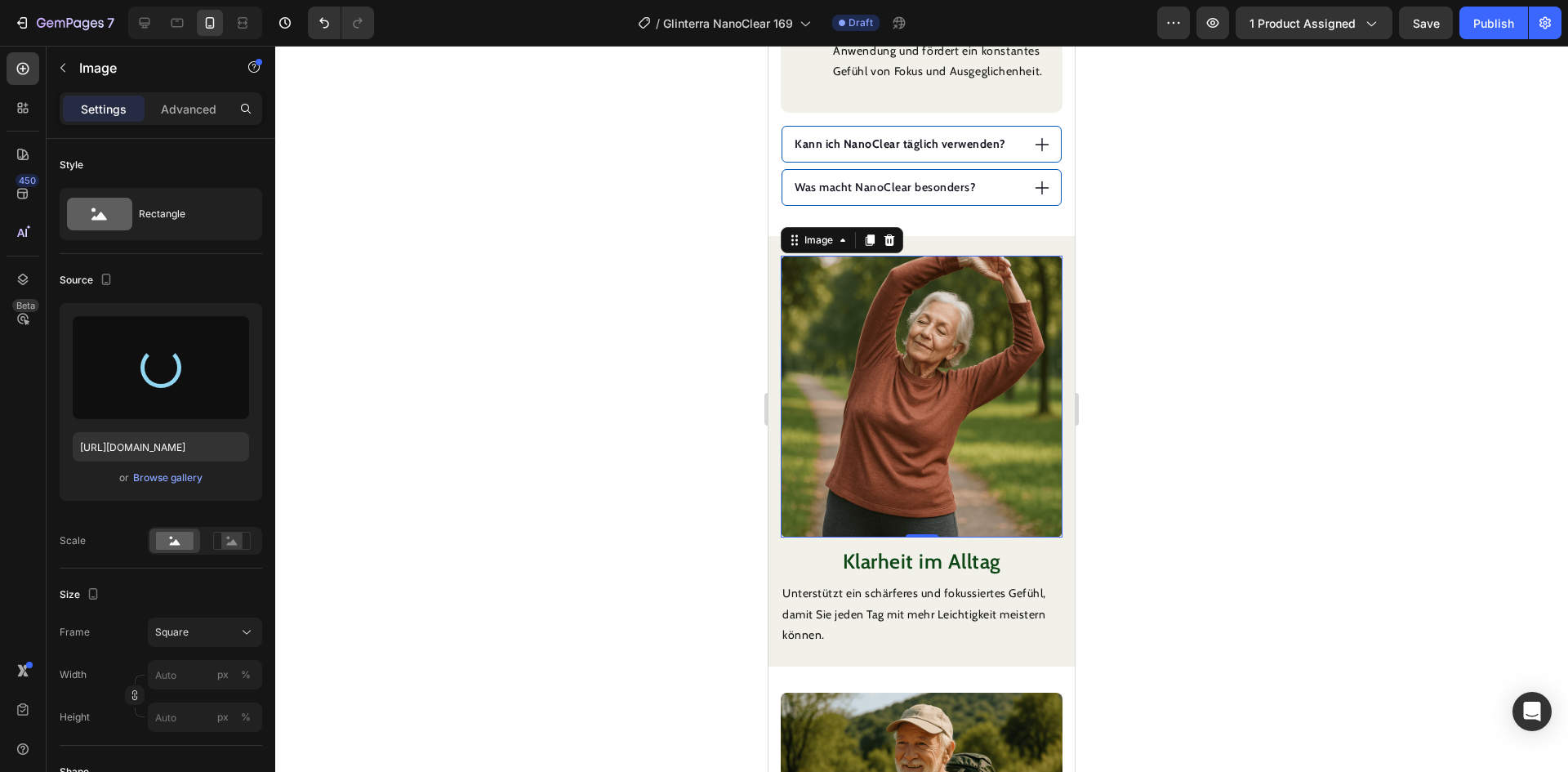
type input "[URL][DOMAIN_NAME]"
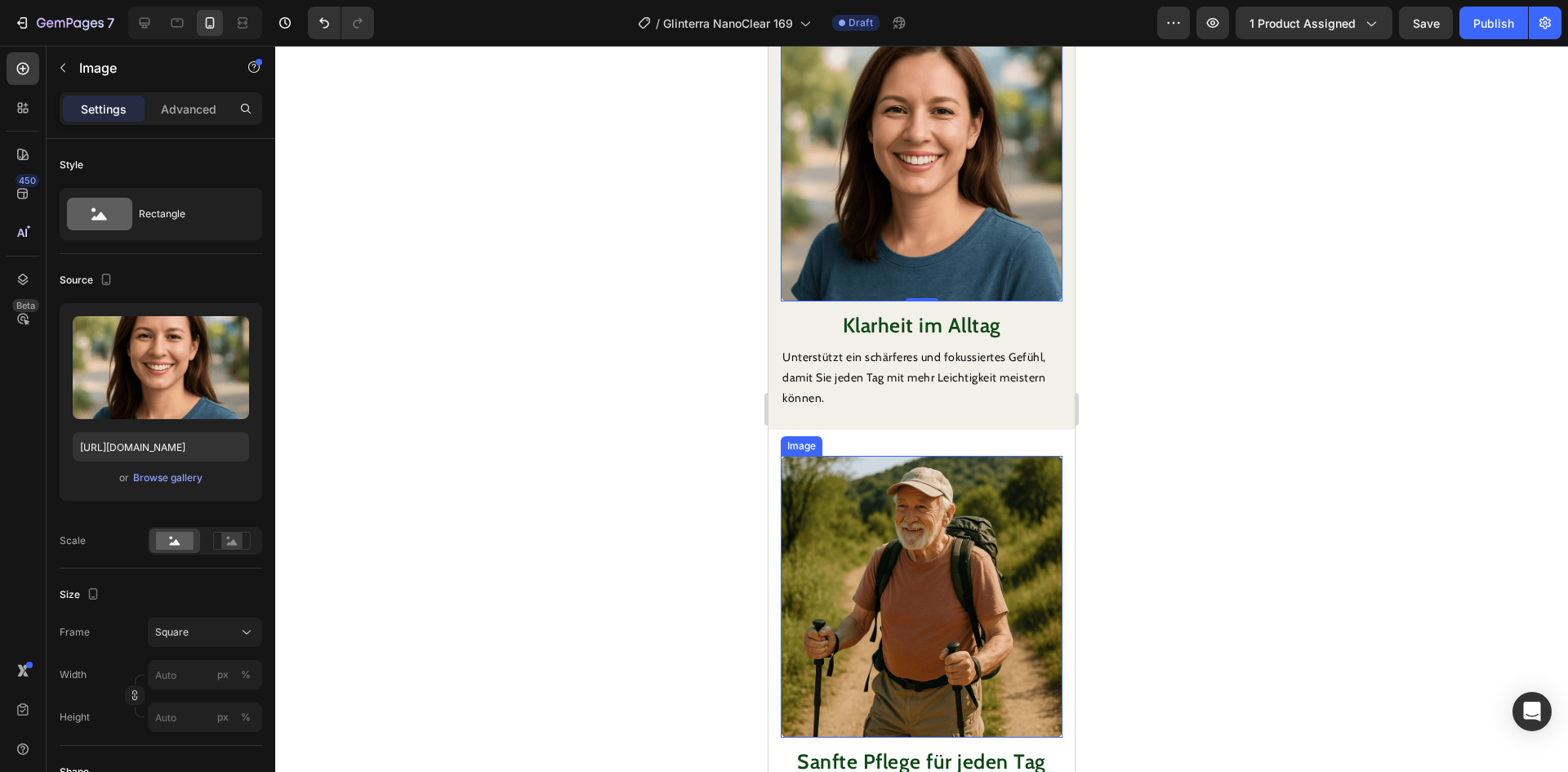
scroll to position [1713, 0]
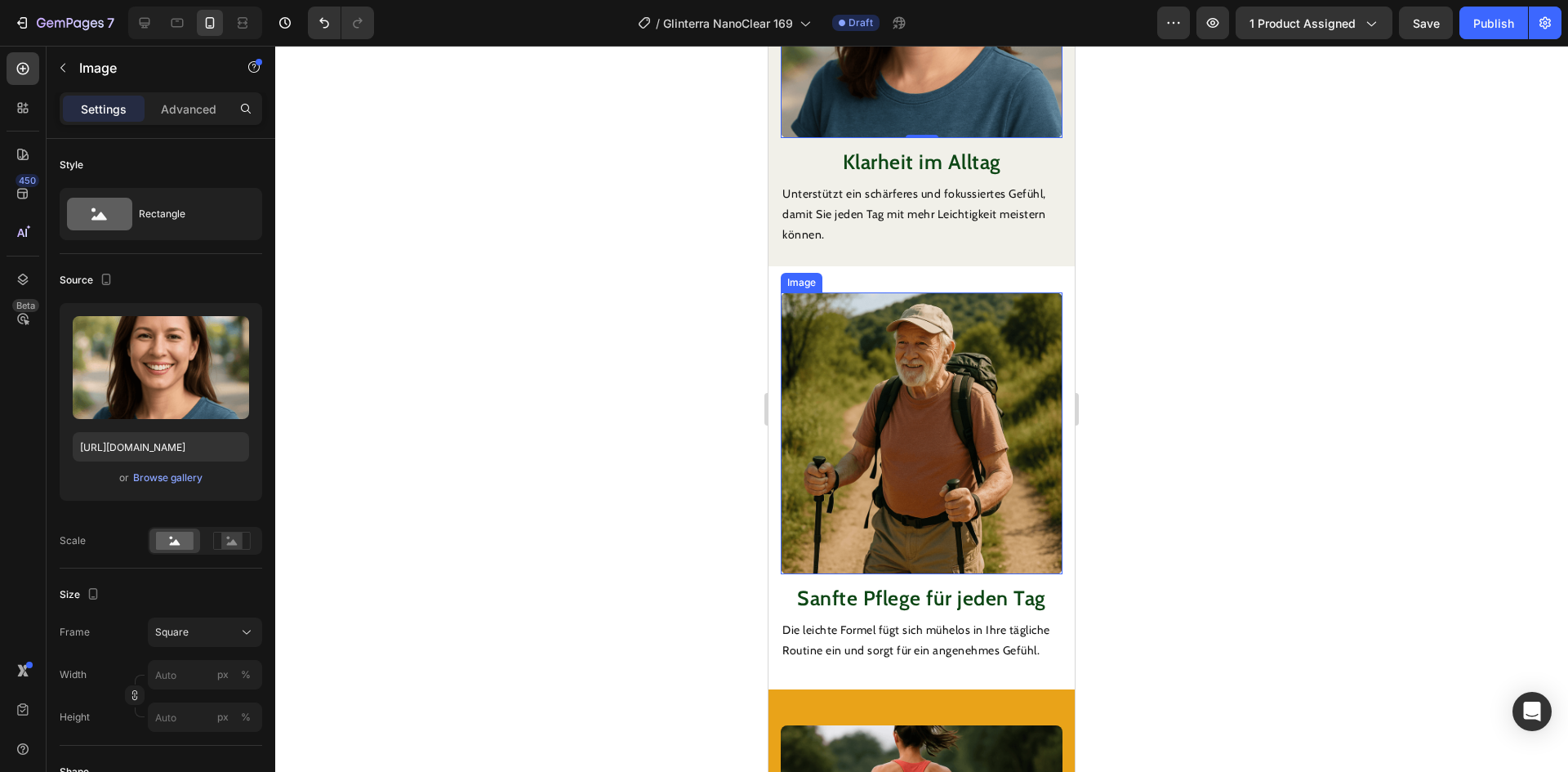
click at [919, 371] on img at bounding box center [922, 433] width 282 height 282
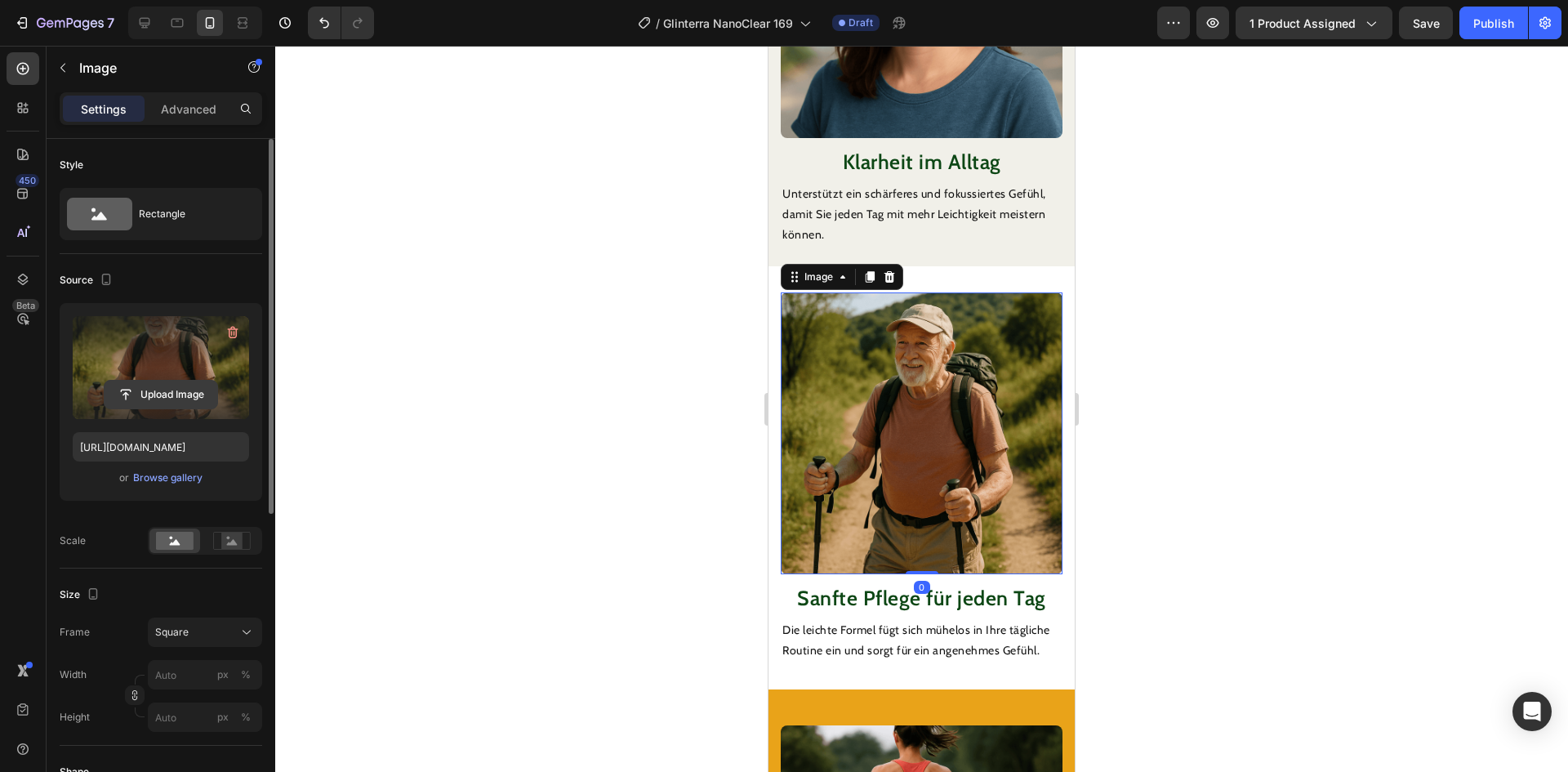
click at [185, 392] on input "file" at bounding box center [161, 394] width 112 height 28
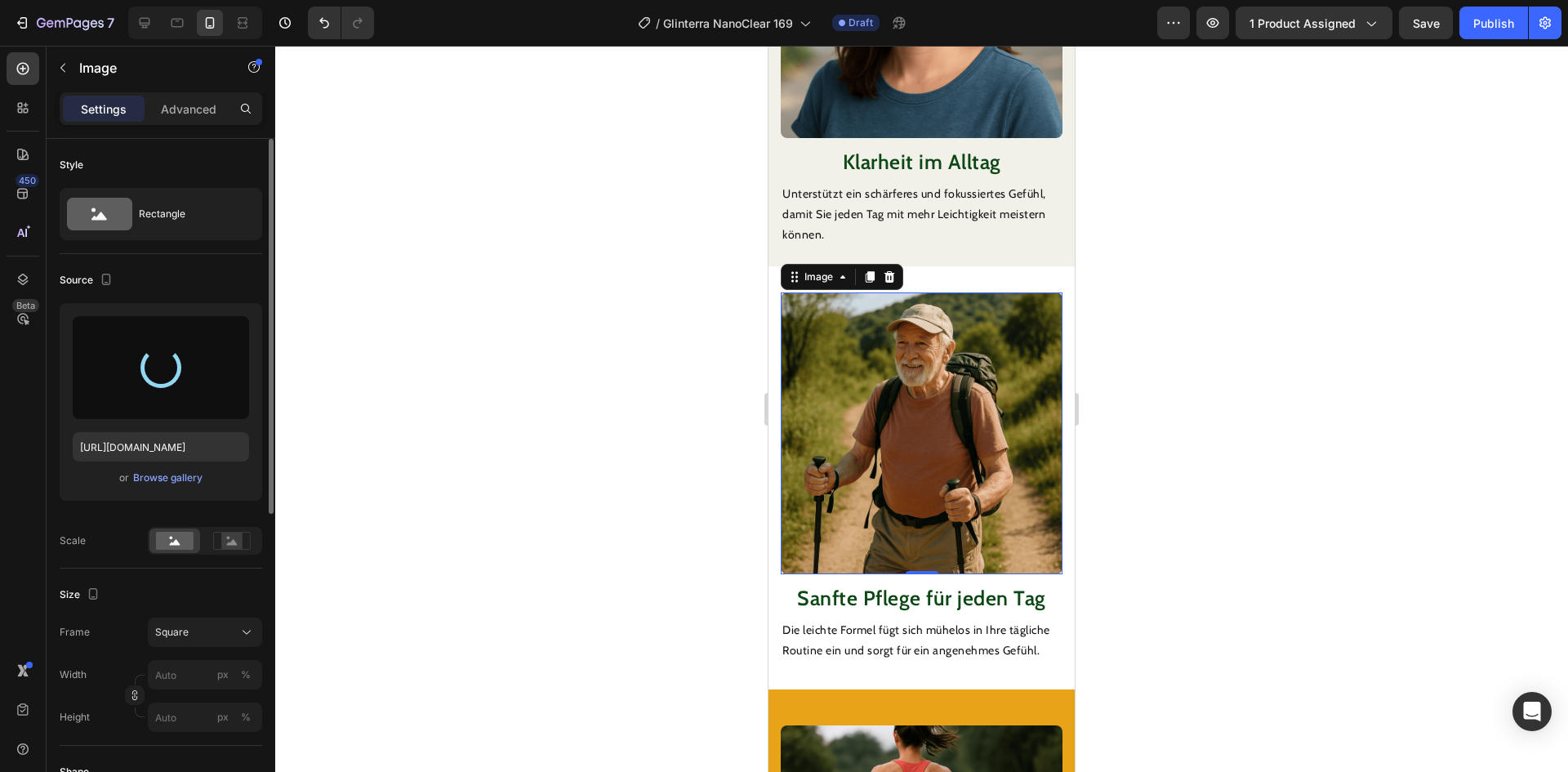
type input "[URL][DOMAIN_NAME]"
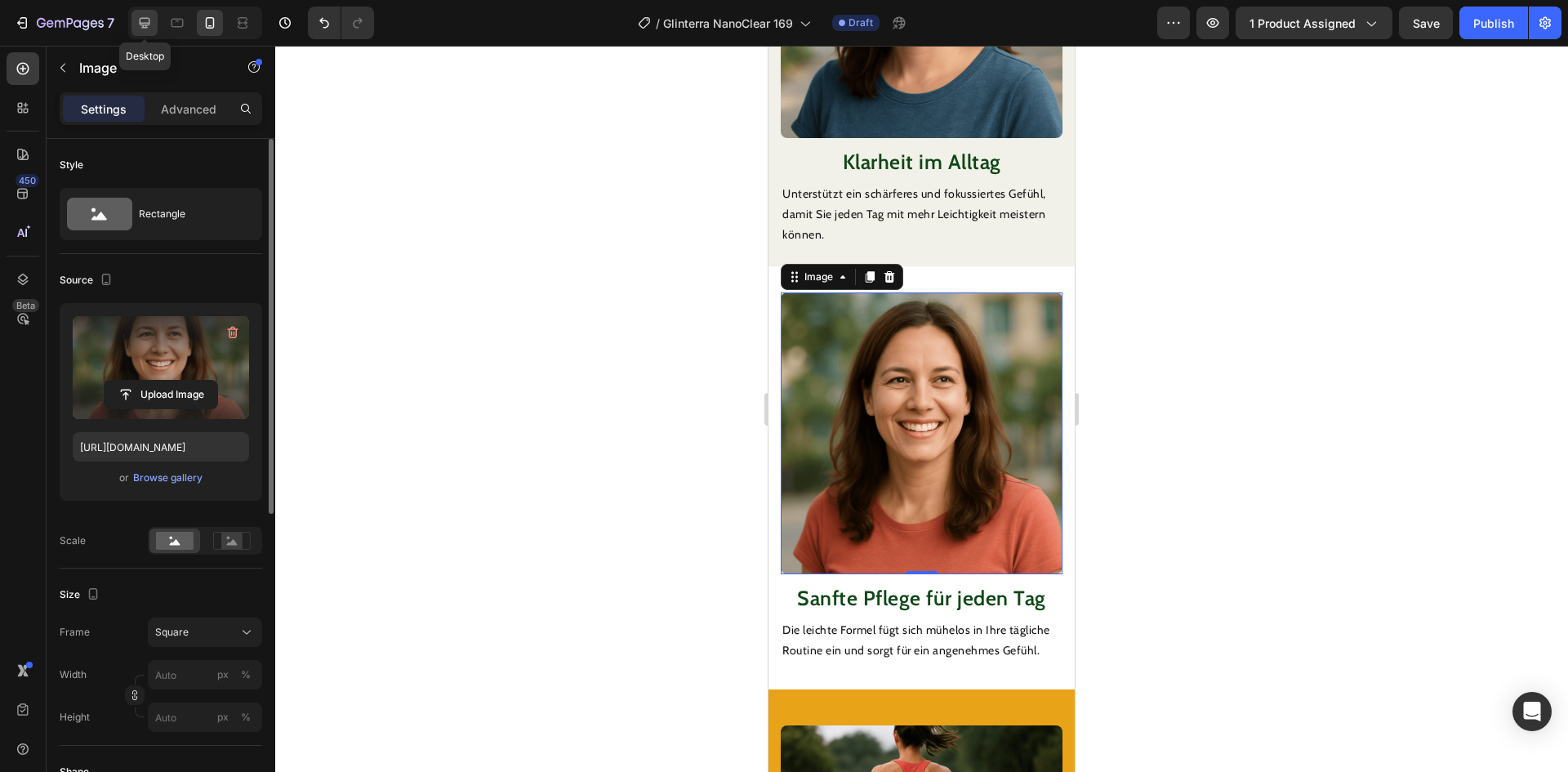
click at [147, 22] on icon at bounding box center [145, 23] width 17 height 17
type input "100"
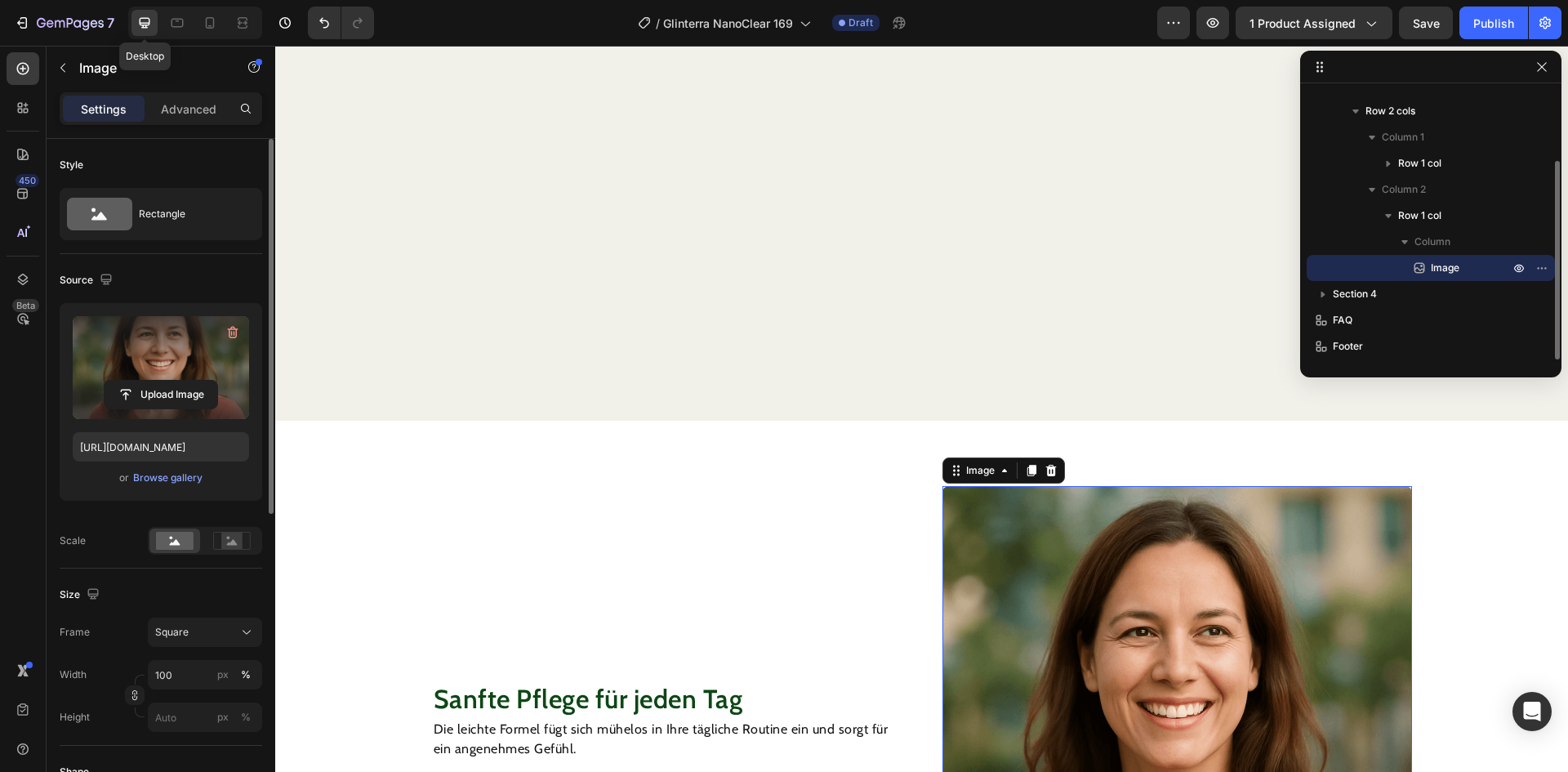
scroll to position [2112, 0]
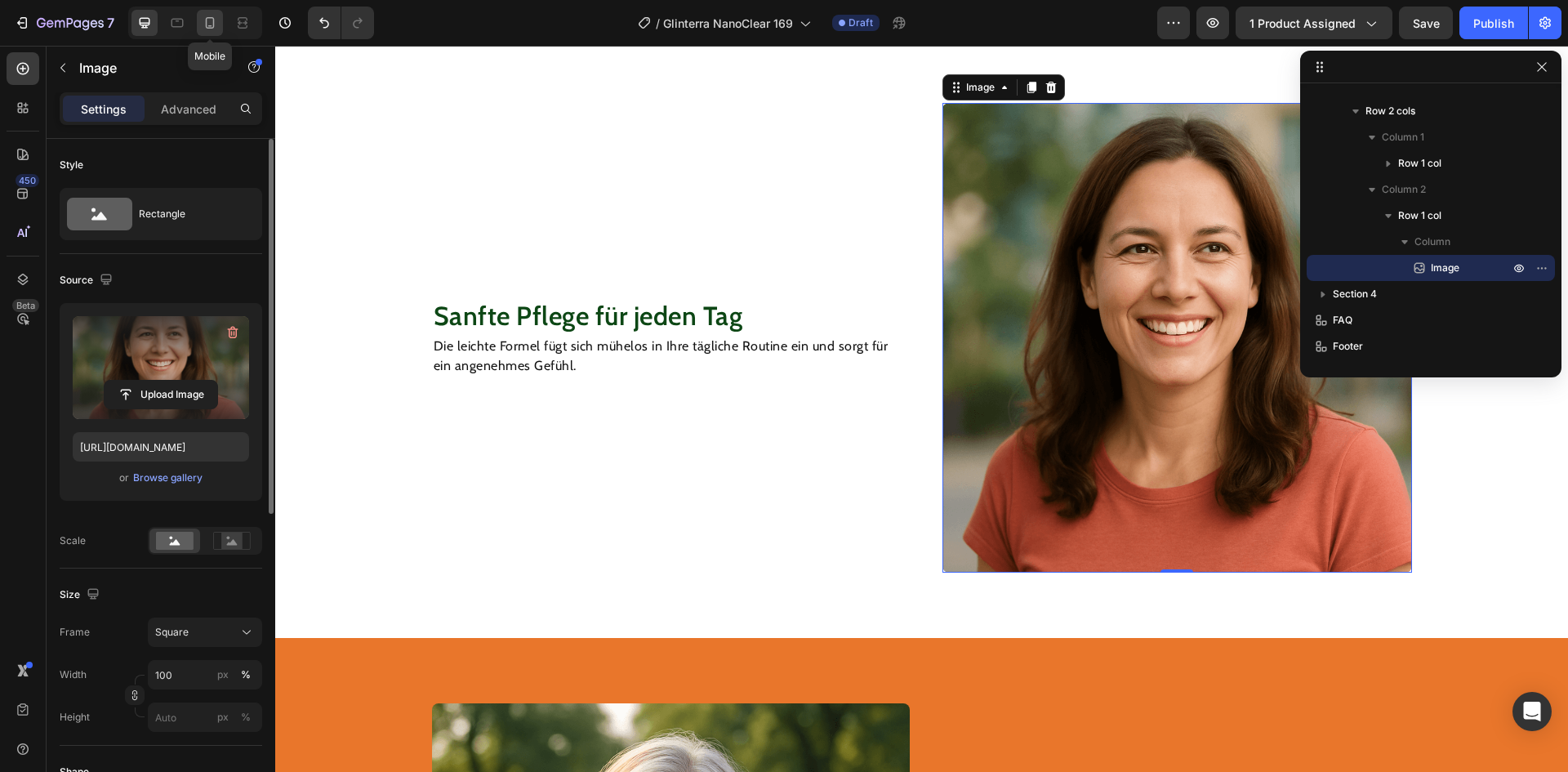
drag, startPoint x: 206, startPoint y: 24, endPoint x: 445, endPoint y: 101, distance: 251.1
click at [206, 23] on icon at bounding box center [211, 22] width 9 height 11
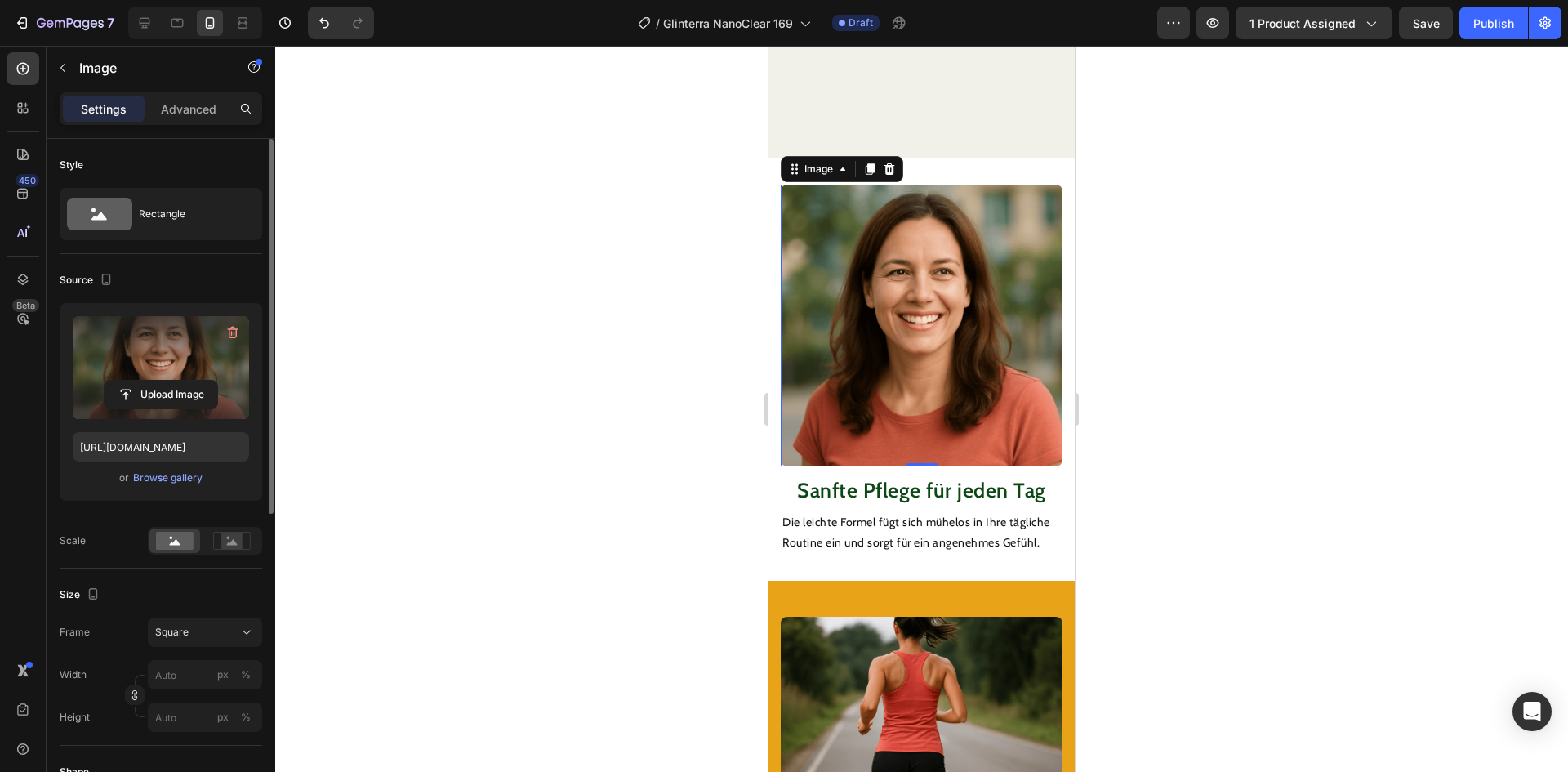
scroll to position [2400, 0]
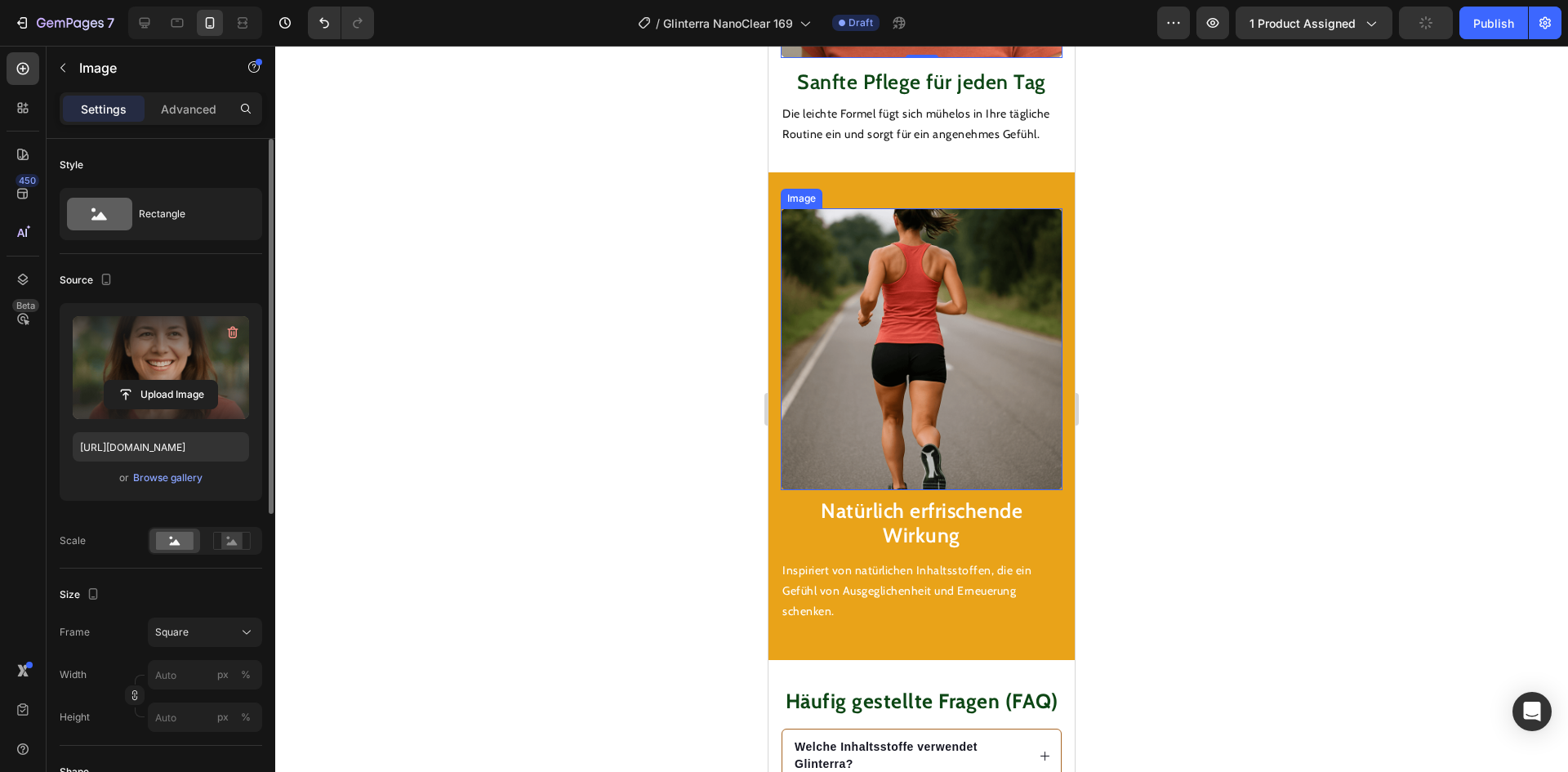
drag, startPoint x: 909, startPoint y: 374, endPoint x: 848, endPoint y: 379, distance: 61.2
click at [909, 375] on img at bounding box center [922, 349] width 282 height 282
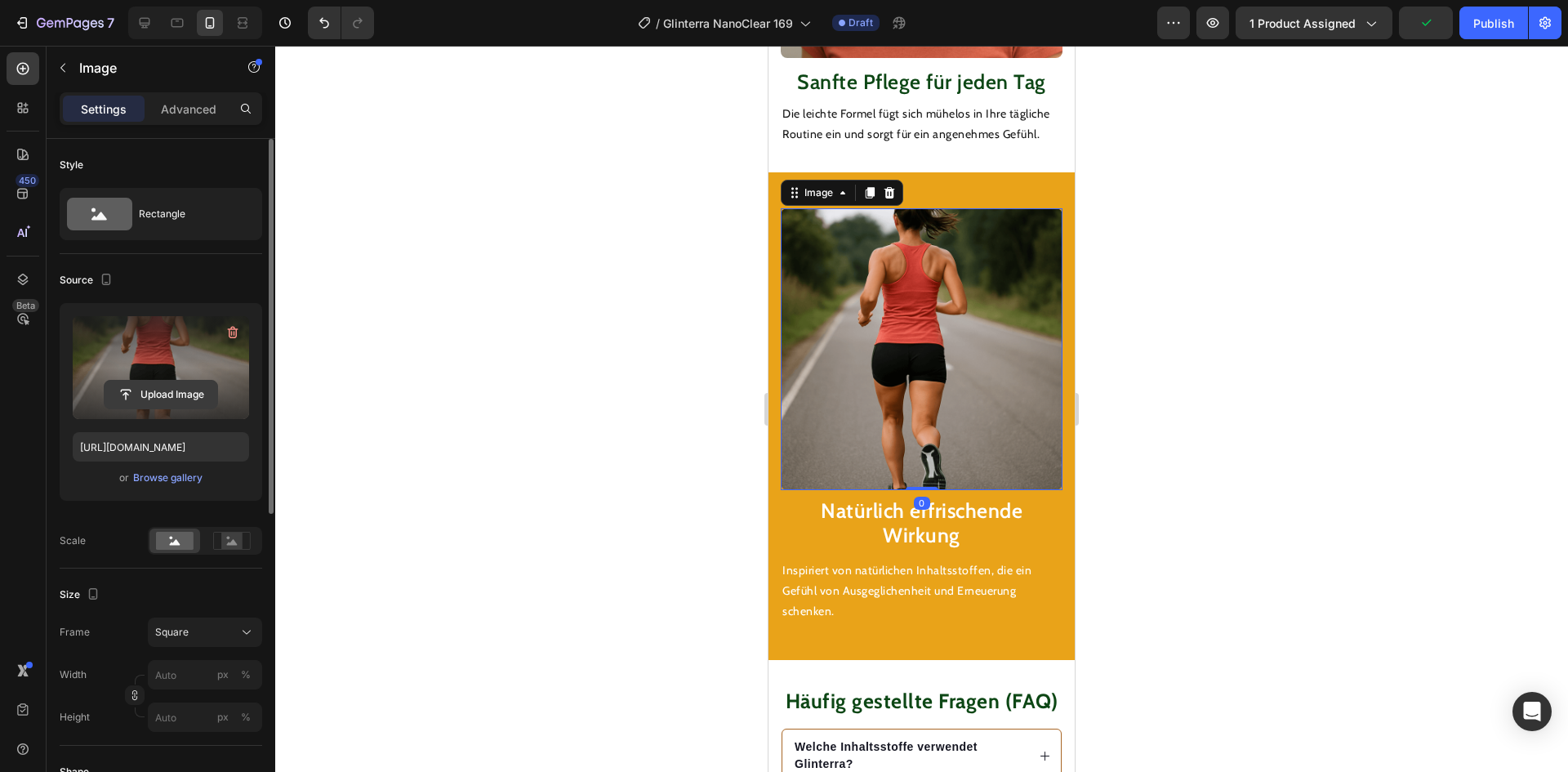
click at [165, 392] on input "file" at bounding box center [161, 394] width 112 height 28
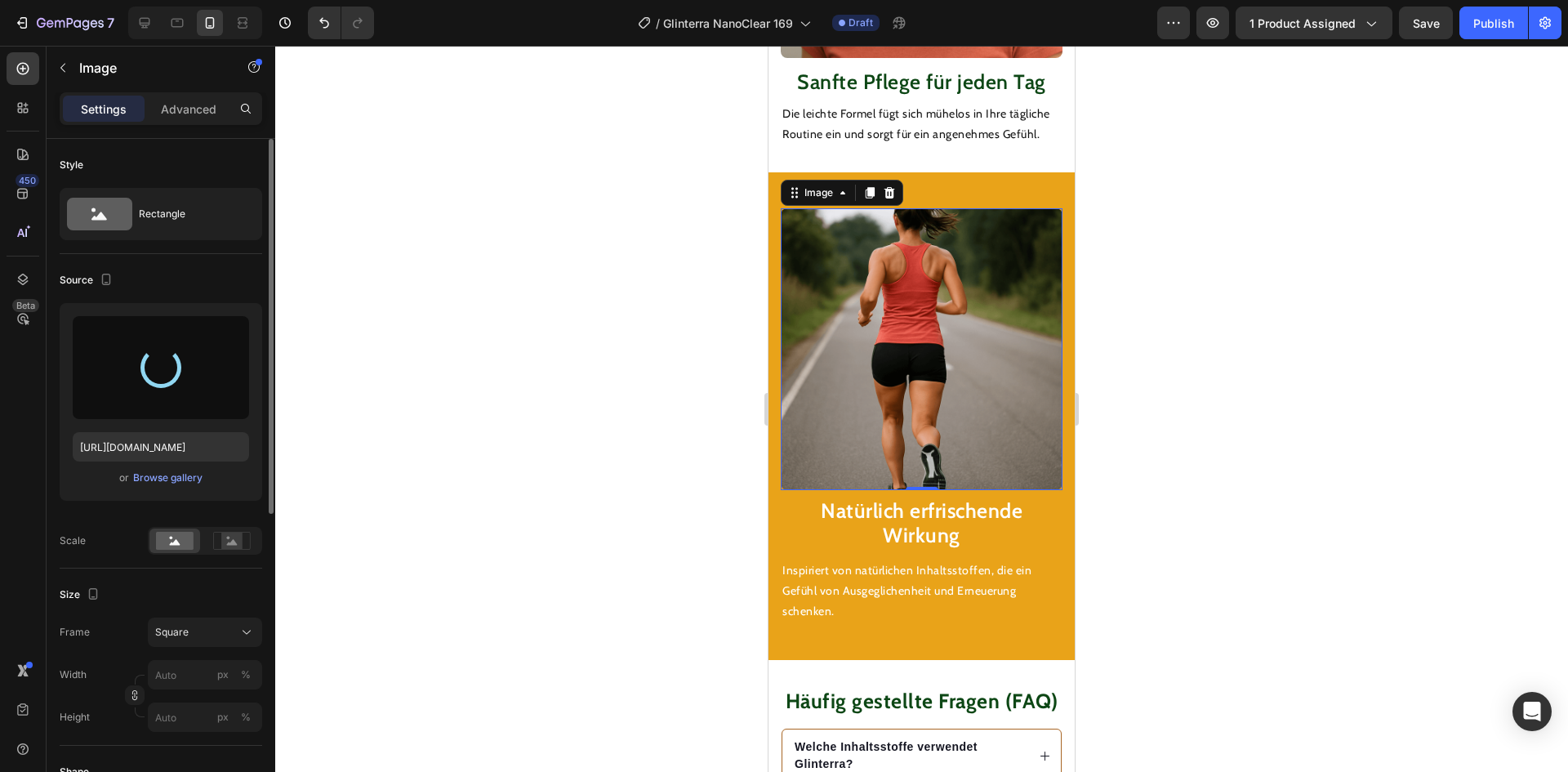
type input "[URL][DOMAIN_NAME]"
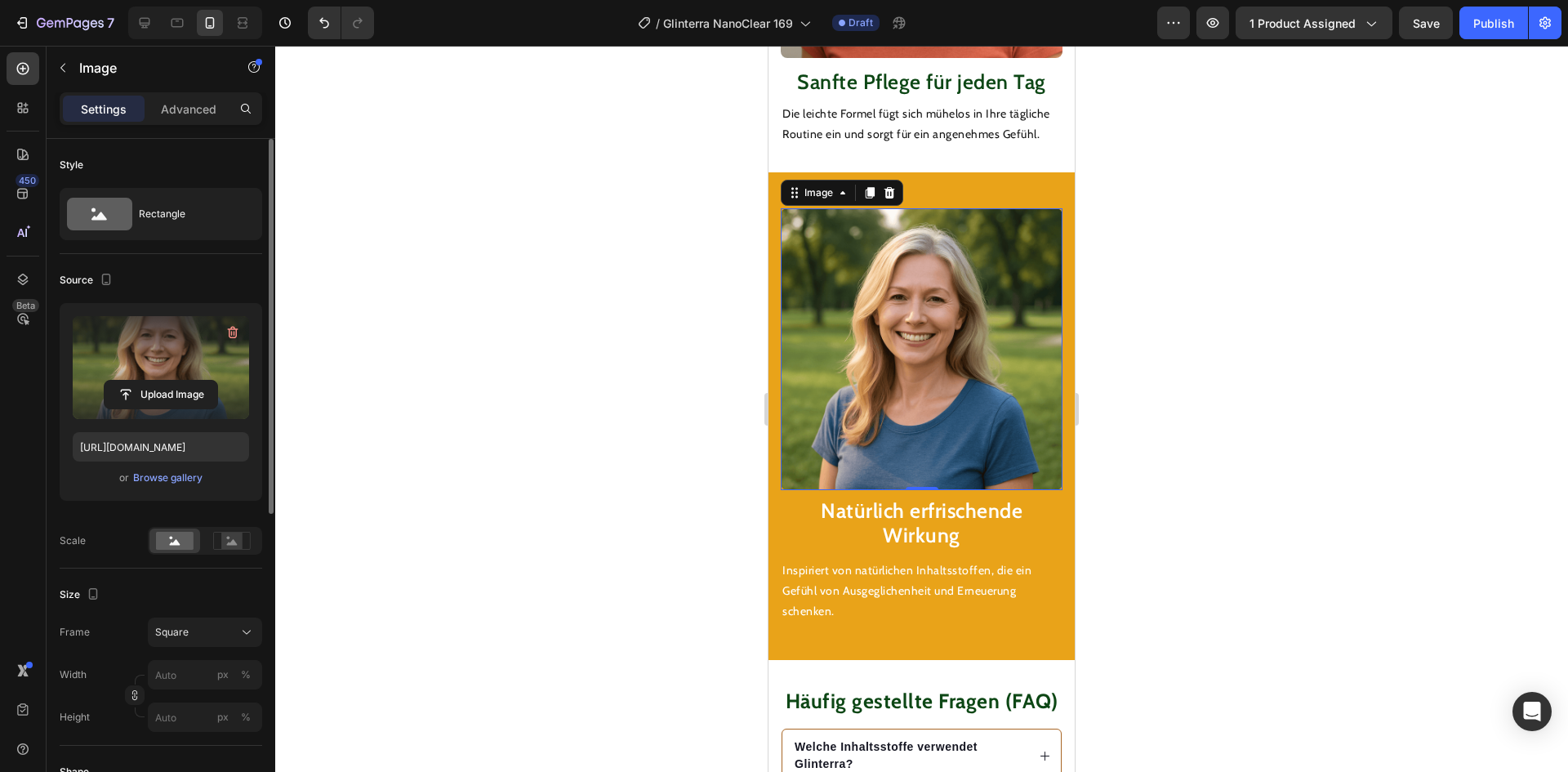
drag, startPoint x: 1477, startPoint y: 27, endPoint x: 1457, endPoint y: 37, distance: 22.4
click at [1477, 30] on div "Publish" at bounding box center [1494, 23] width 41 height 17
